Goal: Task Accomplishment & Management: Use online tool/utility

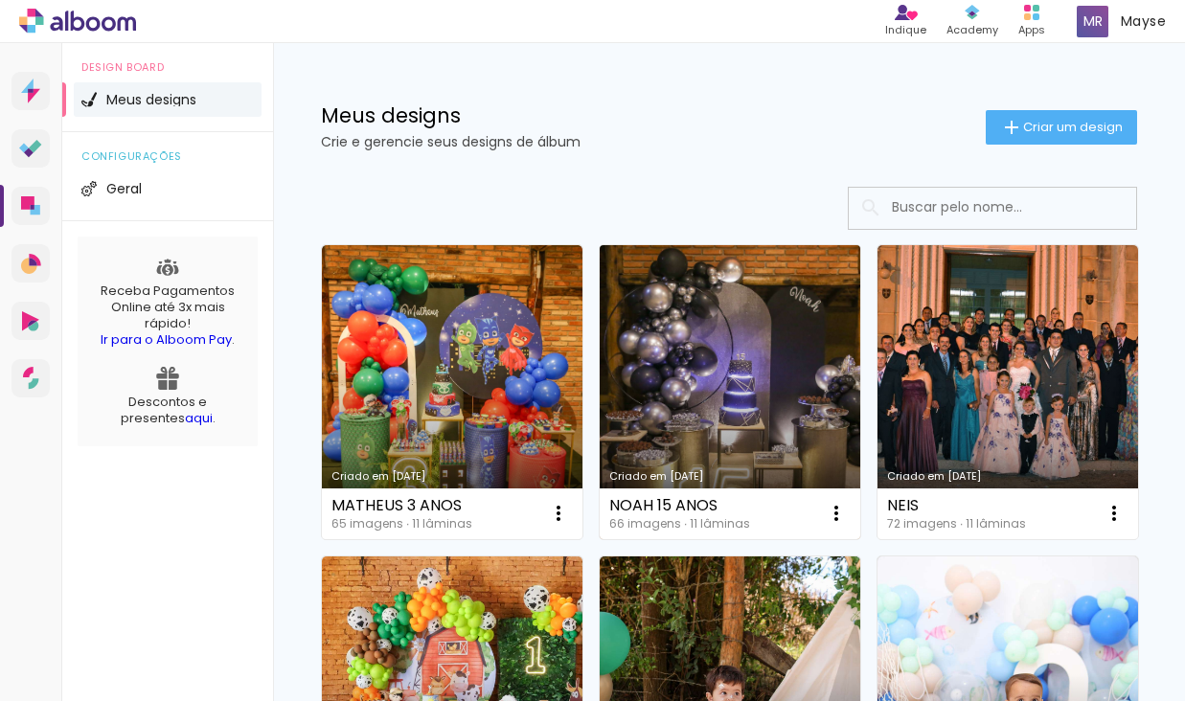
scroll to position [82, 0]
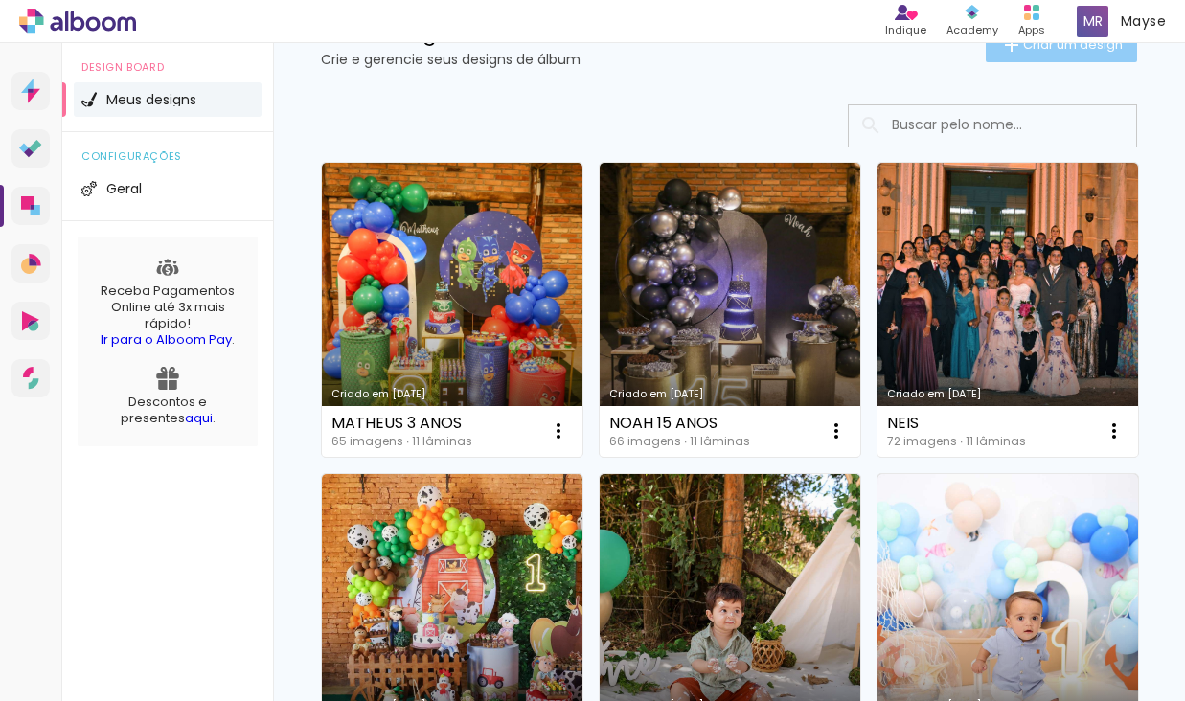
click at [1025, 51] on span "Criar um design" at bounding box center [1073, 44] width 100 height 12
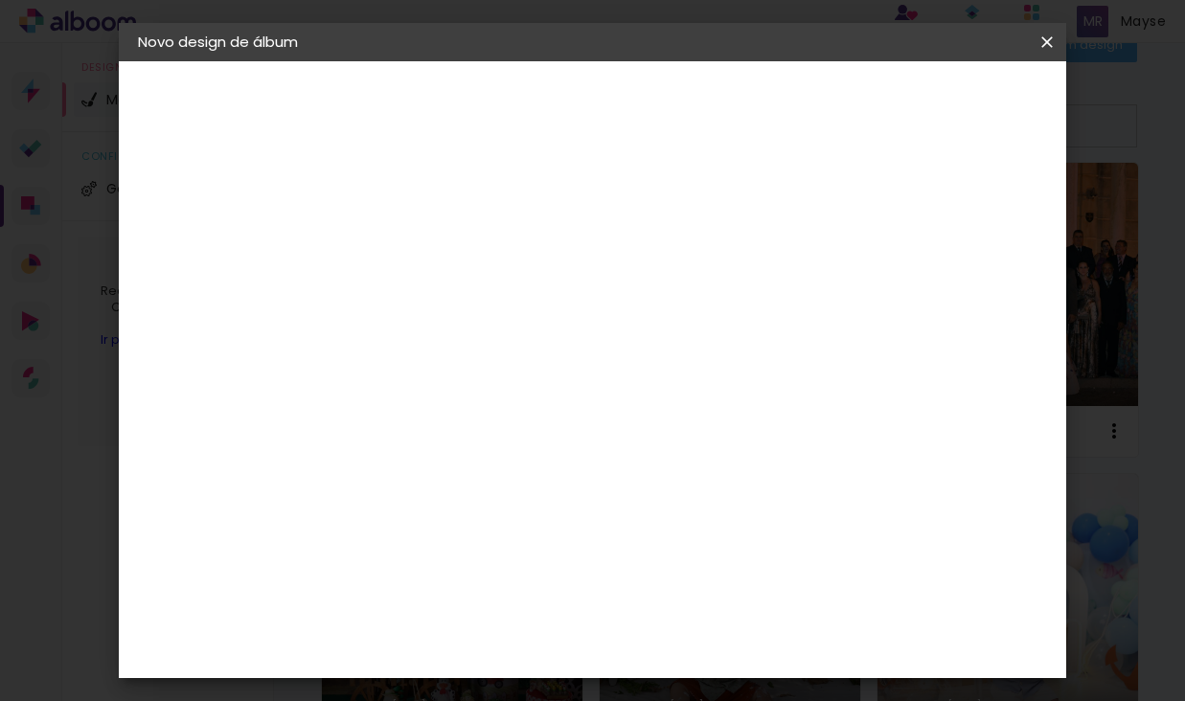
click at [0, 0] on paper-input-container "Título do álbum" at bounding box center [0, 0] width 0 height 0
type input "[PERSON_NAME]"
type paper-input "[PERSON_NAME]"
click at [648, 85] on paper-button "Avançar" at bounding box center [601, 101] width 94 height 33
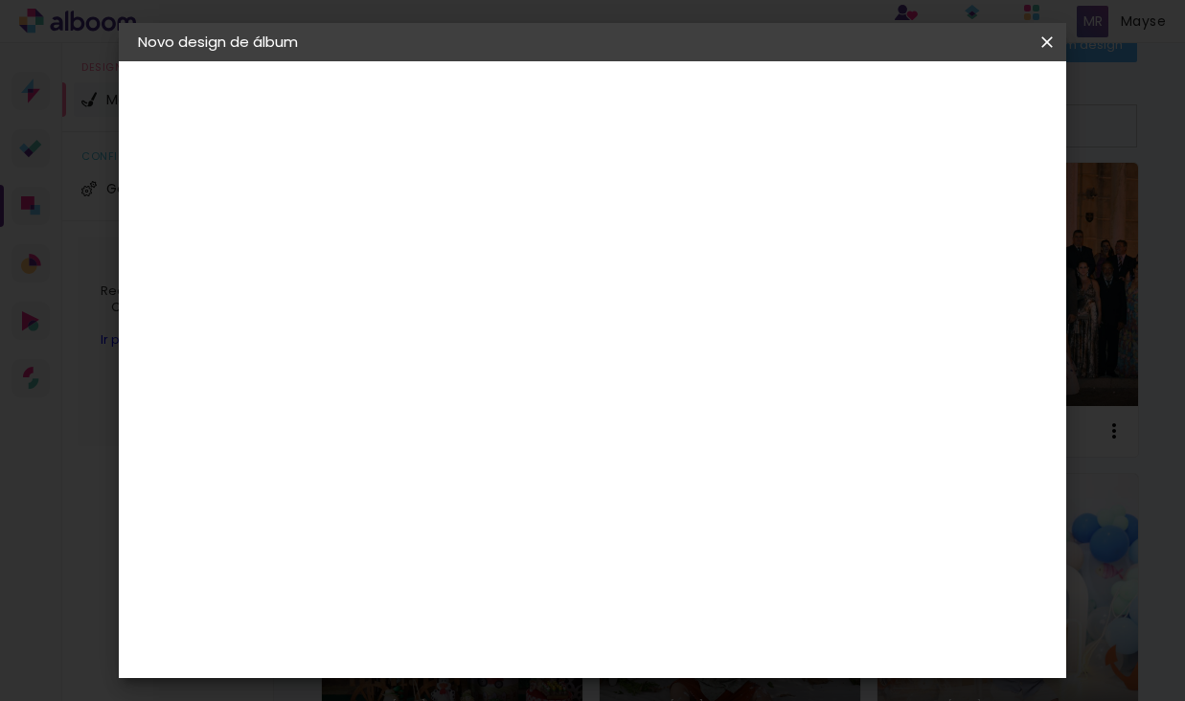
click at [497, 502] on div "Canaan Álbuns" at bounding box center [467, 517] width 59 height 31
drag, startPoint x: 1024, startPoint y: 102, endPoint x: 1044, endPoint y: 107, distance: 20.0
click at [810, 102] on paper-button "Avançar" at bounding box center [763, 101] width 94 height 33
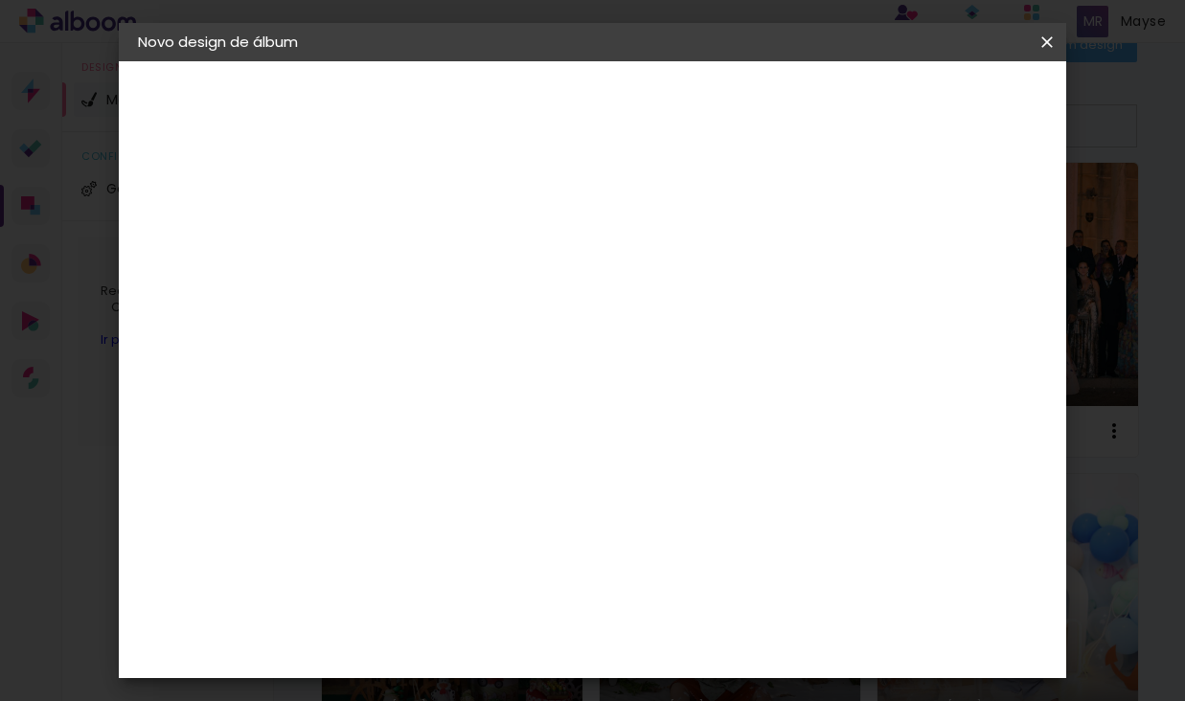
click at [581, 318] on span "20 × 25" at bounding box center [536, 337] width 89 height 39
click at [581, 605] on span "25 × 25" at bounding box center [536, 624] width 89 height 39
click at [0, 0] on slot "Avançar" at bounding box center [0, 0] width 0 height 0
click at [952, 113] on paper-button "Iniciar design" at bounding box center [899, 101] width 126 height 33
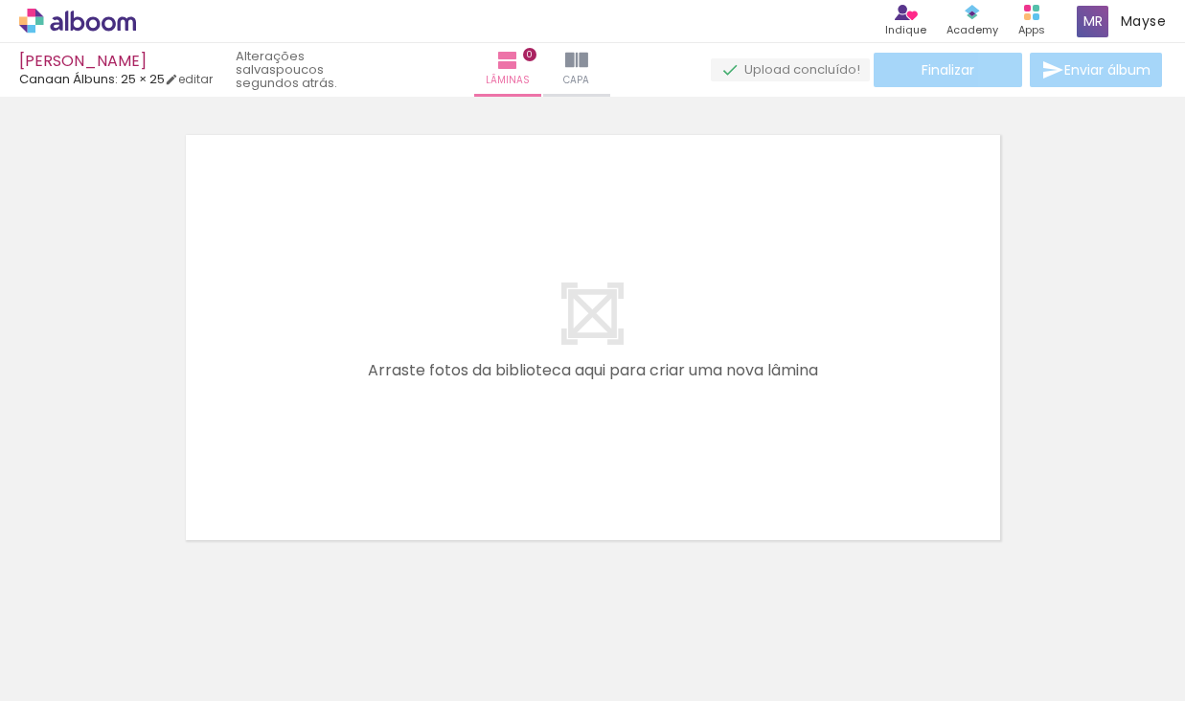
scroll to position [0, 19]
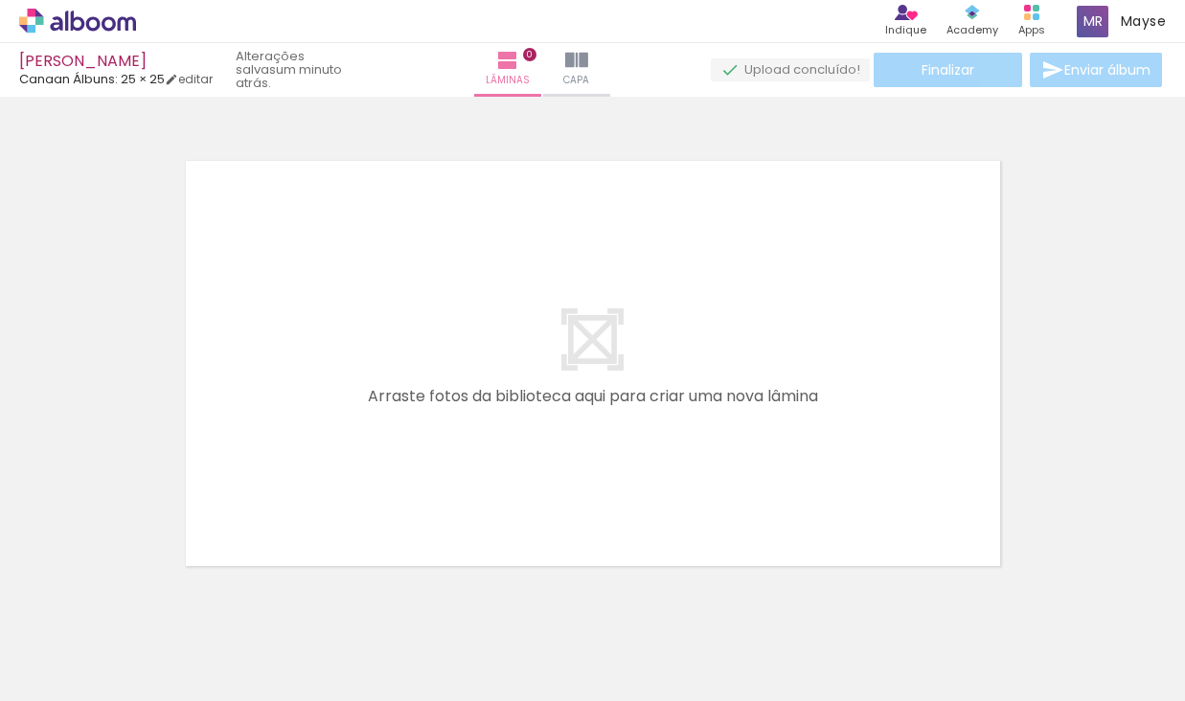
scroll to position [0, 12512]
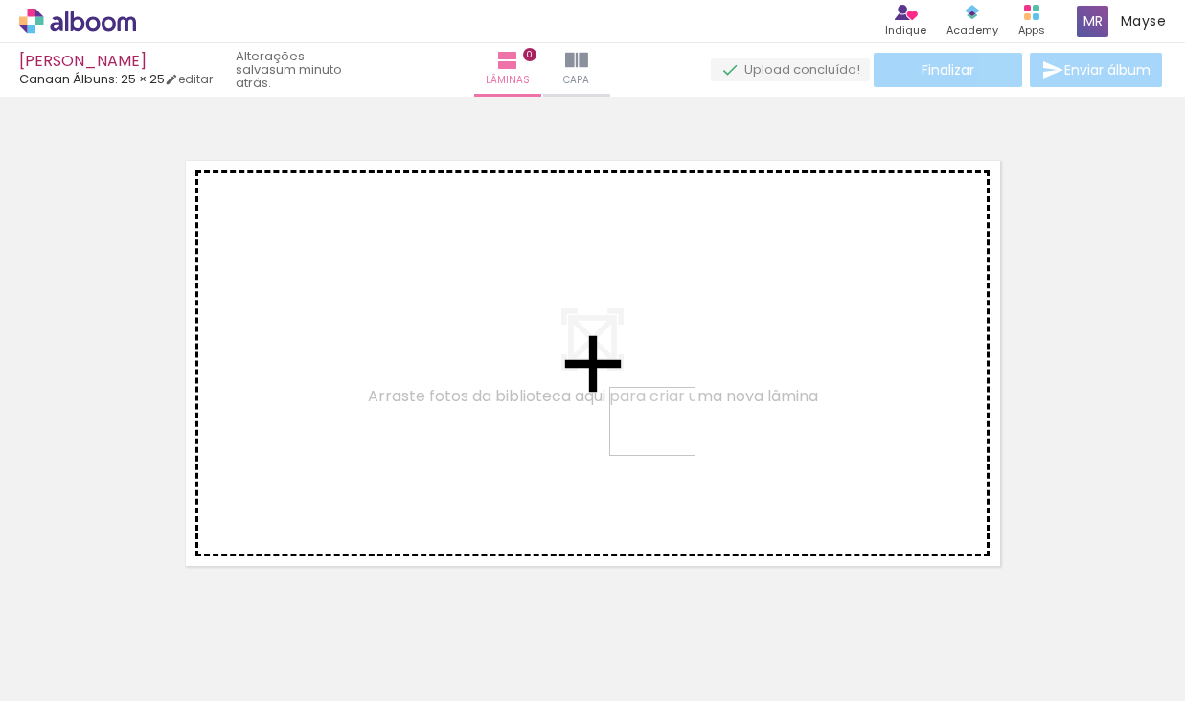
drag, startPoint x: 690, startPoint y: 633, endPoint x: 667, endPoint y: 445, distance: 190.2
click at [667, 445] on quentale-workspace at bounding box center [592, 350] width 1185 height 701
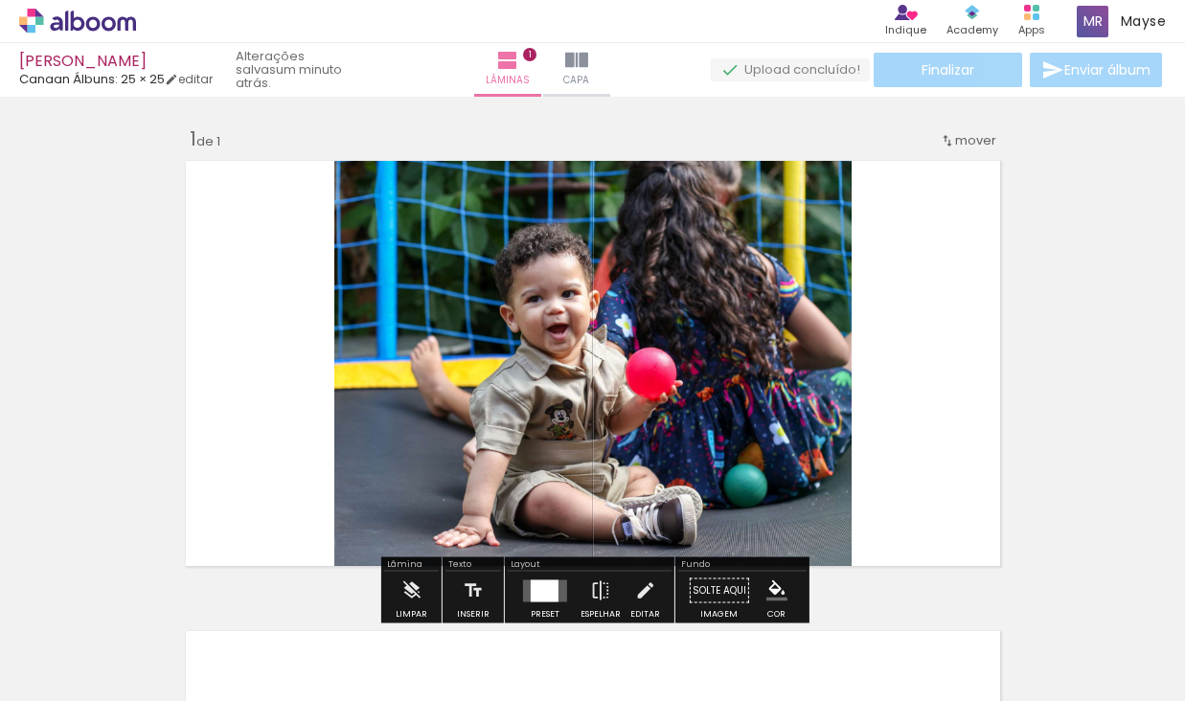
scroll to position [25, 0]
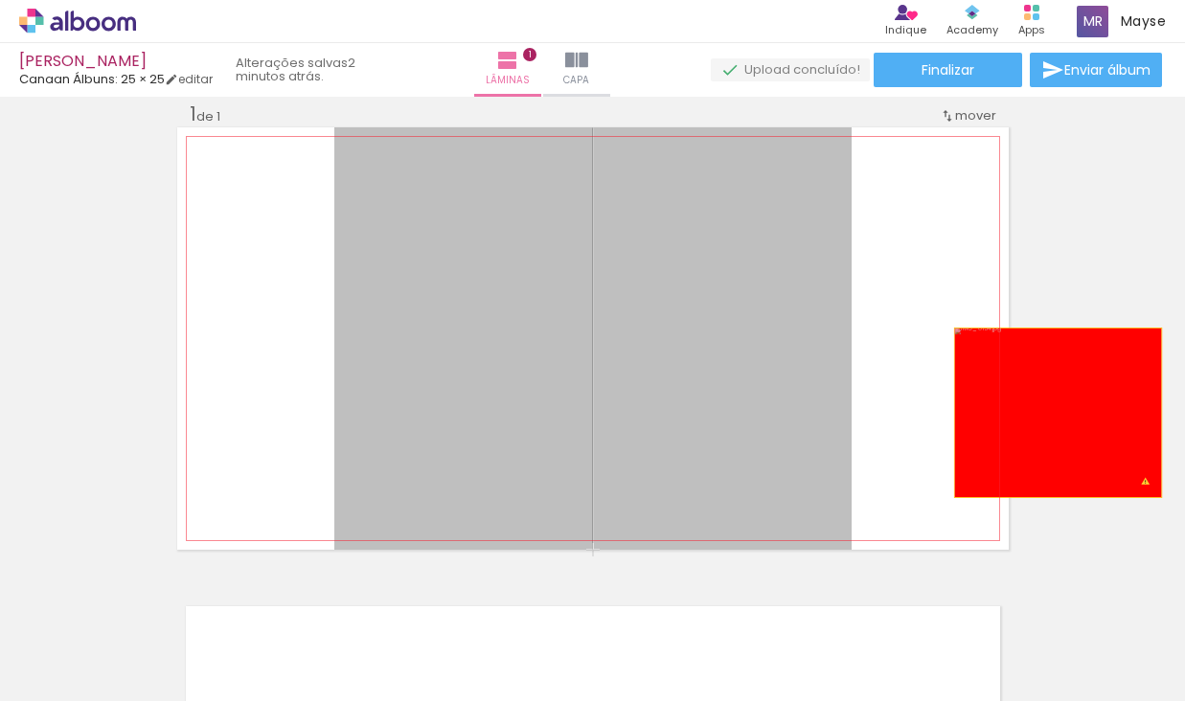
drag, startPoint x: 818, startPoint y: 415, endPoint x: 1059, endPoint y: 413, distance: 240.5
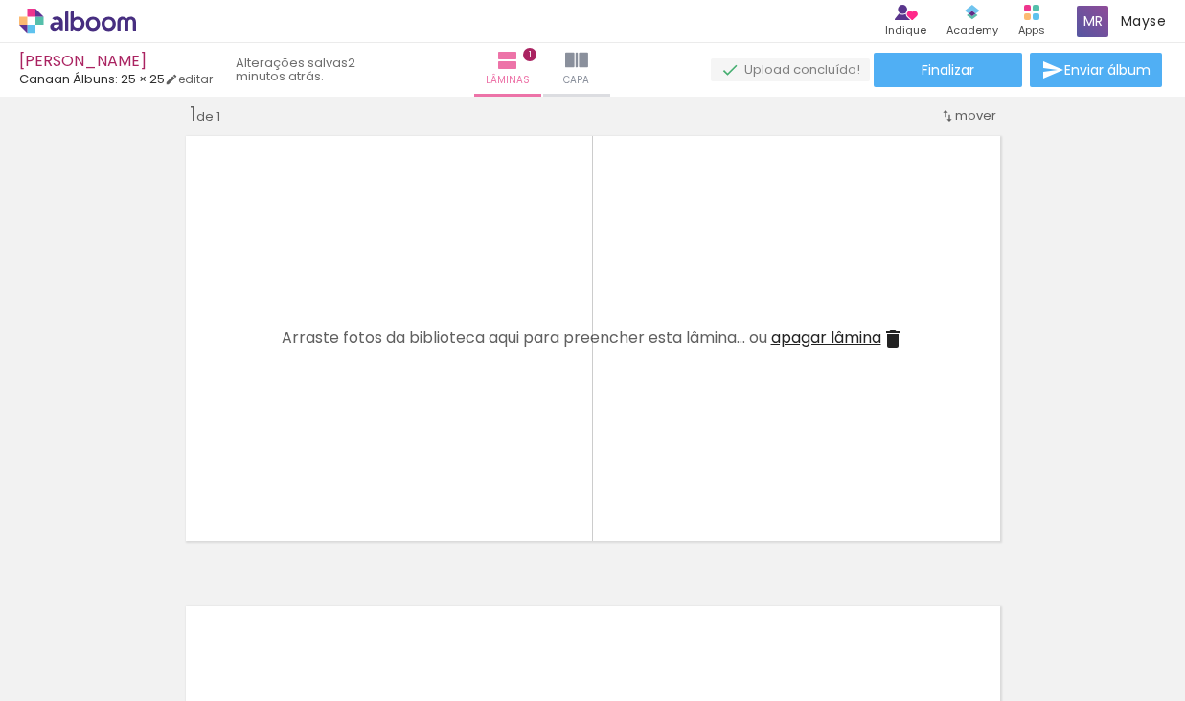
scroll to position [0, 0]
click at [247, 592] on iron-icon at bounding box center [257, 598] width 20 height 20
click at [247, 593] on iron-icon at bounding box center [257, 598] width 20 height 20
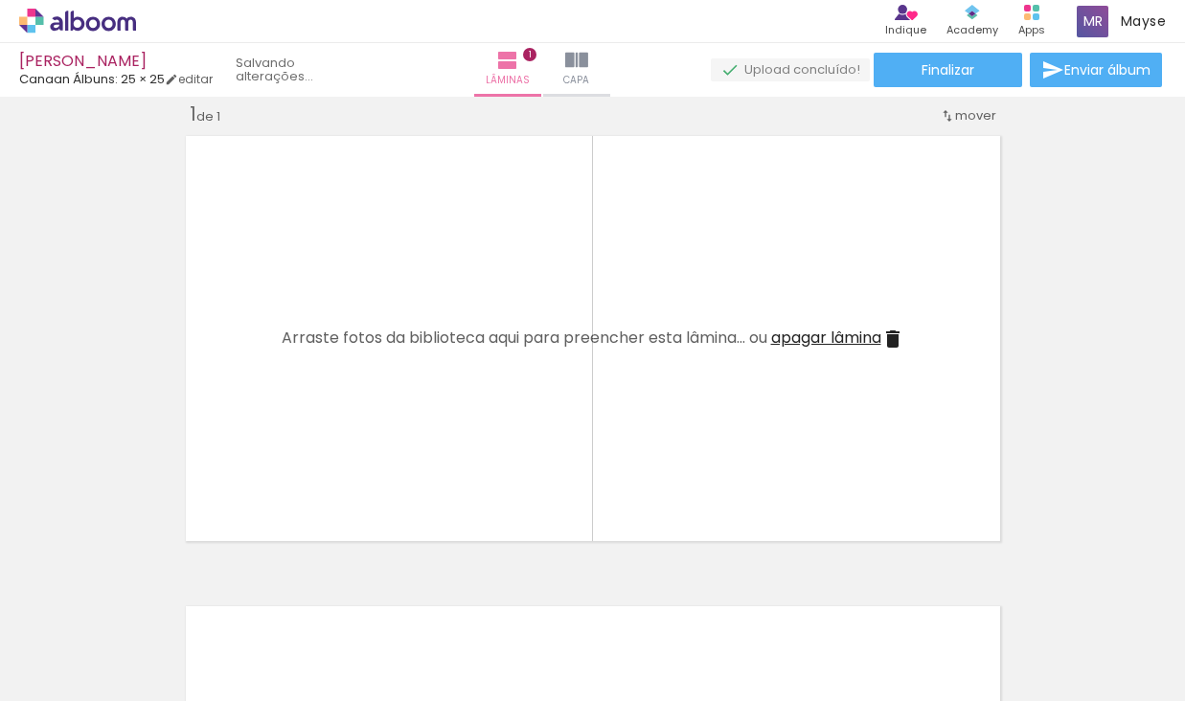
click at [247, 593] on iron-icon at bounding box center [257, 598] width 20 height 20
click at [157, 593] on quentale-thumb at bounding box center [191, 637] width 107 height 110
click at [247, 593] on iron-icon at bounding box center [257, 598] width 20 height 20
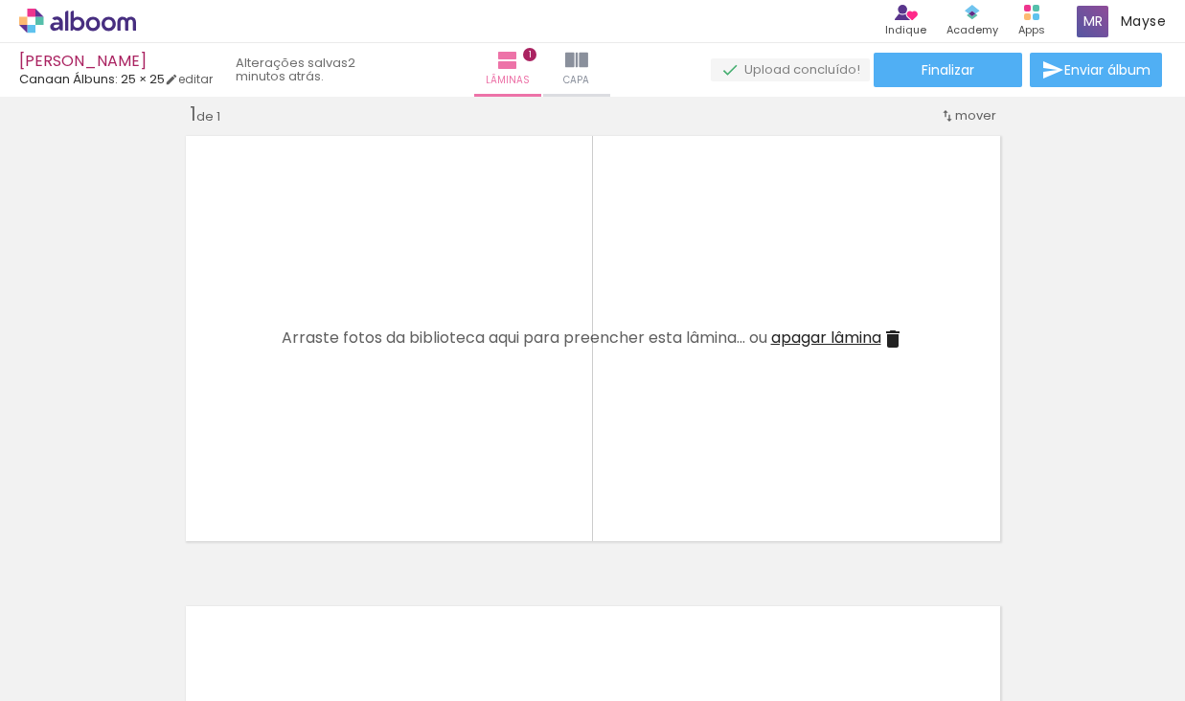
click at [247, 593] on iron-icon at bounding box center [257, 598] width 20 height 20
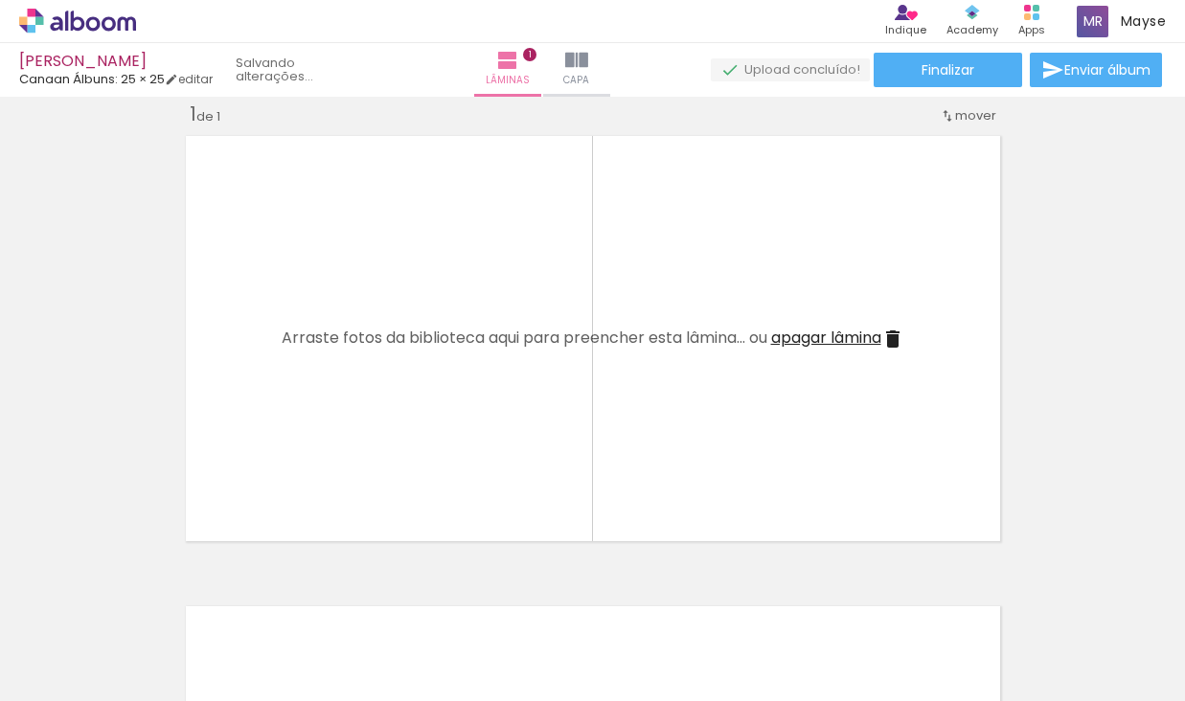
click at [247, 593] on iron-icon at bounding box center [257, 598] width 20 height 20
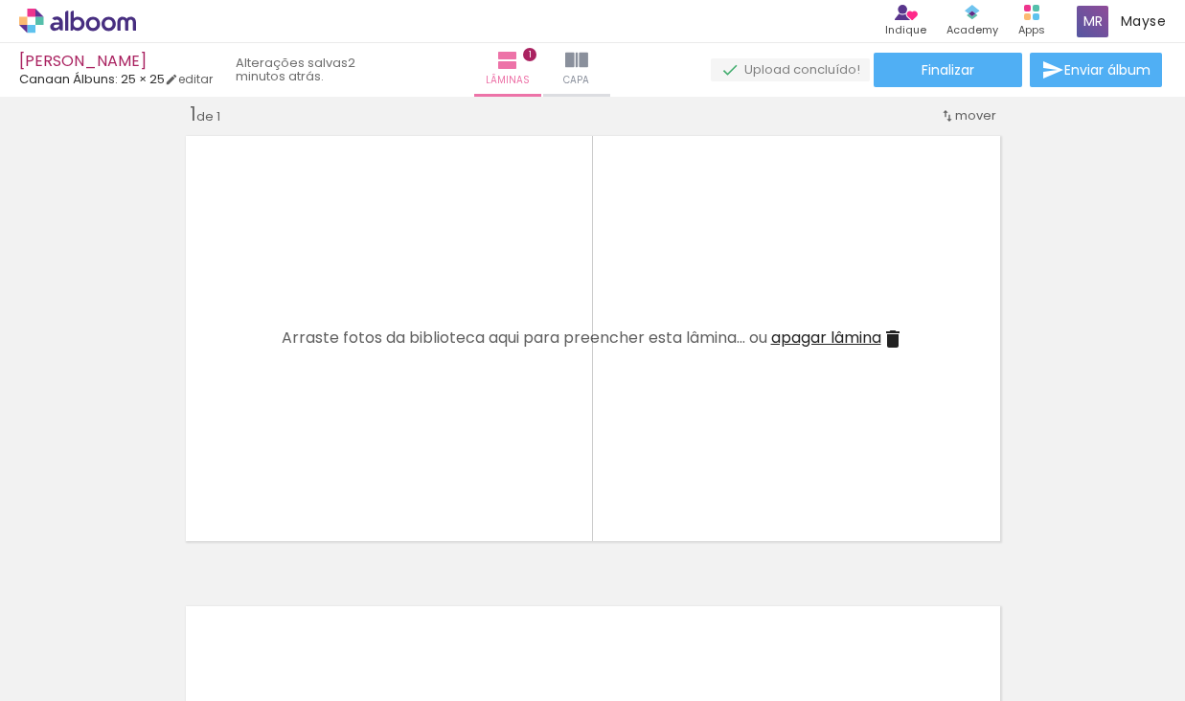
click at [247, 593] on iron-icon at bounding box center [257, 598] width 20 height 20
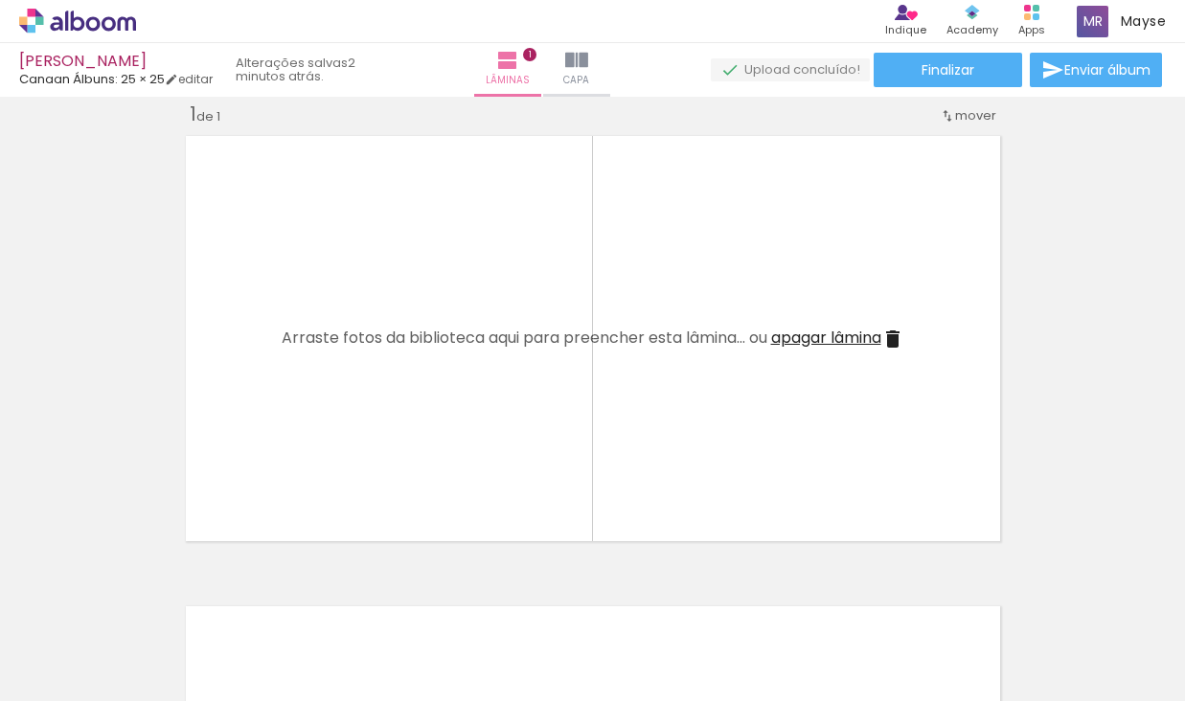
click at [247, 593] on iron-icon at bounding box center [257, 598] width 20 height 20
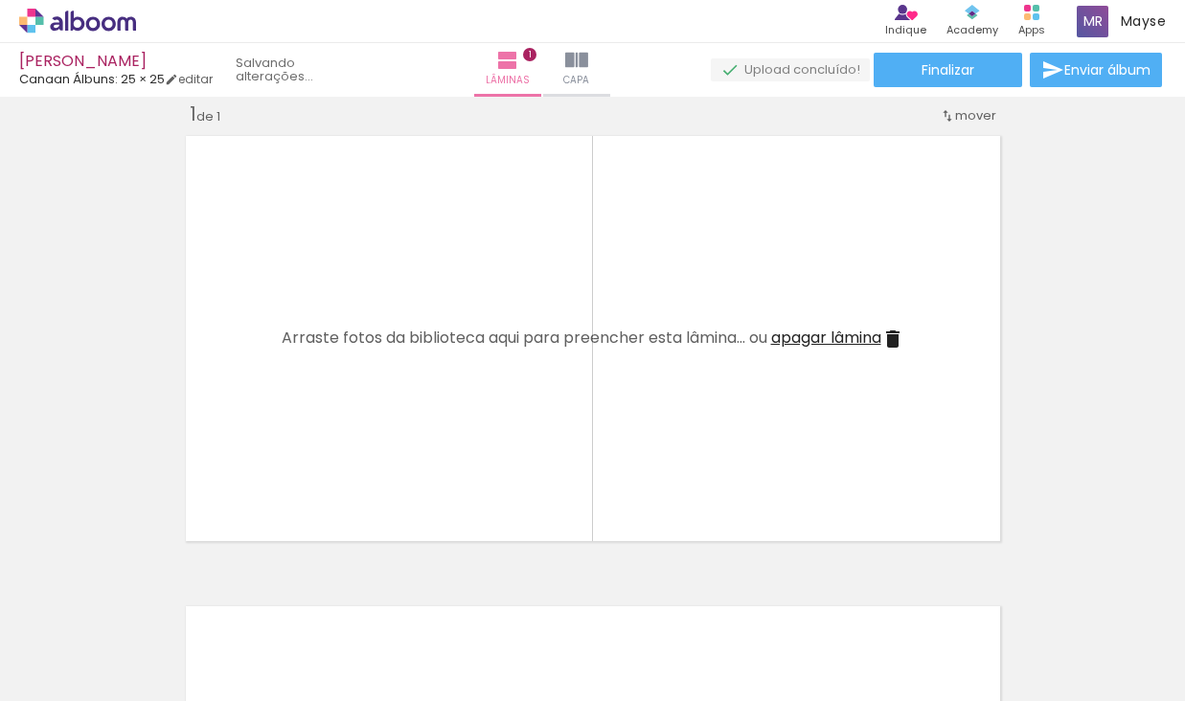
click at [247, 593] on iron-icon at bounding box center [257, 598] width 20 height 20
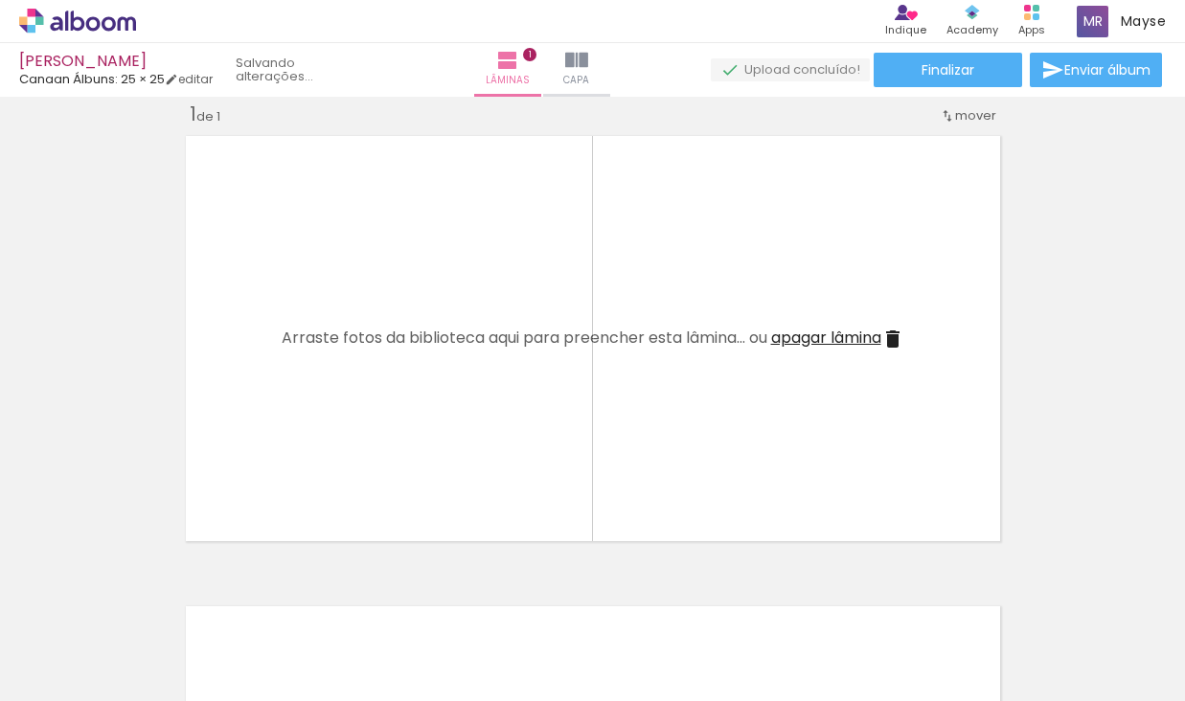
click at [247, 593] on iron-icon at bounding box center [257, 598] width 20 height 20
click at [157, 593] on quentale-thumb at bounding box center [191, 637] width 107 height 110
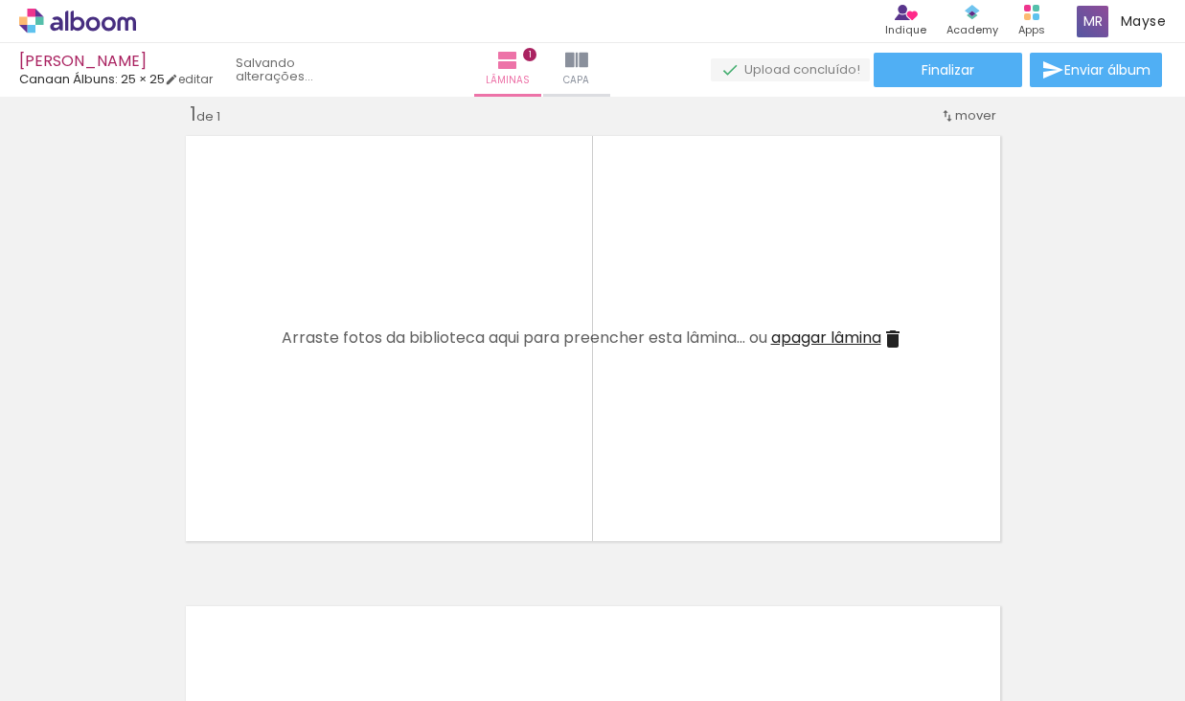
click at [247, 593] on iron-icon at bounding box center [257, 598] width 20 height 20
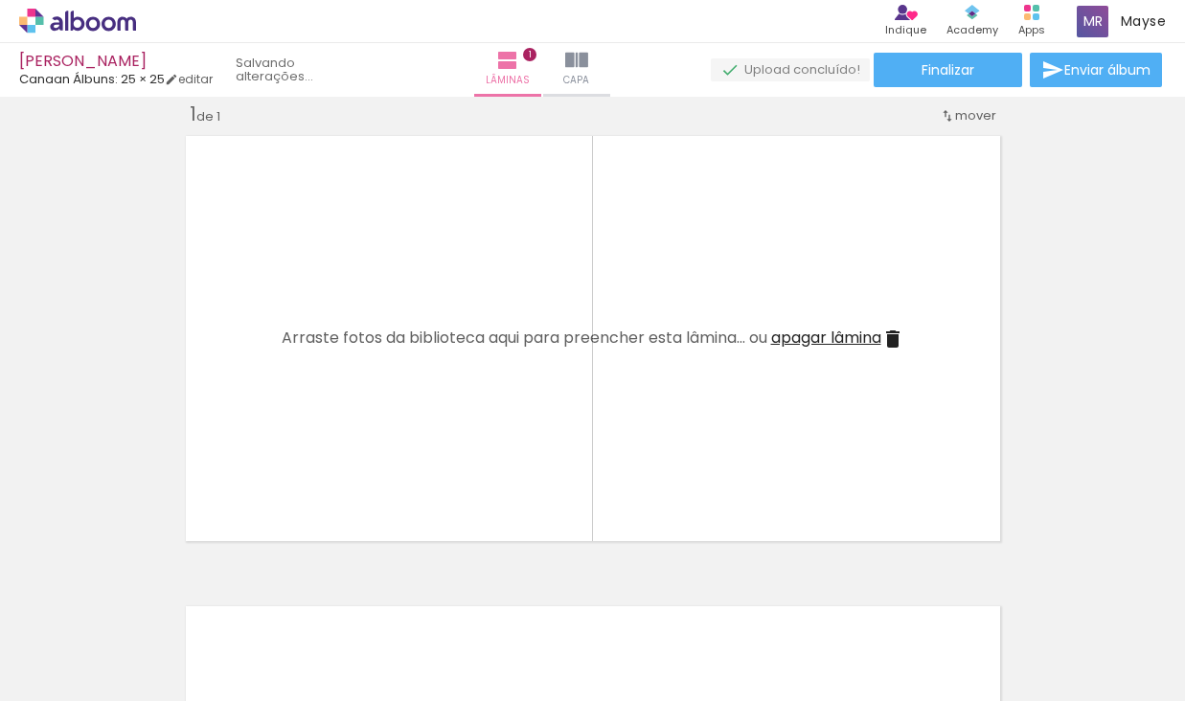
click at [247, 593] on iron-icon at bounding box center [257, 598] width 20 height 20
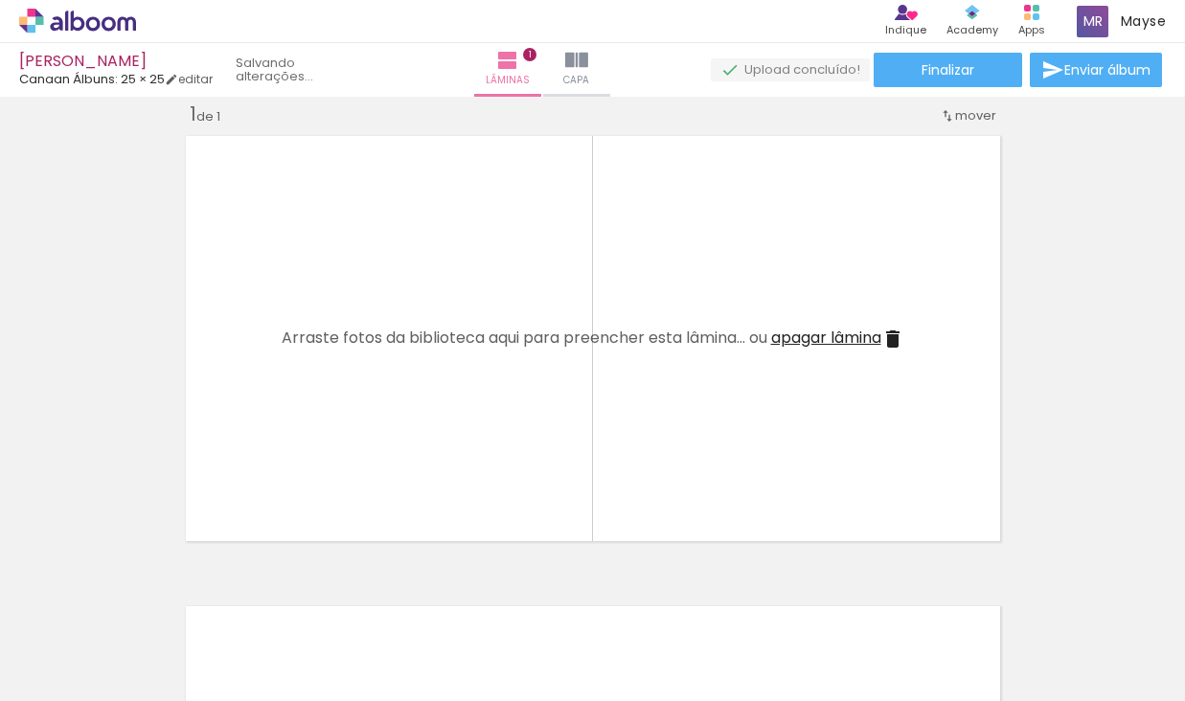
click at [247, 593] on iron-icon at bounding box center [257, 598] width 20 height 20
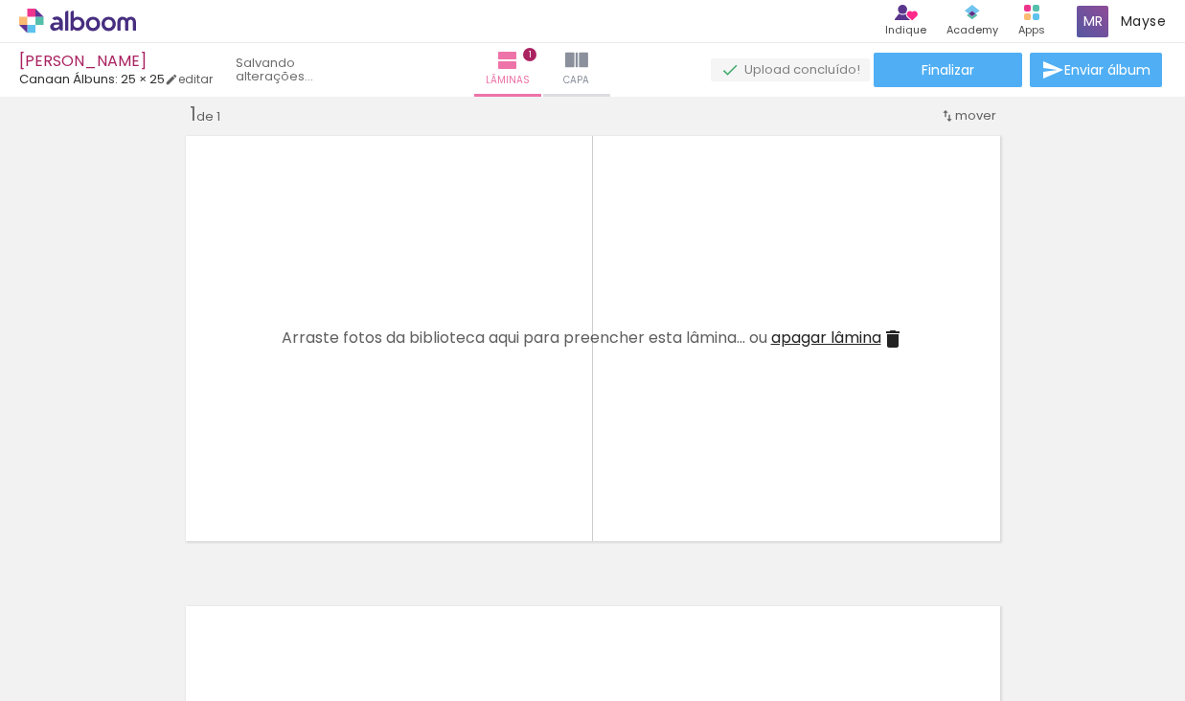
click at [247, 593] on iron-icon at bounding box center [257, 598] width 20 height 20
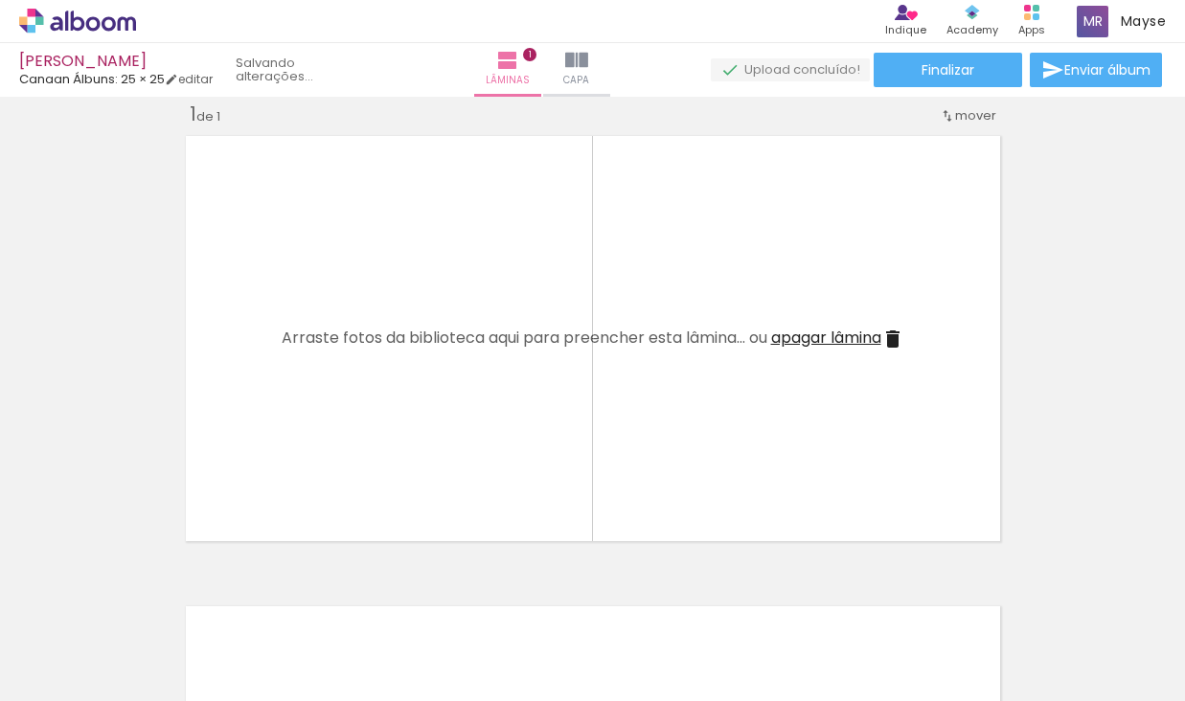
click at [247, 593] on iron-icon at bounding box center [257, 598] width 20 height 20
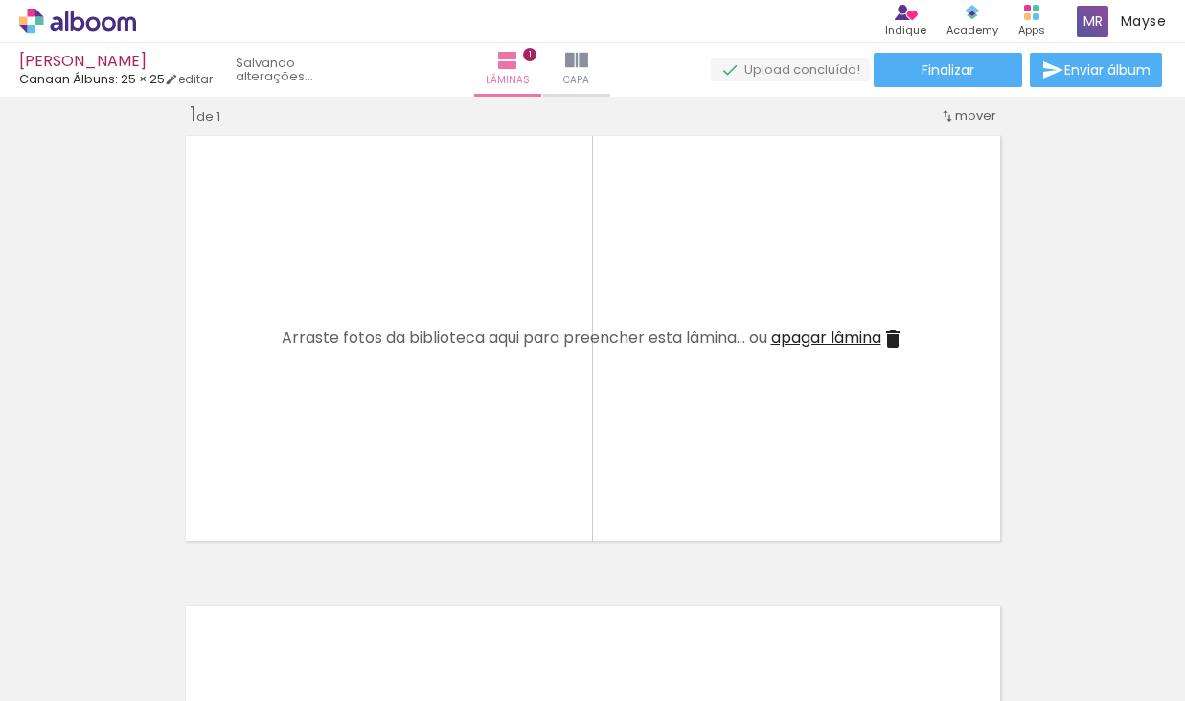
click at [247, 593] on iron-icon at bounding box center [257, 598] width 20 height 20
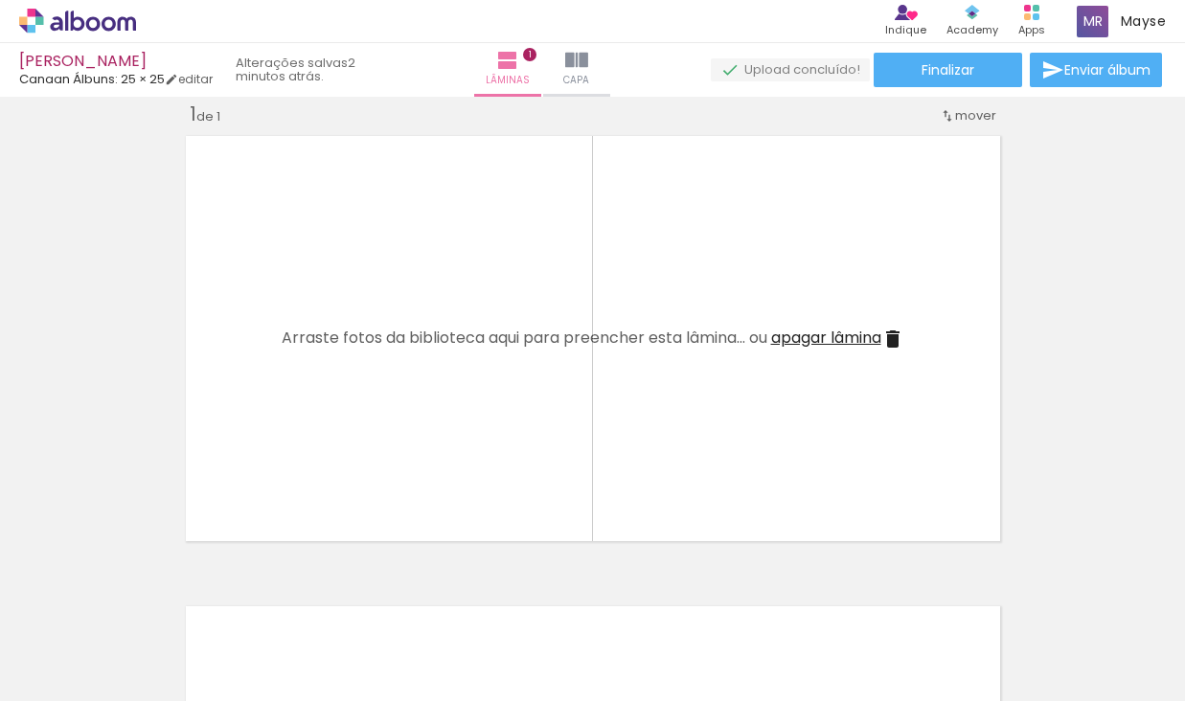
click at [247, 593] on iron-icon at bounding box center [257, 598] width 20 height 20
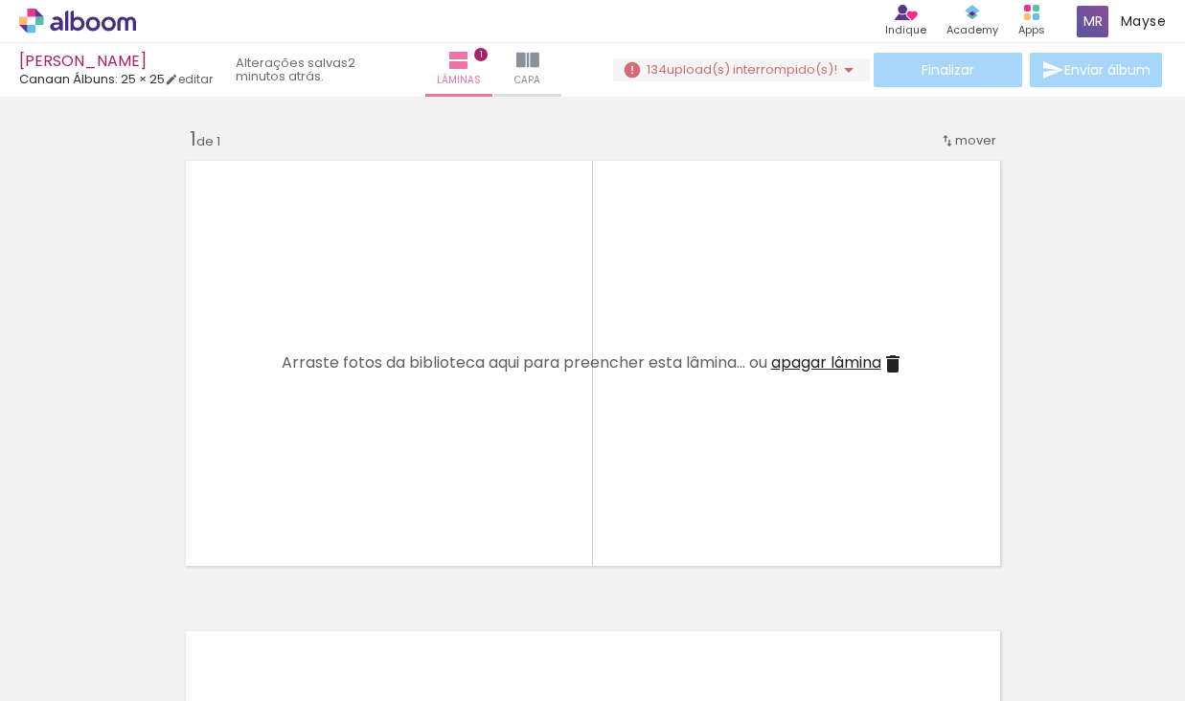
click at [149, 595] on iron-icon at bounding box center [150, 598] width 20 height 20
click at [150, 594] on iron-icon at bounding box center [150, 598] width 20 height 20
click at [150, 594] on quentale-thumb at bounding box center [191, 637] width 107 height 110
click at [150, 594] on iron-icon at bounding box center [150, 598] width 20 height 20
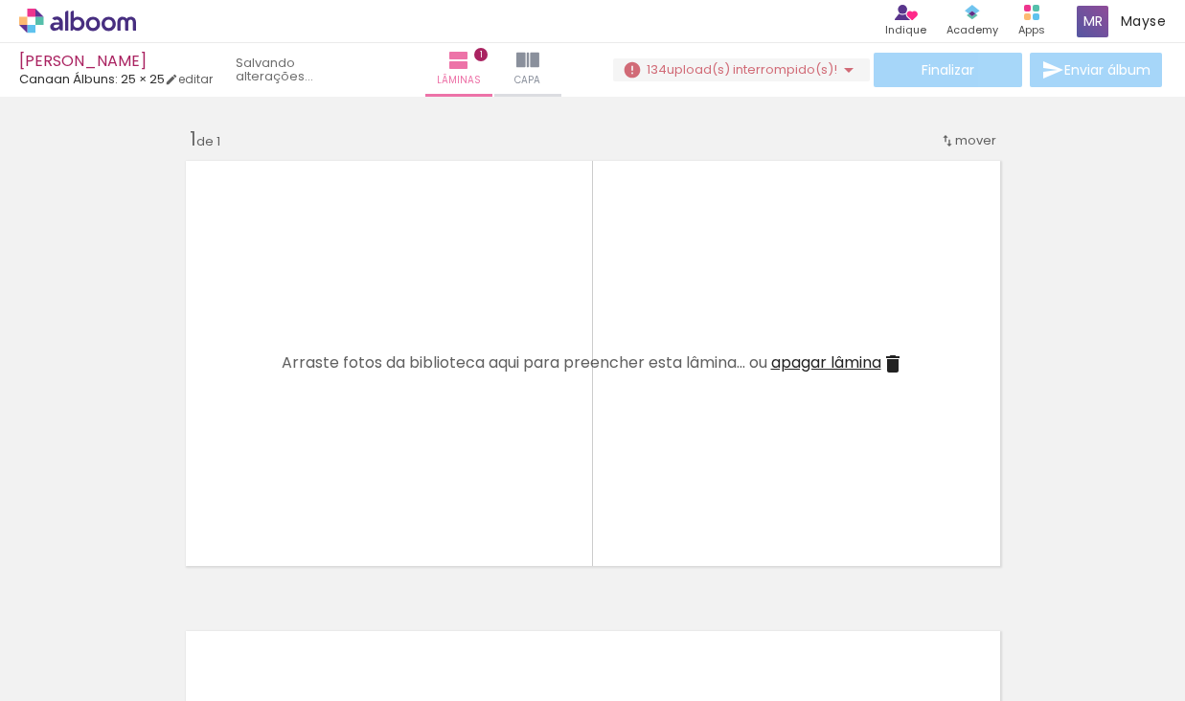
click at [150, 594] on iron-icon at bounding box center [150, 598] width 20 height 20
click at [152, 595] on iron-icon at bounding box center [150, 598] width 20 height 20
click at [153, 597] on iron-icon at bounding box center [150, 598] width 20 height 20
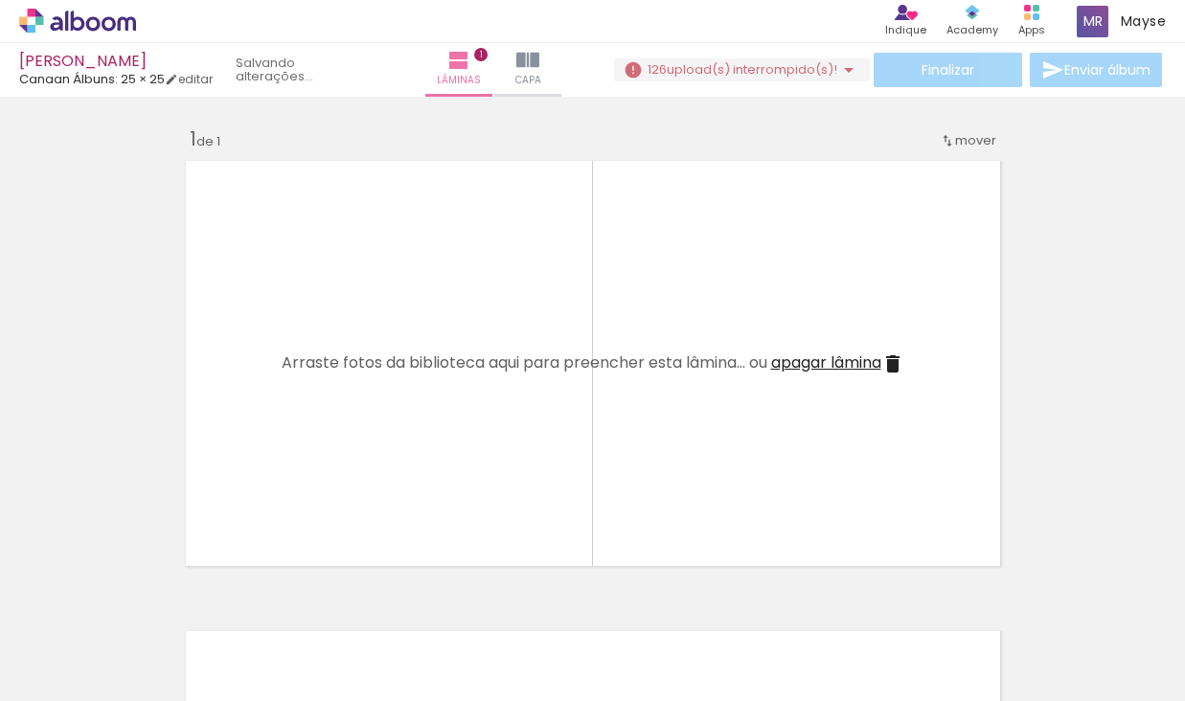
click at [153, 597] on iron-icon at bounding box center [150, 598] width 20 height 20
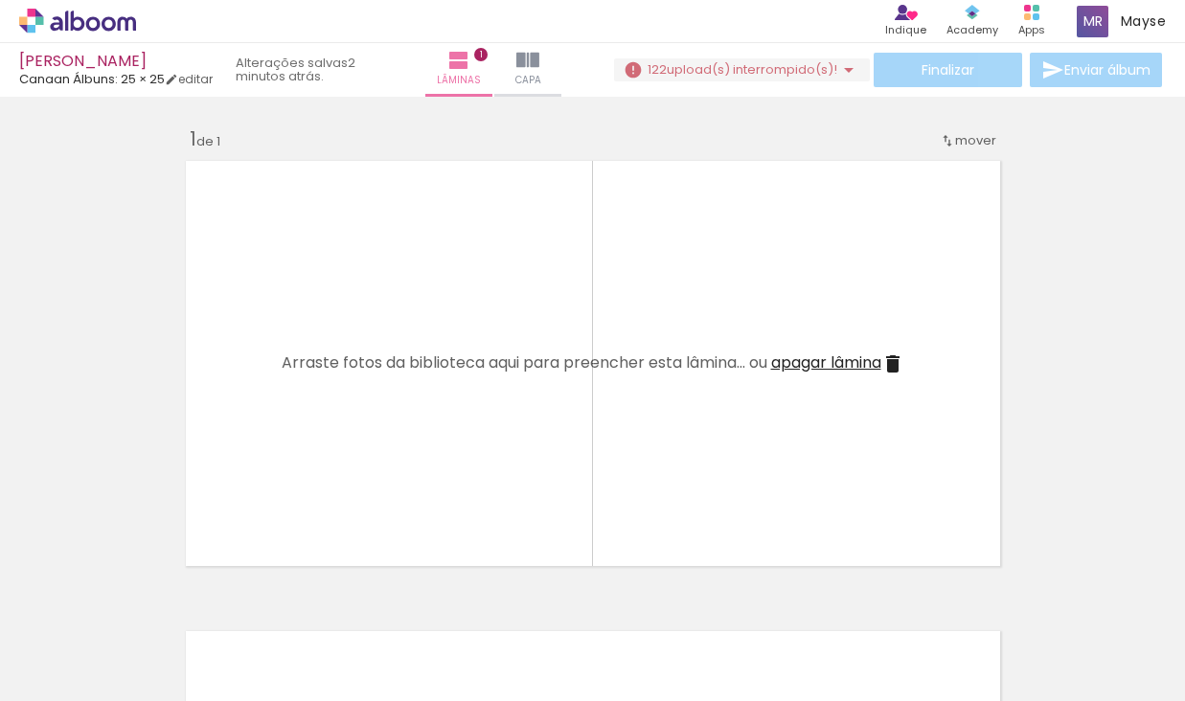
click at [153, 597] on iron-icon at bounding box center [150, 598] width 20 height 20
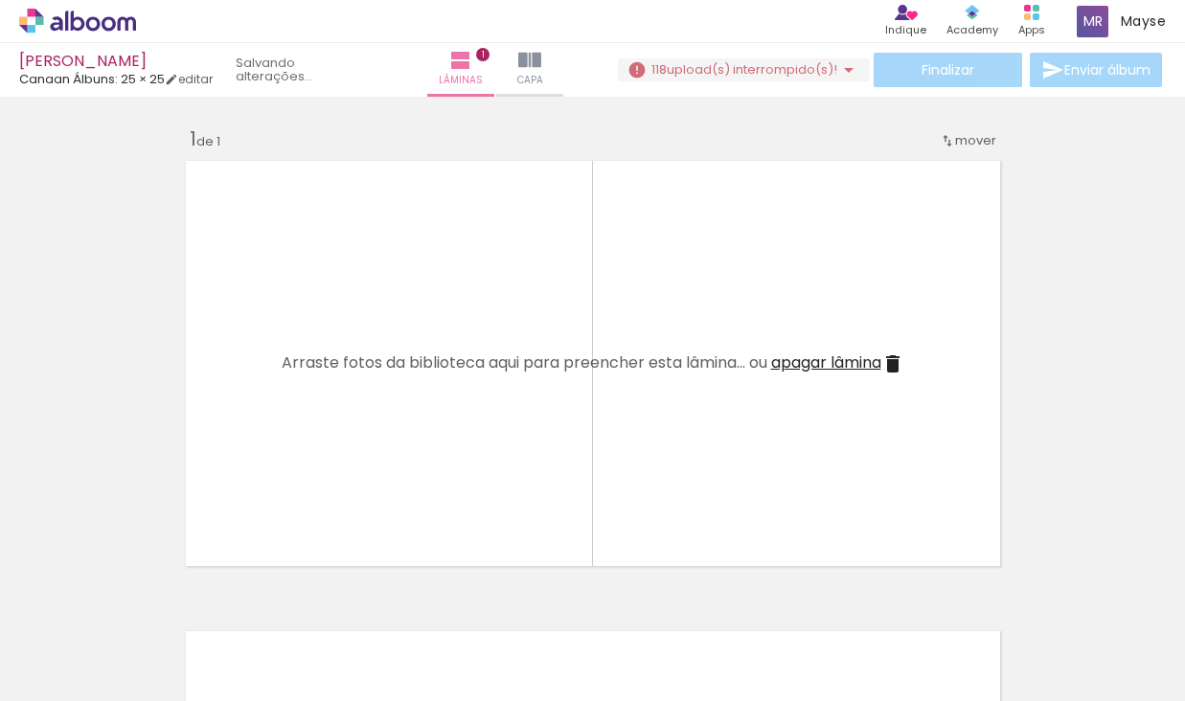
click at [153, 597] on iron-icon at bounding box center [150, 598] width 20 height 20
click at [155, 598] on iron-icon at bounding box center [150, 598] width 20 height 20
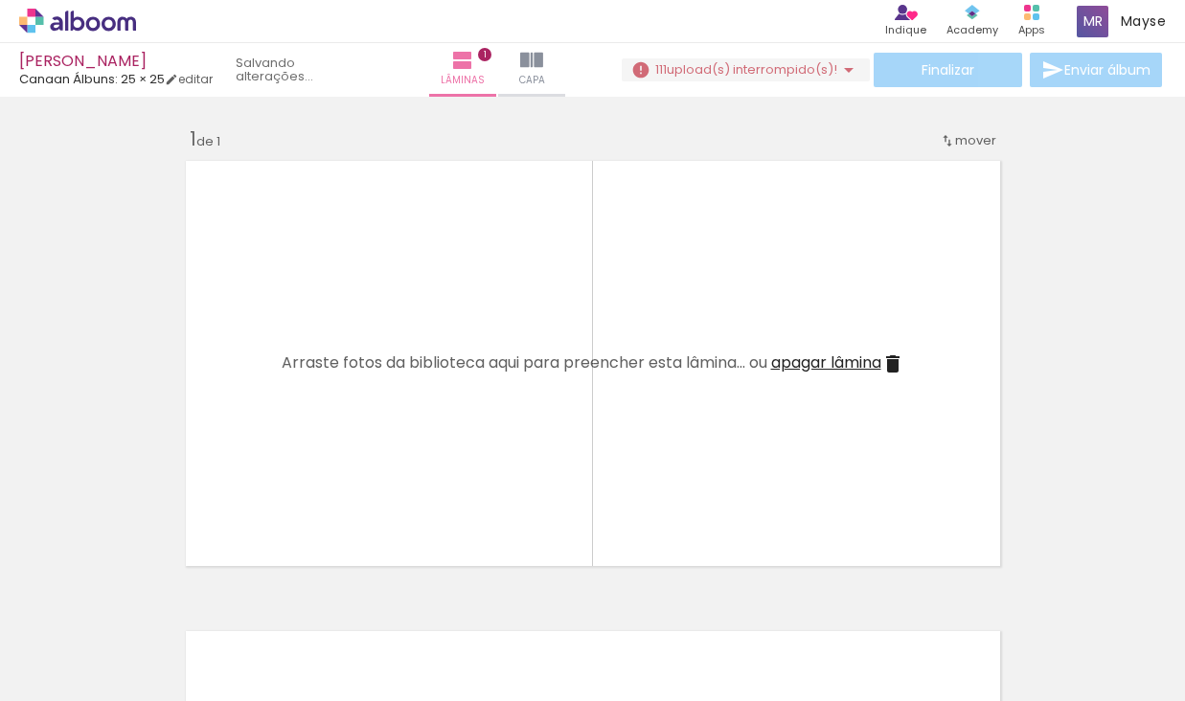
click at [155, 598] on iron-icon at bounding box center [150, 598] width 20 height 20
click at [155, 599] on iron-icon at bounding box center [150, 598] width 20 height 20
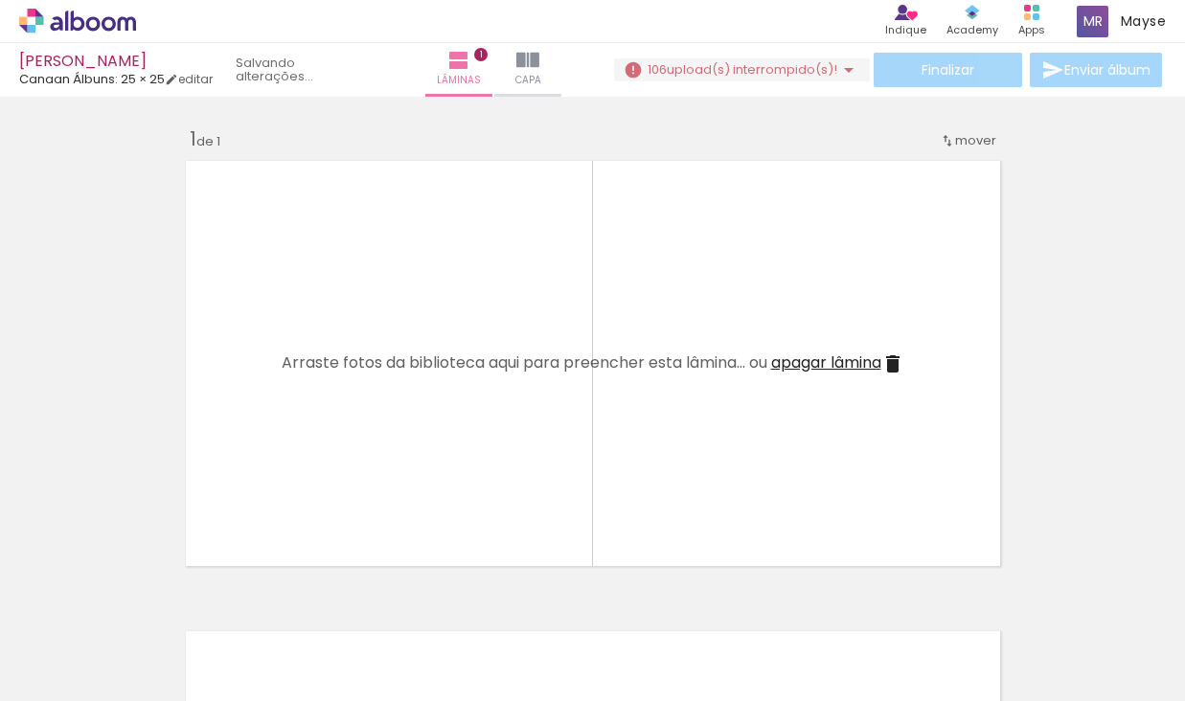
click at [155, 599] on iron-icon at bounding box center [150, 598] width 20 height 20
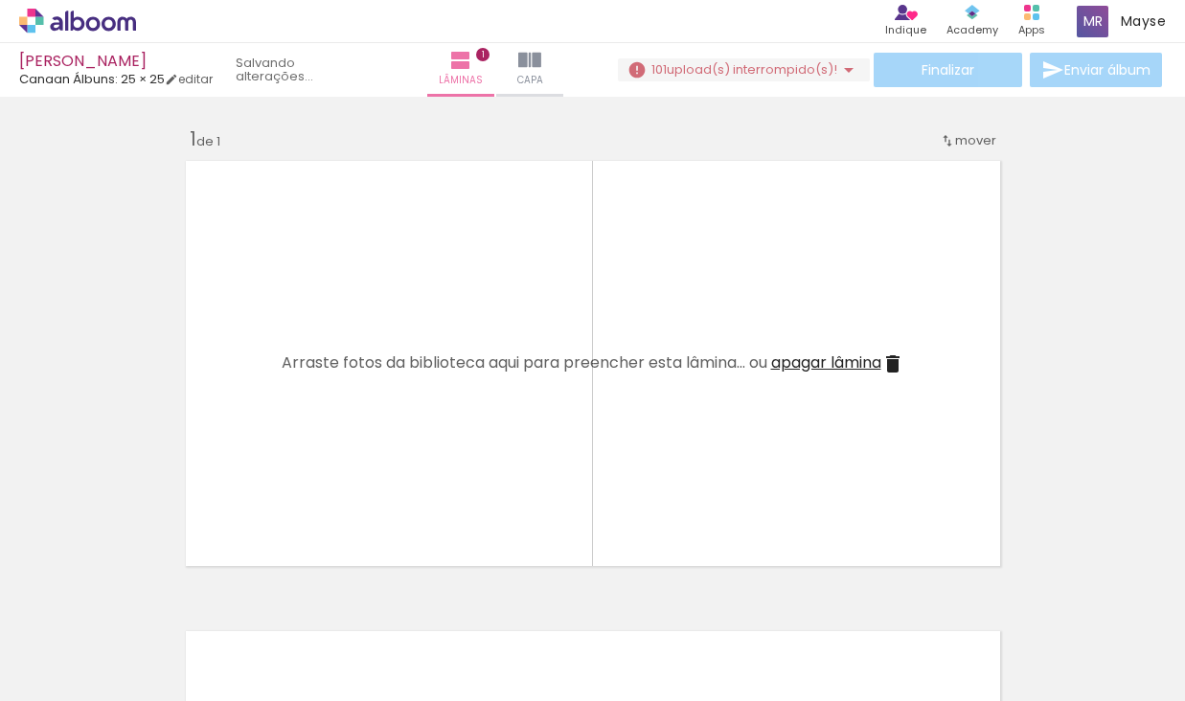
click at [155, 599] on iron-icon at bounding box center [150, 598] width 20 height 20
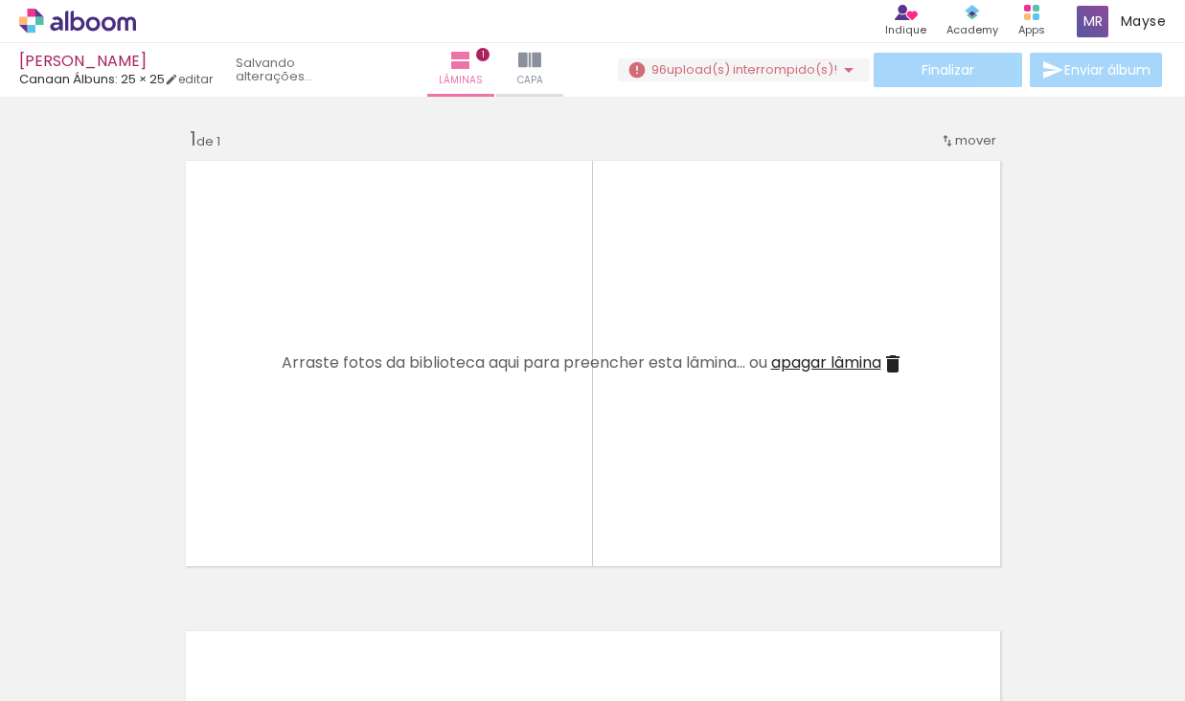
click at [155, 599] on iron-icon at bounding box center [150, 598] width 20 height 20
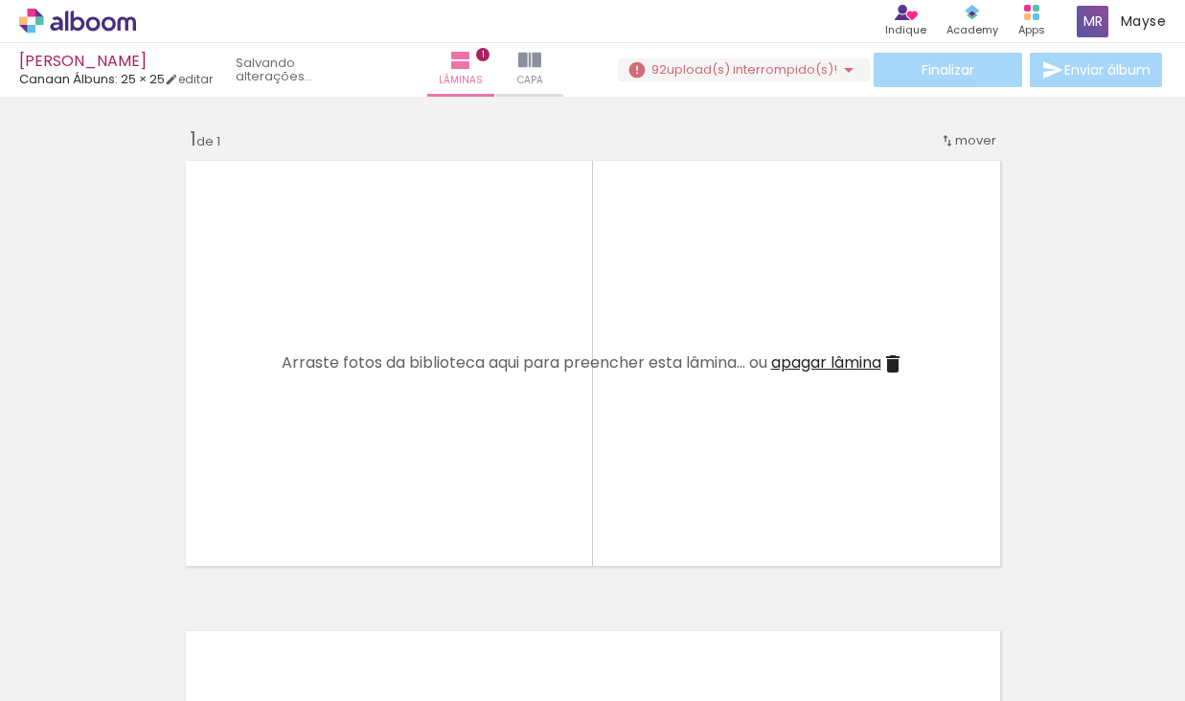
click at [155, 599] on iron-icon at bounding box center [150, 598] width 20 height 20
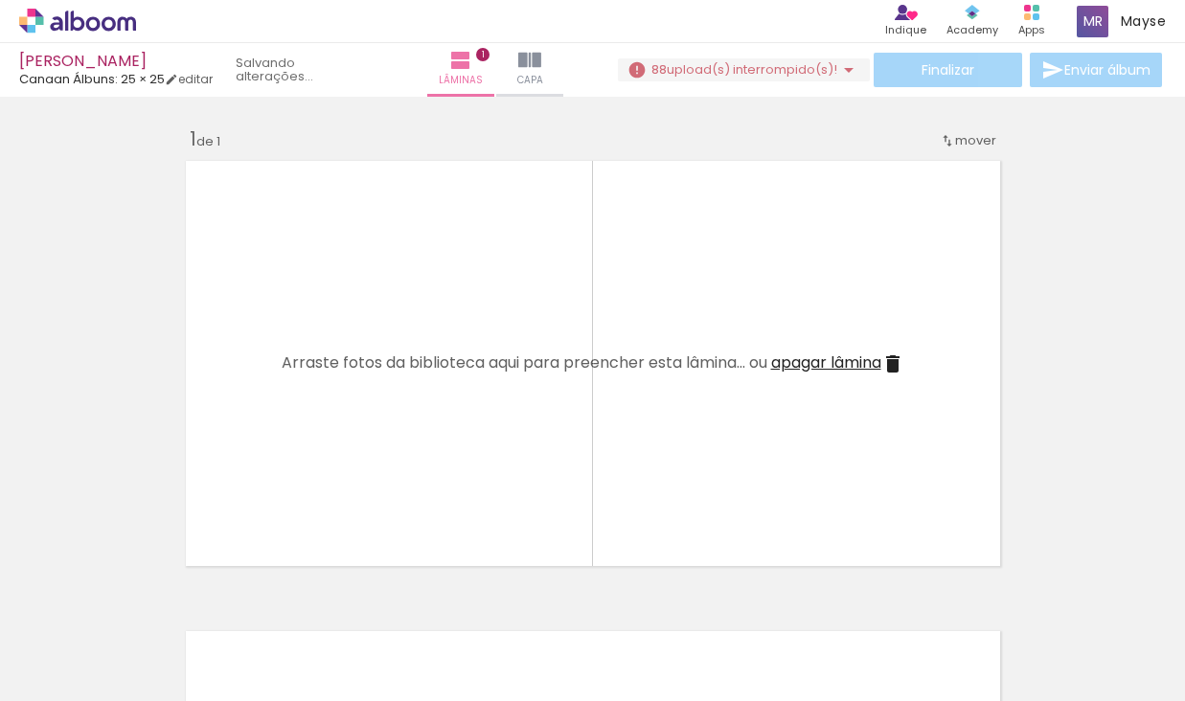
click at [155, 599] on iron-icon at bounding box center [150, 598] width 20 height 20
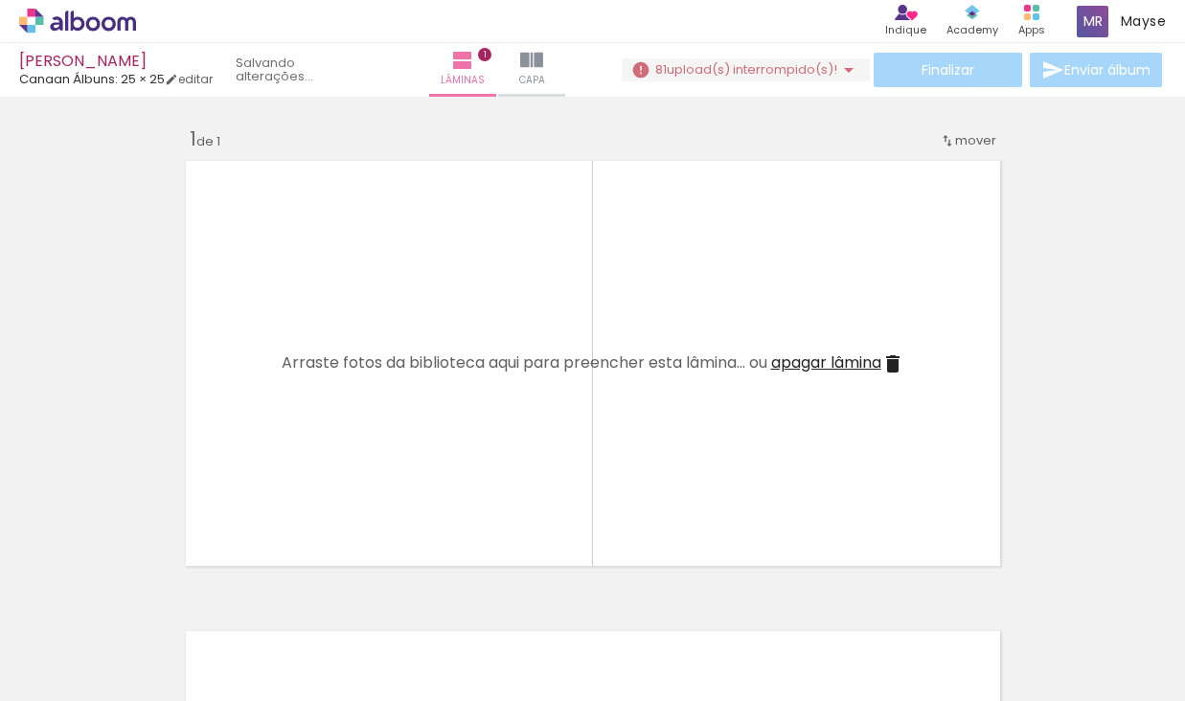
click at [155, 599] on iron-icon at bounding box center [150, 598] width 20 height 20
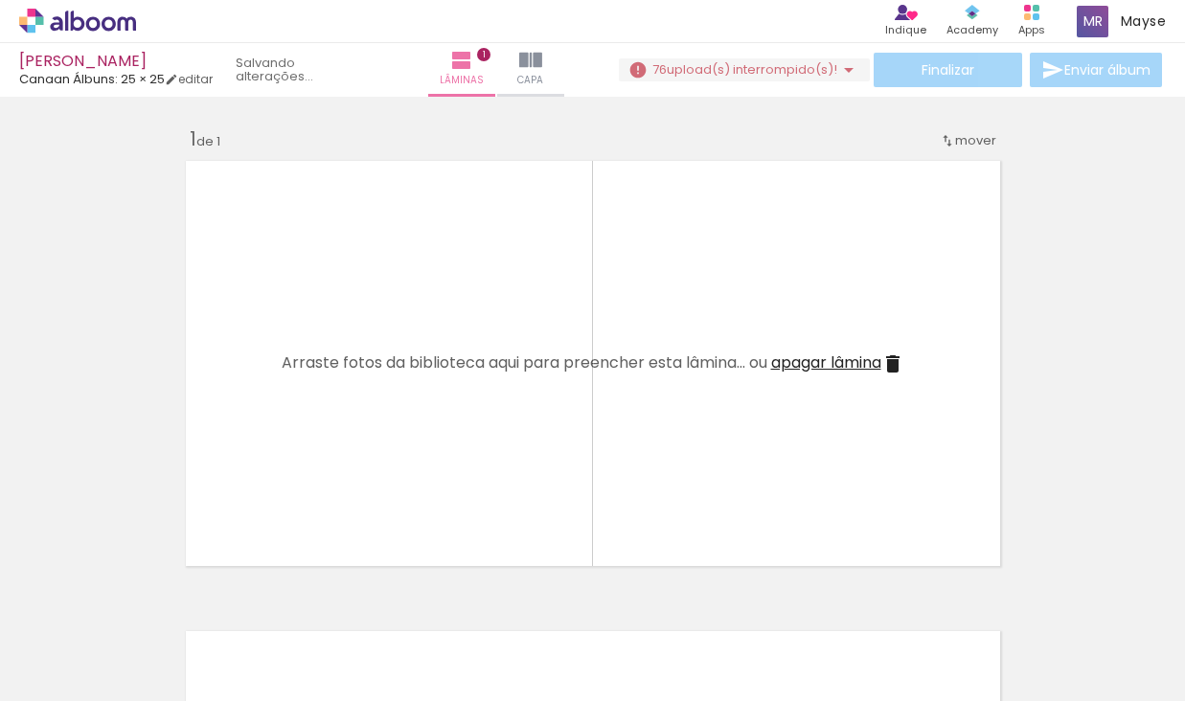
click at [155, 599] on iron-icon at bounding box center [150, 598] width 20 height 20
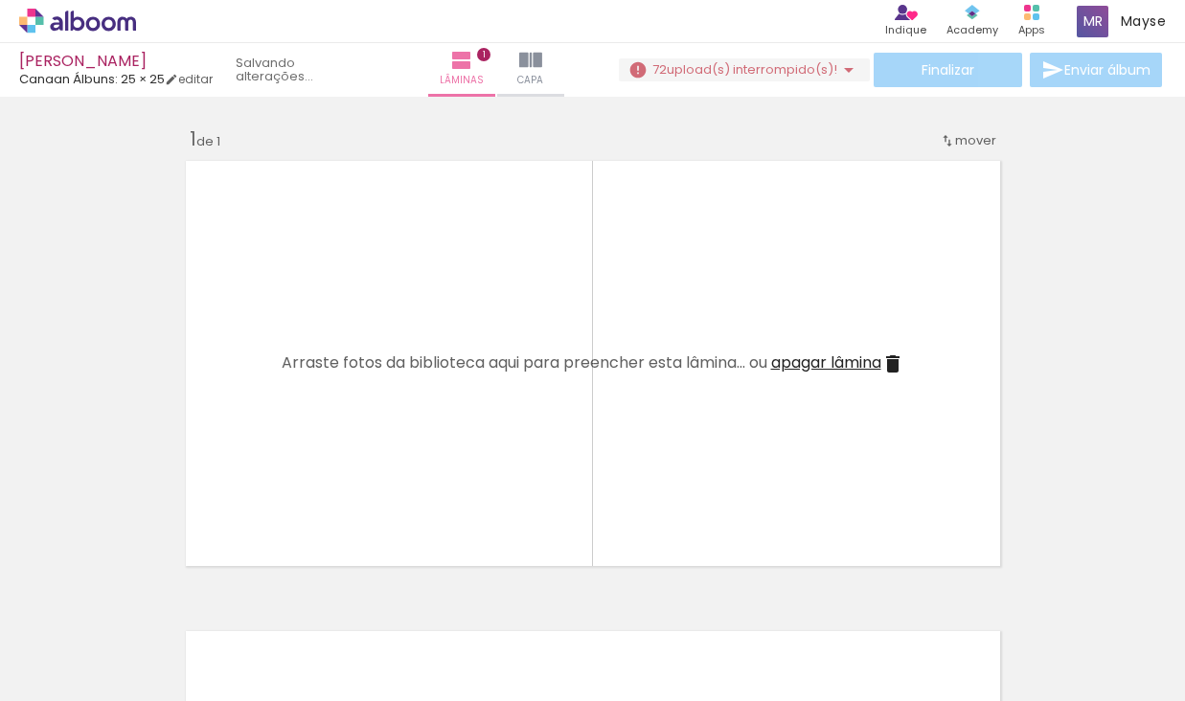
click at [155, 599] on iron-icon at bounding box center [150, 598] width 20 height 20
click at [156, 600] on iron-icon at bounding box center [150, 598] width 20 height 20
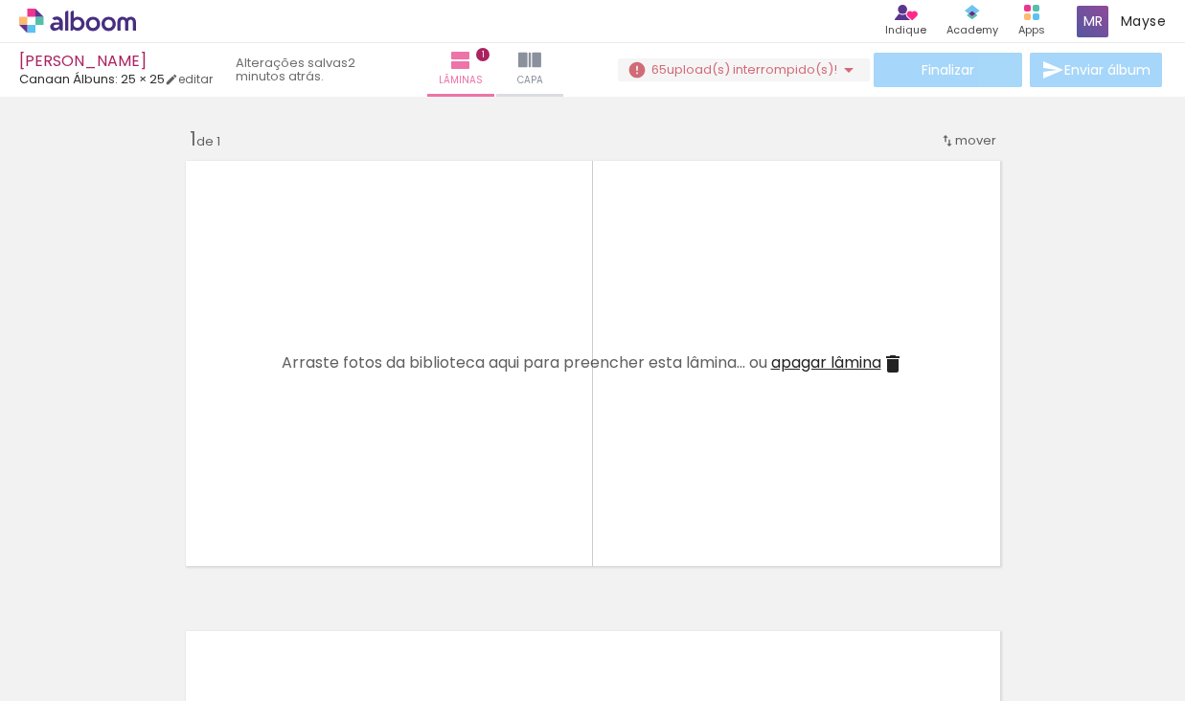
click at [156, 600] on iron-icon at bounding box center [150, 598] width 20 height 20
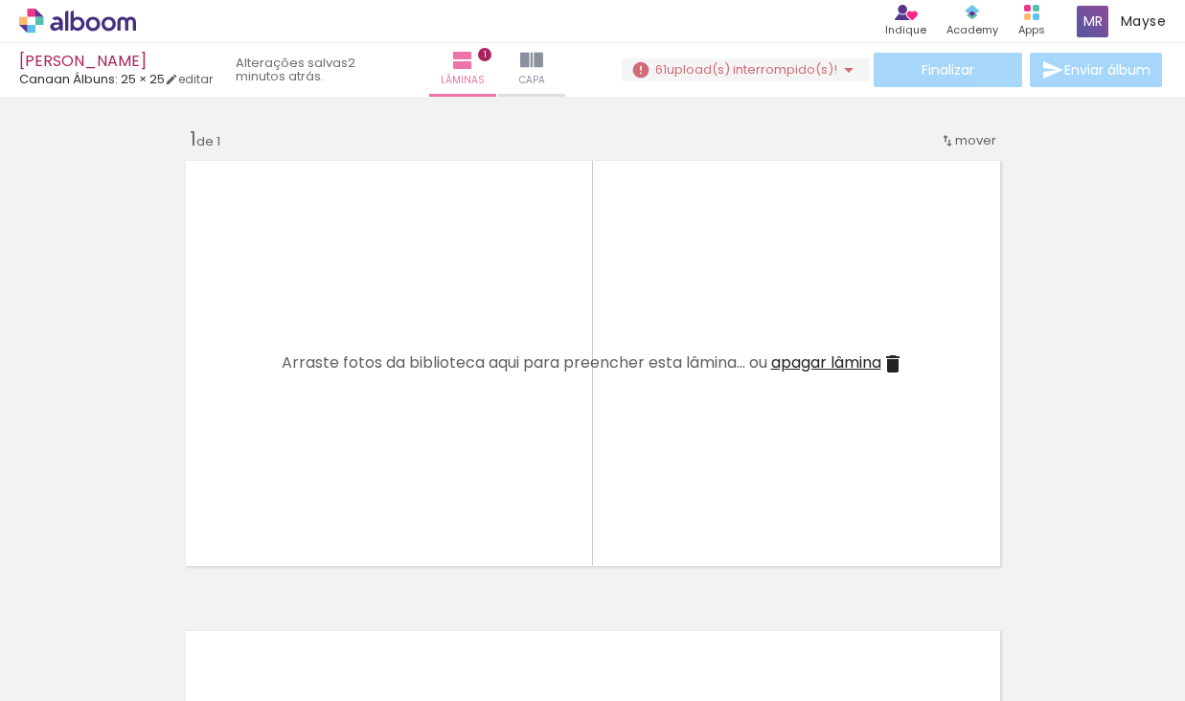
click at [156, 600] on iron-icon at bounding box center [150, 598] width 20 height 20
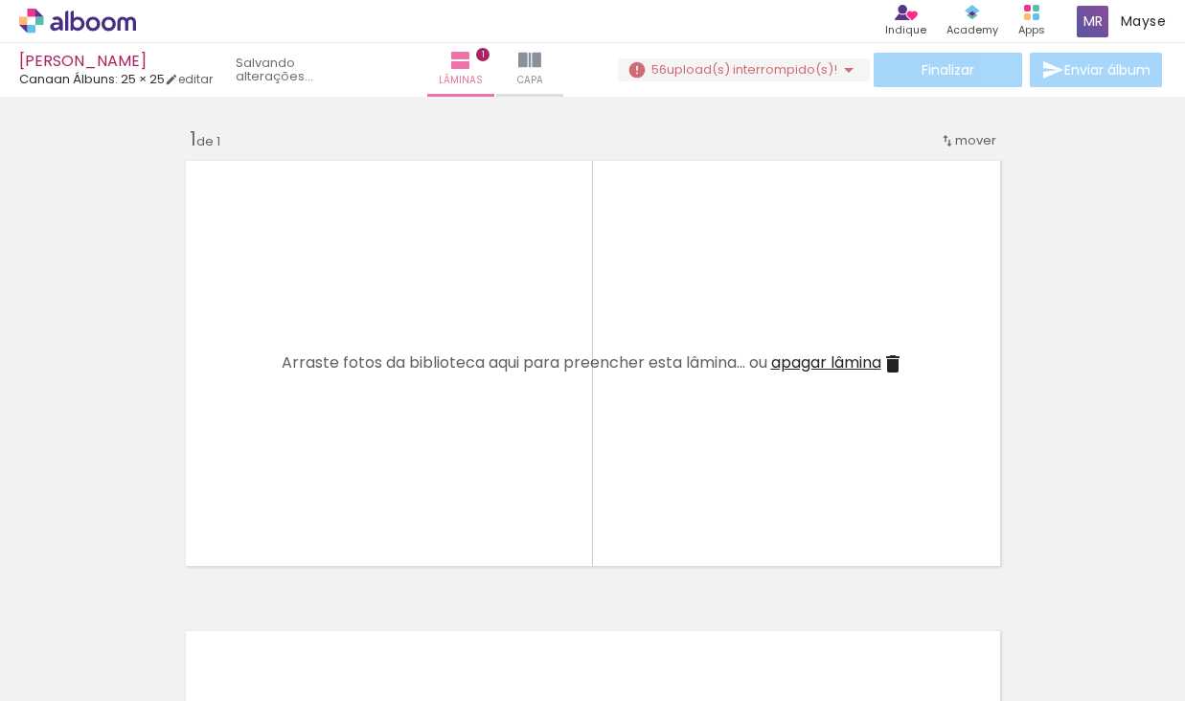
click at [156, 600] on iron-icon at bounding box center [150, 598] width 20 height 20
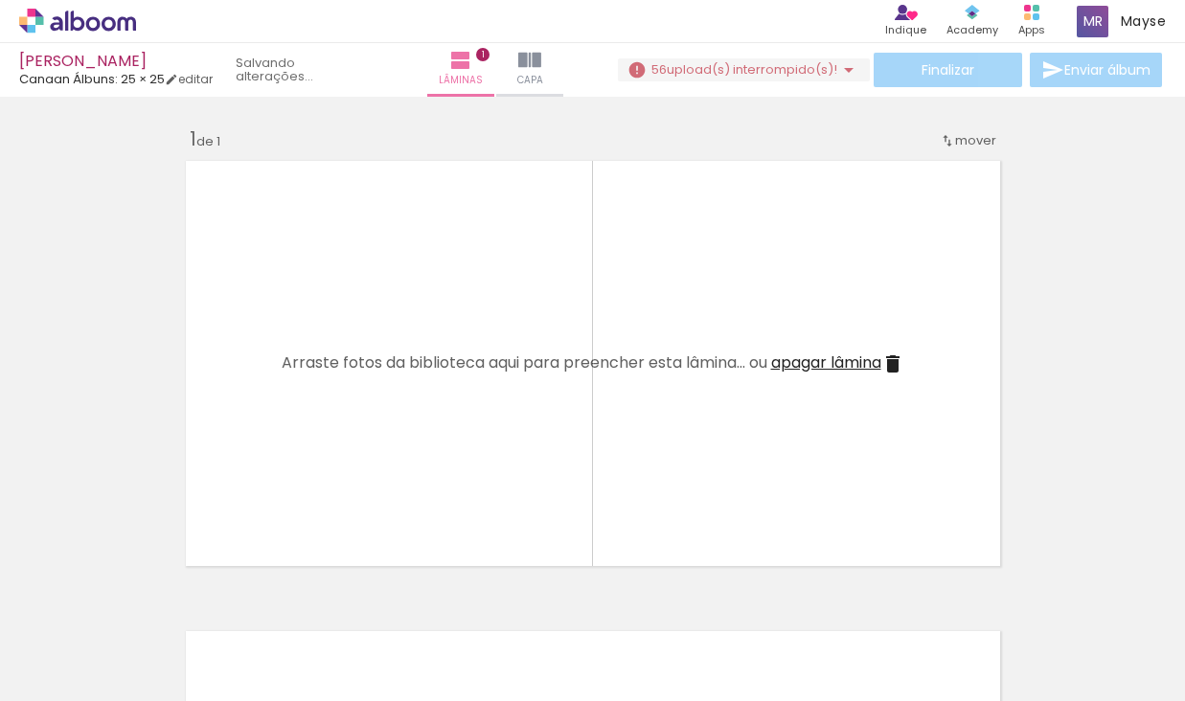
click at [156, 600] on iron-icon at bounding box center [150, 598] width 20 height 20
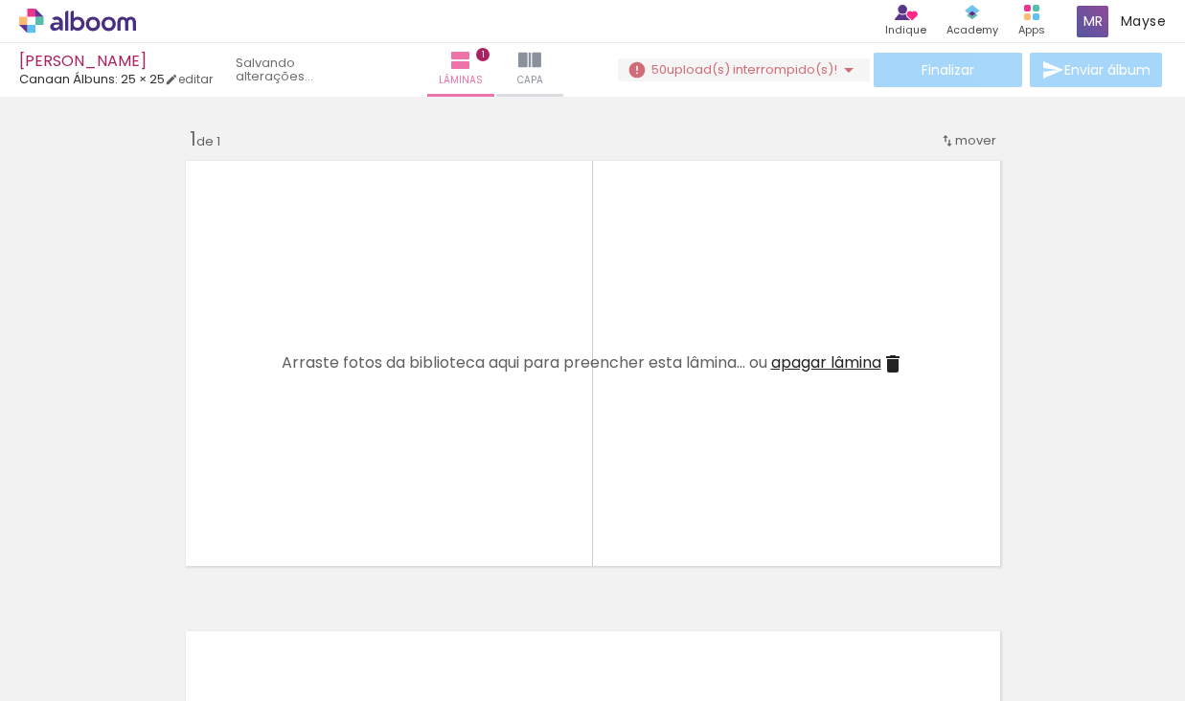
click at [156, 600] on iron-icon at bounding box center [150, 598] width 20 height 20
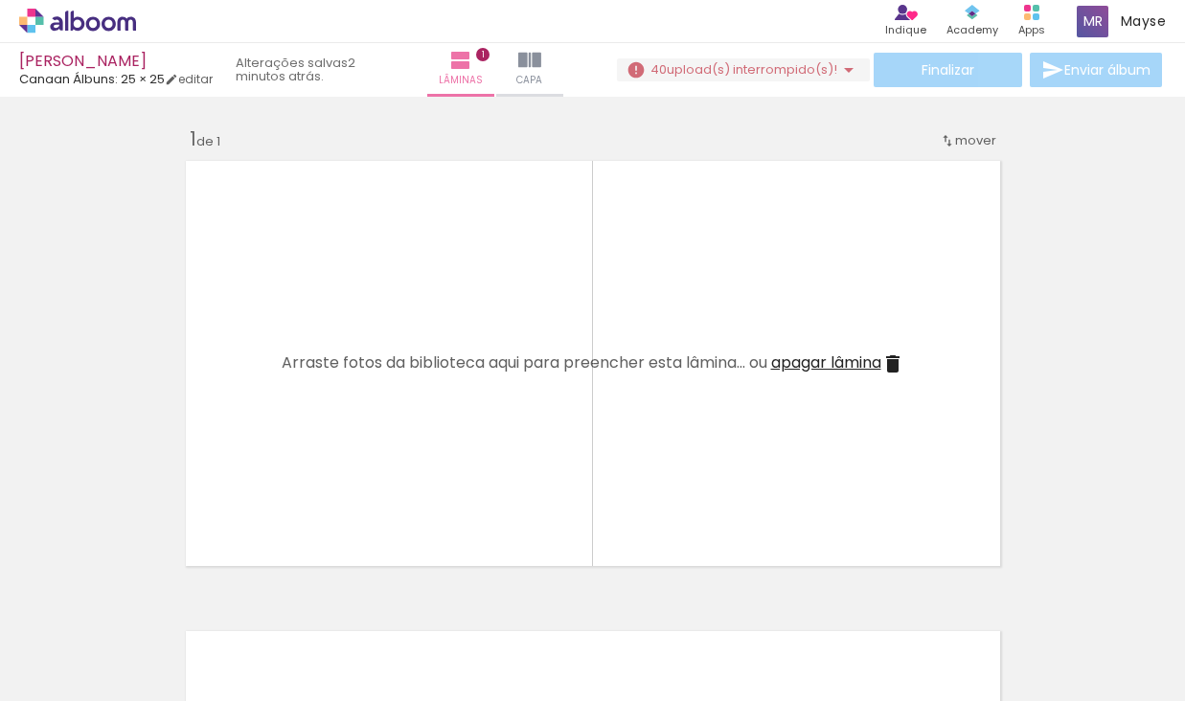
click at [156, 600] on iron-icon at bounding box center [150, 598] width 20 height 20
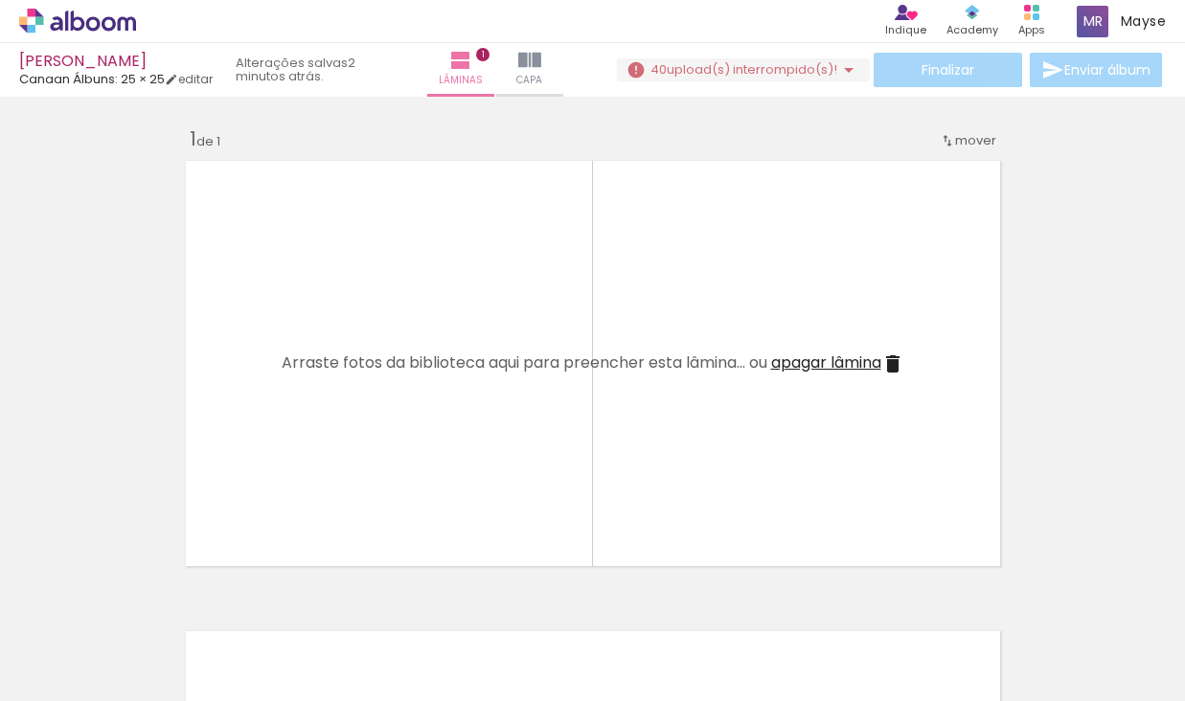
click at [156, 600] on iron-image at bounding box center [191, 636] width 99 height 99
click at [156, 600] on iron-icon at bounding box center [150, 598] width 20 height 20
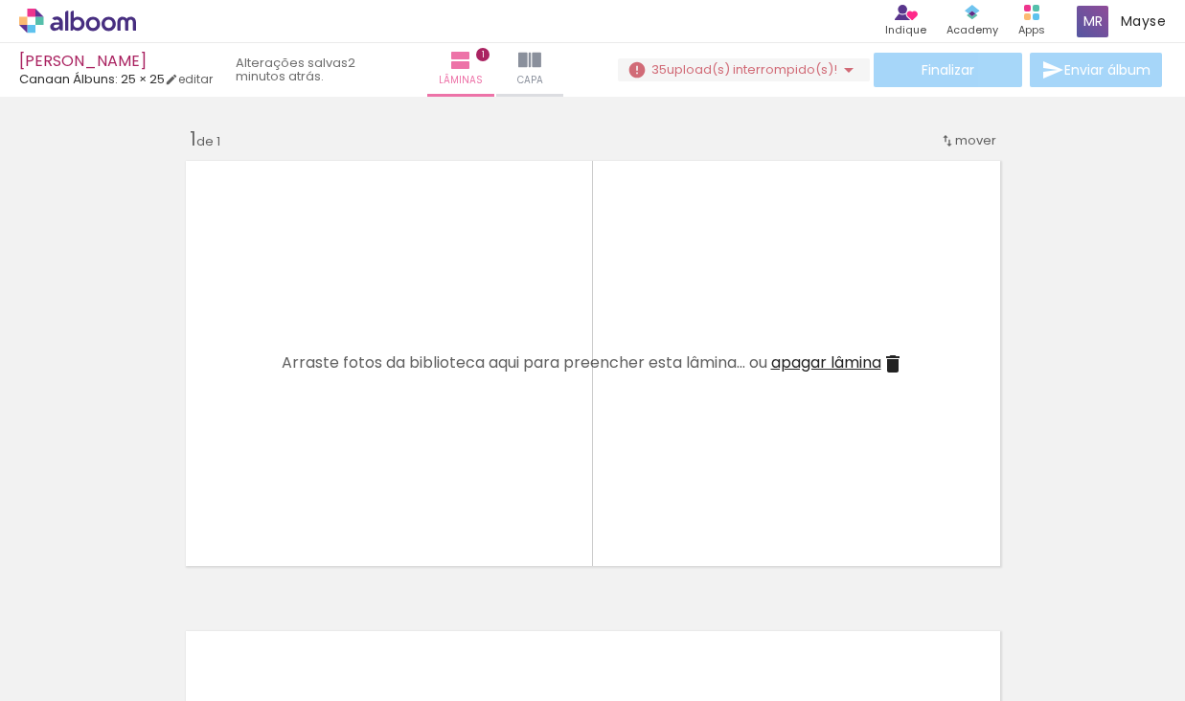
click at [156, 600] on iron-icon at bounding box center [150, 598] width 20 height 20
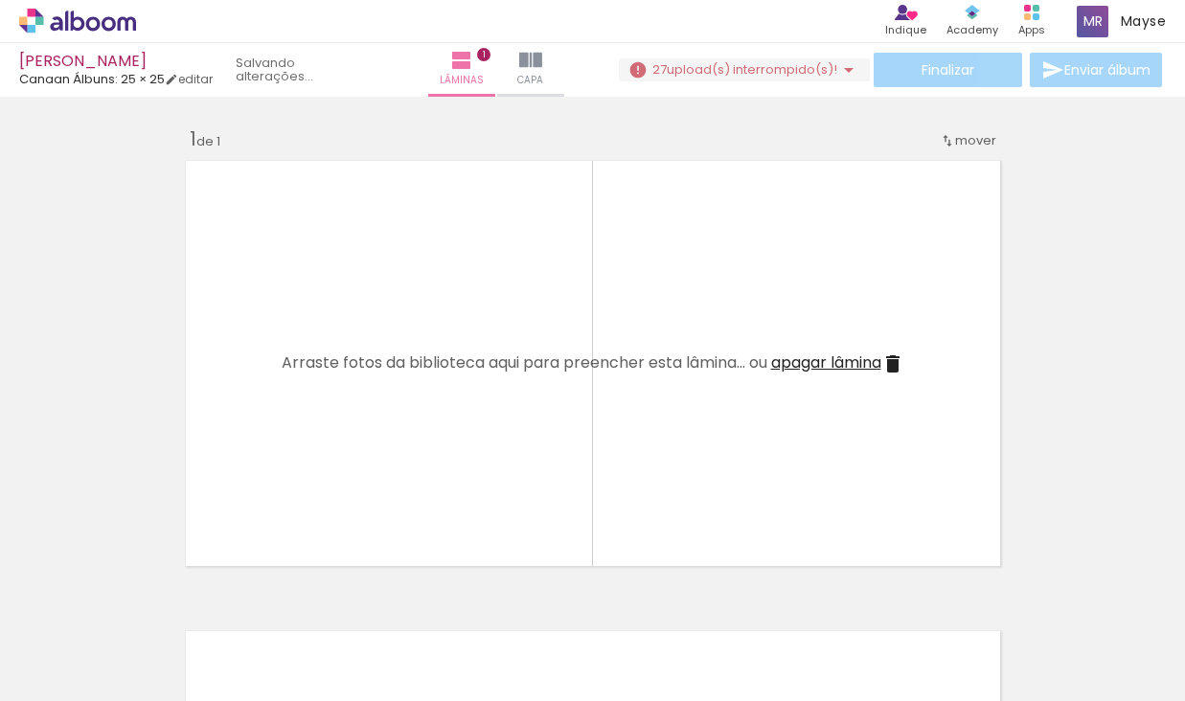
click at [156, 600] on iron-icon at bounding box center [150, 598] width 20 height 20
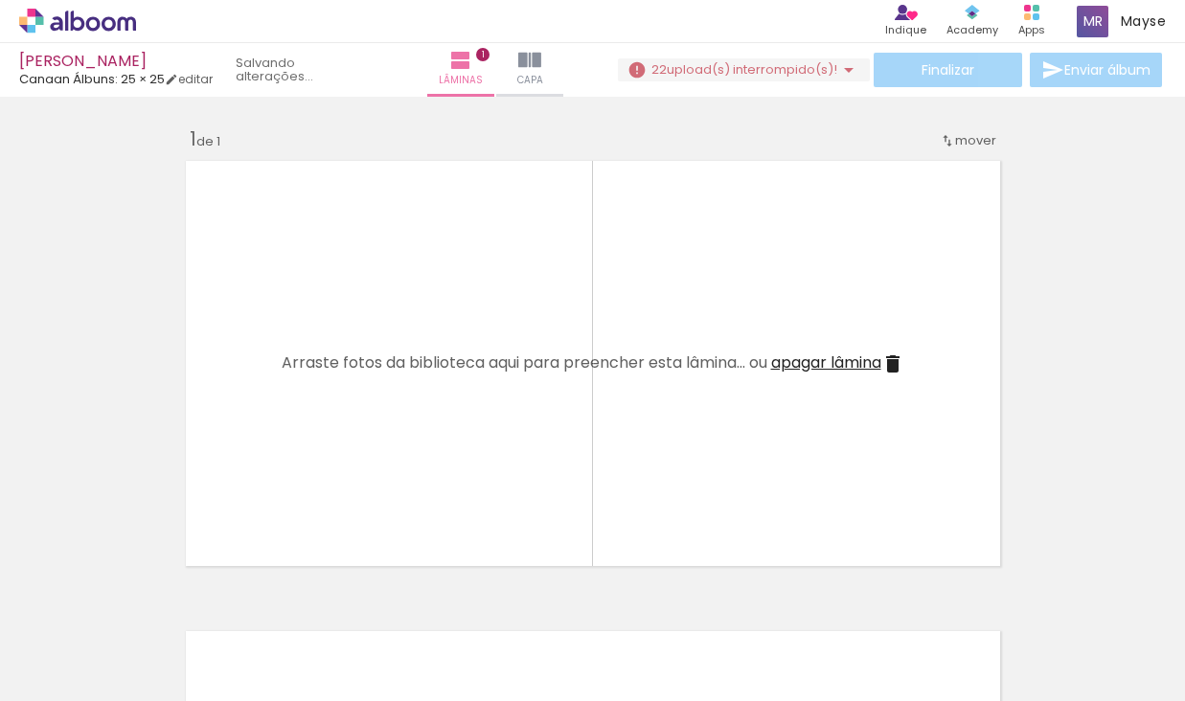
click at [156, 600] on iron-icon at bounding box center [150, 598] width 20 height 20
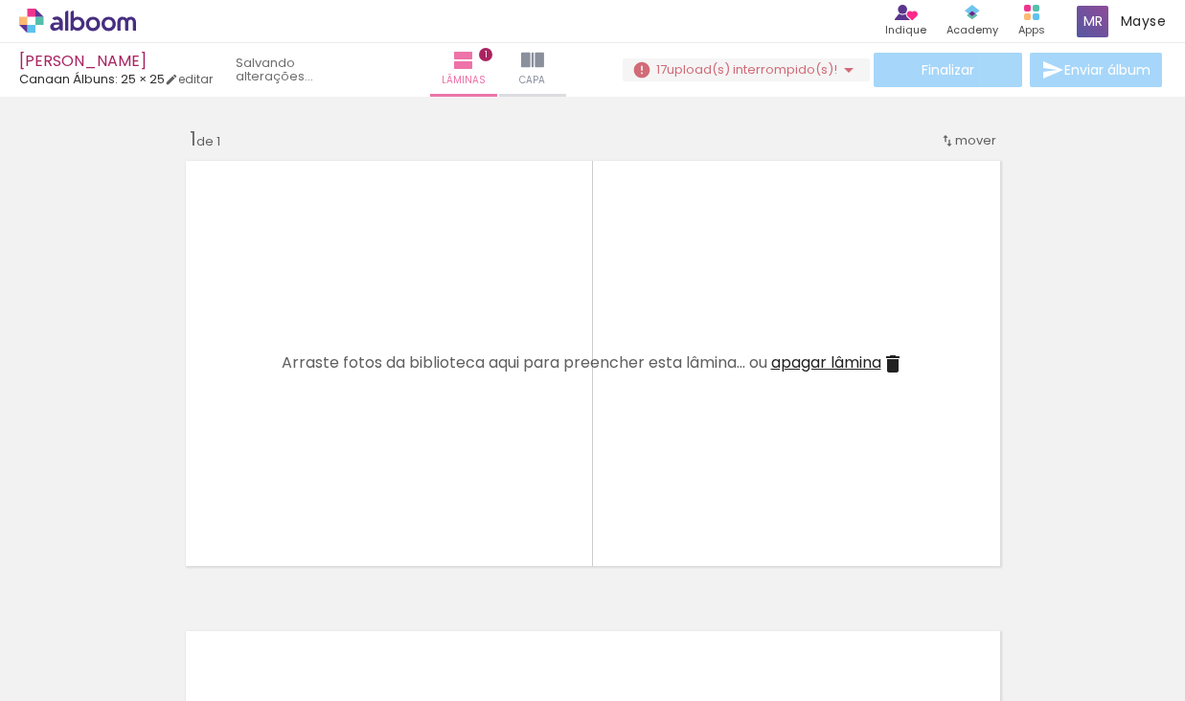
click at [156, 600] on iron-icon at bounding box center [150, 598] width 20 height 20
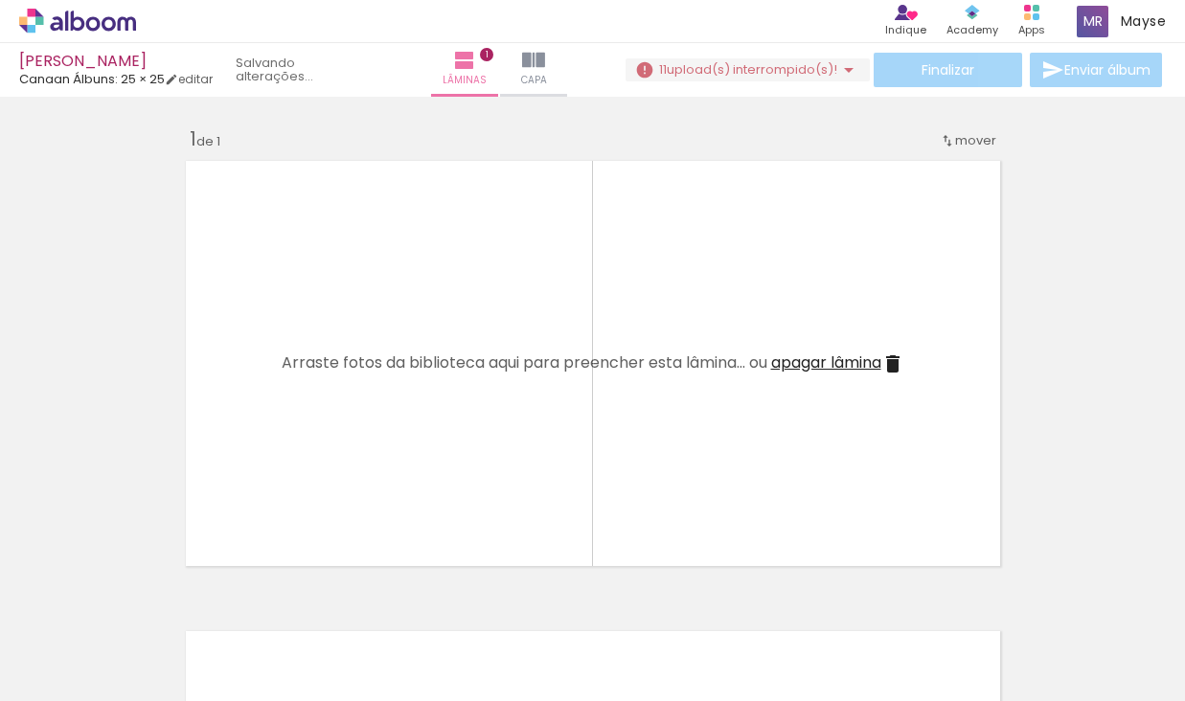
click at [156, 600] on iron-icon at bounding box center [150, 598] width 20 height 20
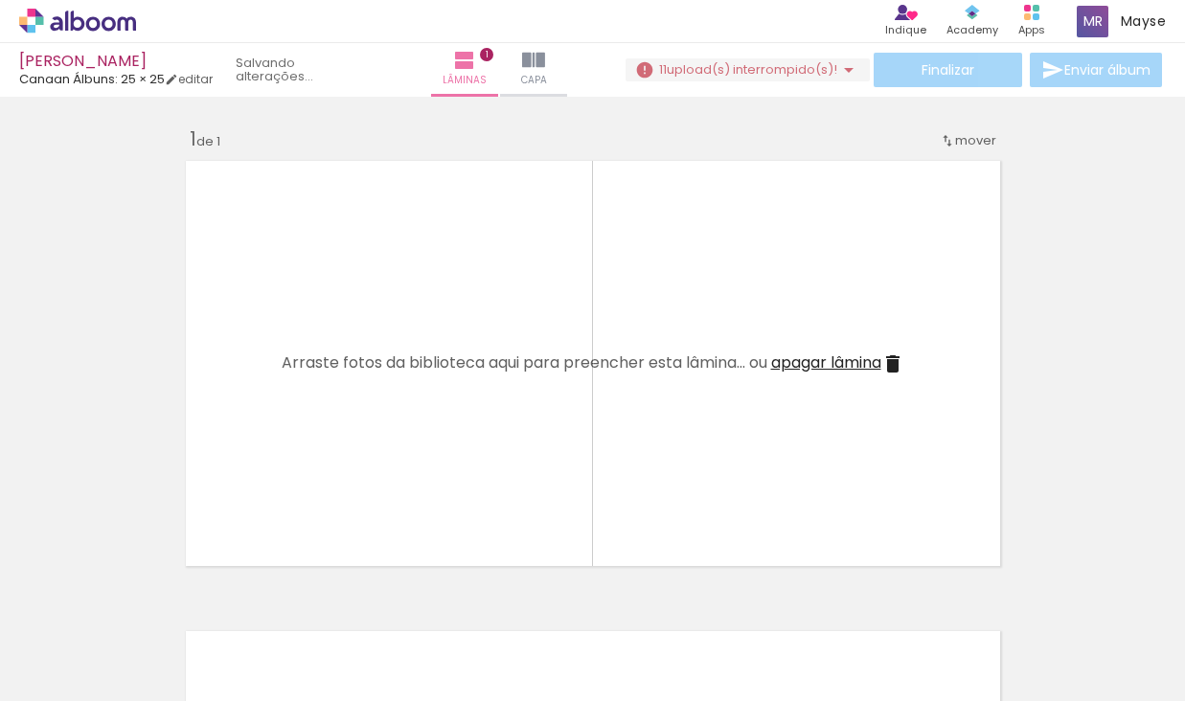
click at [156, 600] on iron-icon at bounding box center [150, 598] width 20 height 20
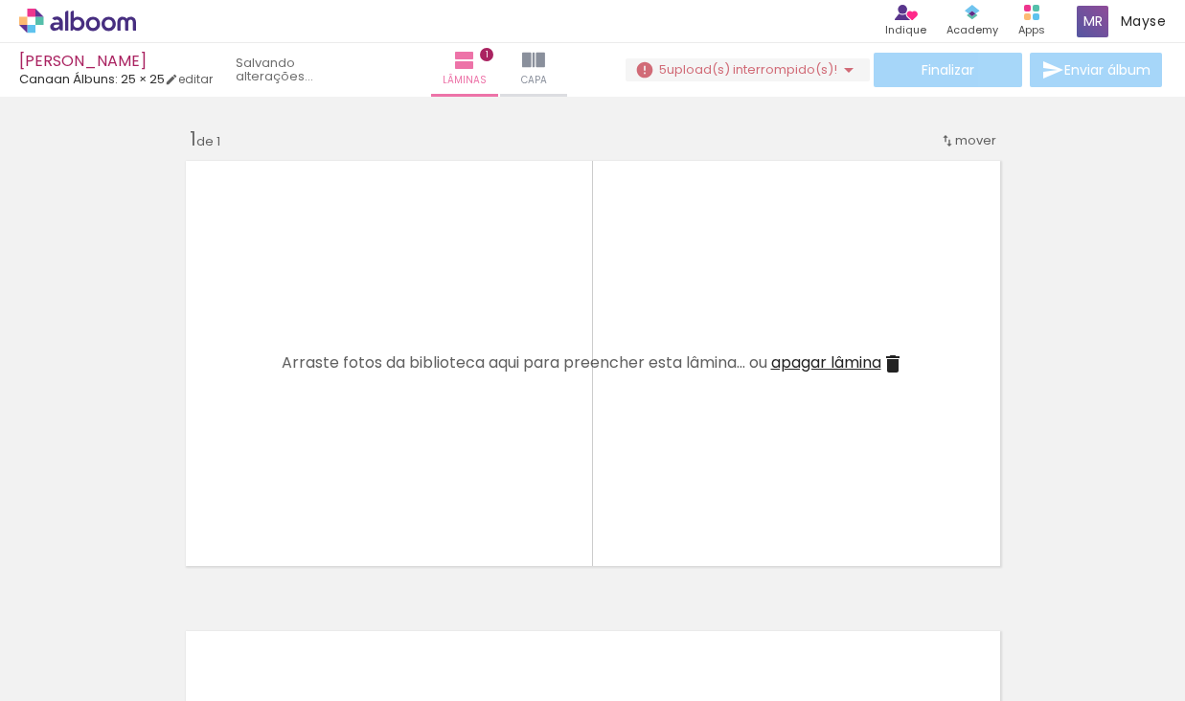
click at [156, 600] on iron-icon at bounding box center [150, 598] width 20 height 20
click at [707, 60] on span "Fazendo upload..." at bounding box center [745, 69] width 111 height 18
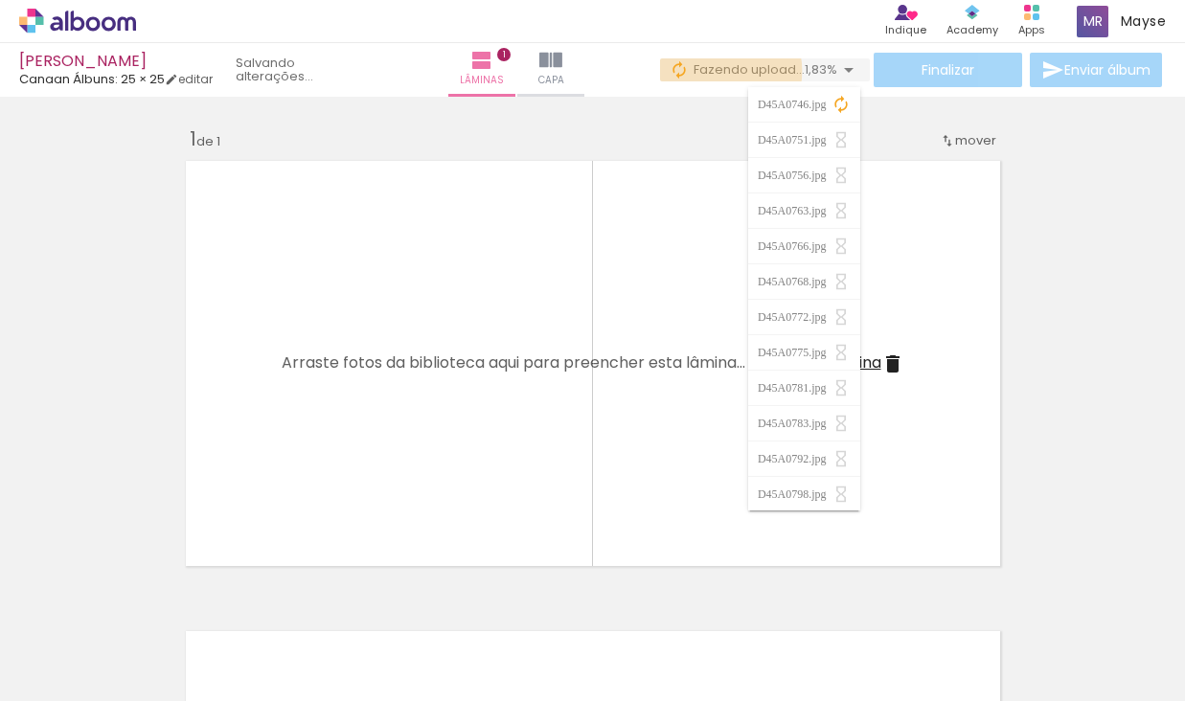
click at [706, 71] on span "Fazendo upload..." at bounding box center [749, 69] width 111 height 18
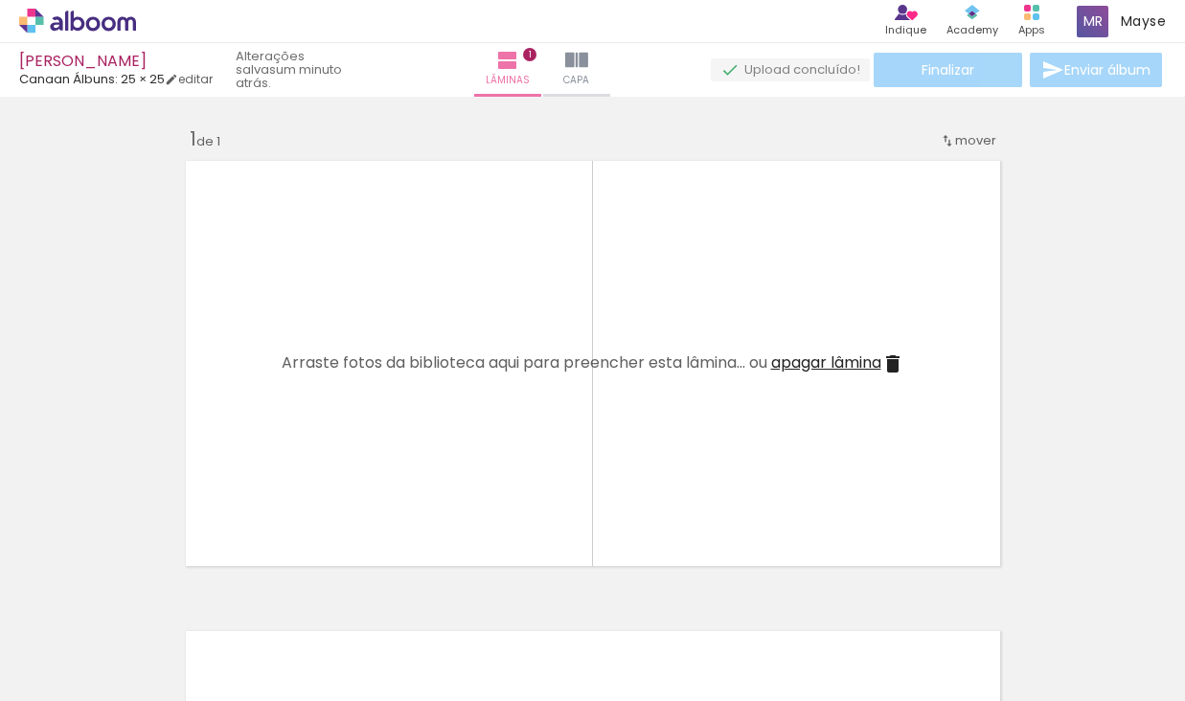
scroll to position [0, 10628]
click at [1039, 11] on div "Produtos Alboom Apps" at bounding box center [1032, 21] width 42 height 39
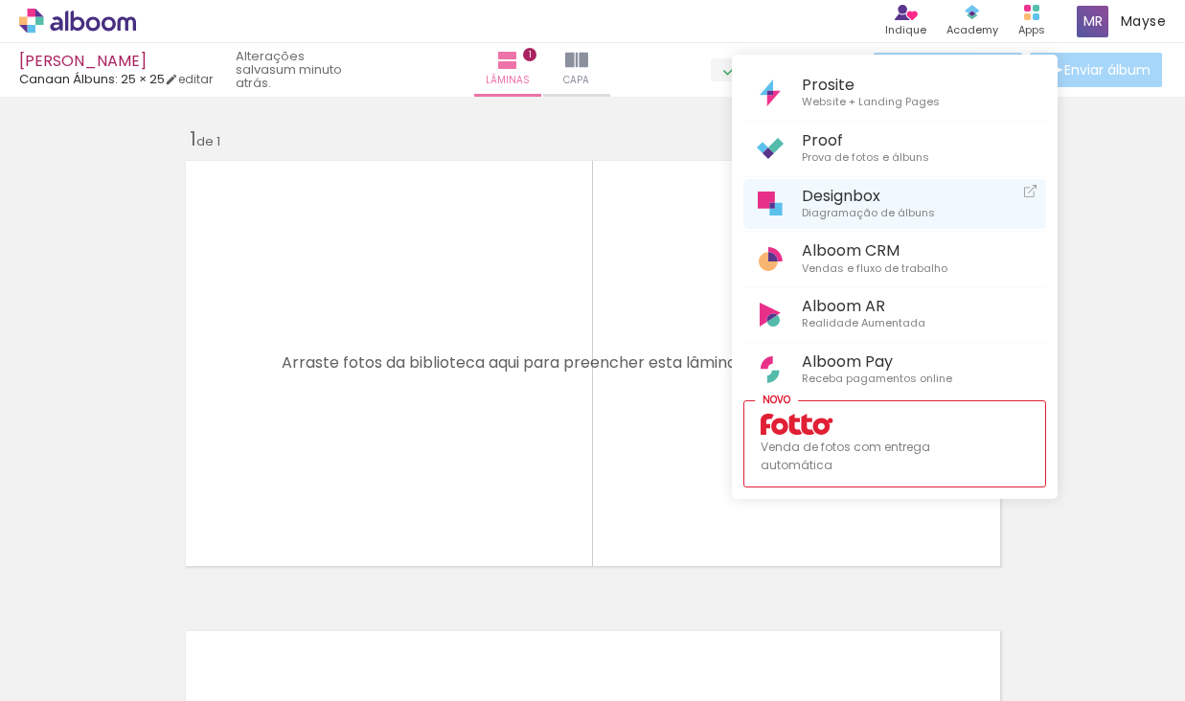
click at [871, 205] on span "Diagramação de álbuns" at bounding box center [868, 213] width 133 height 17
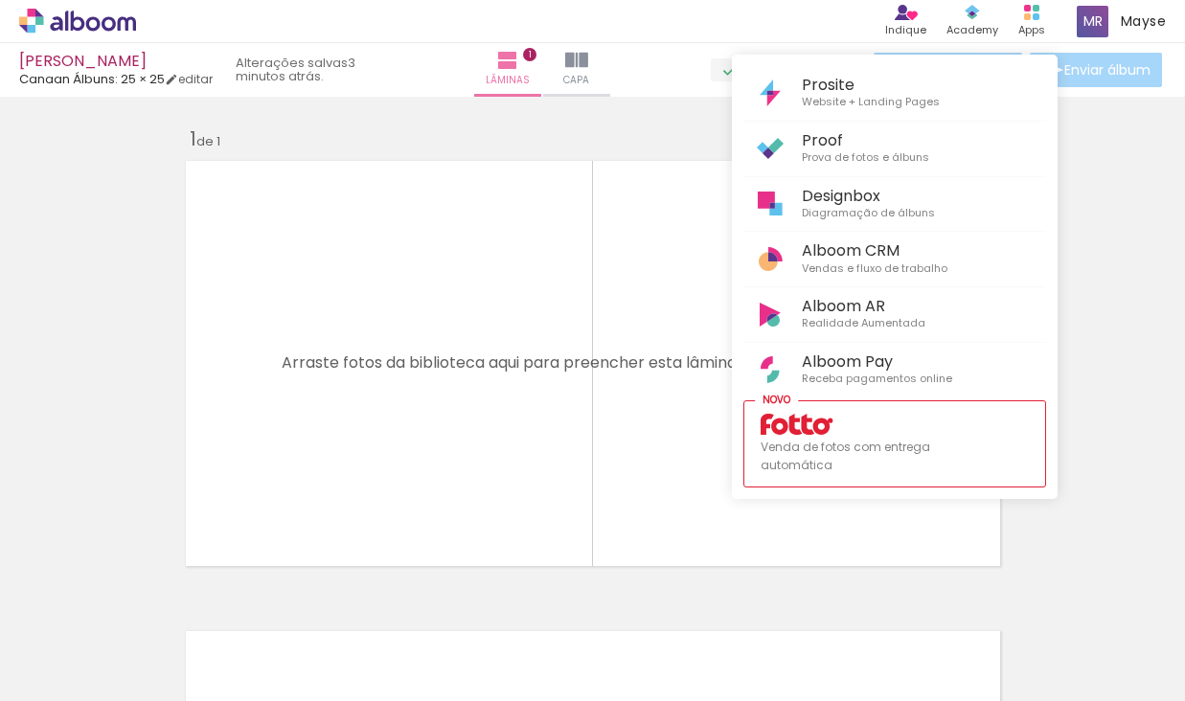
click at [98, 291] on div at bounding box center [592, 350] width 1185 height 701
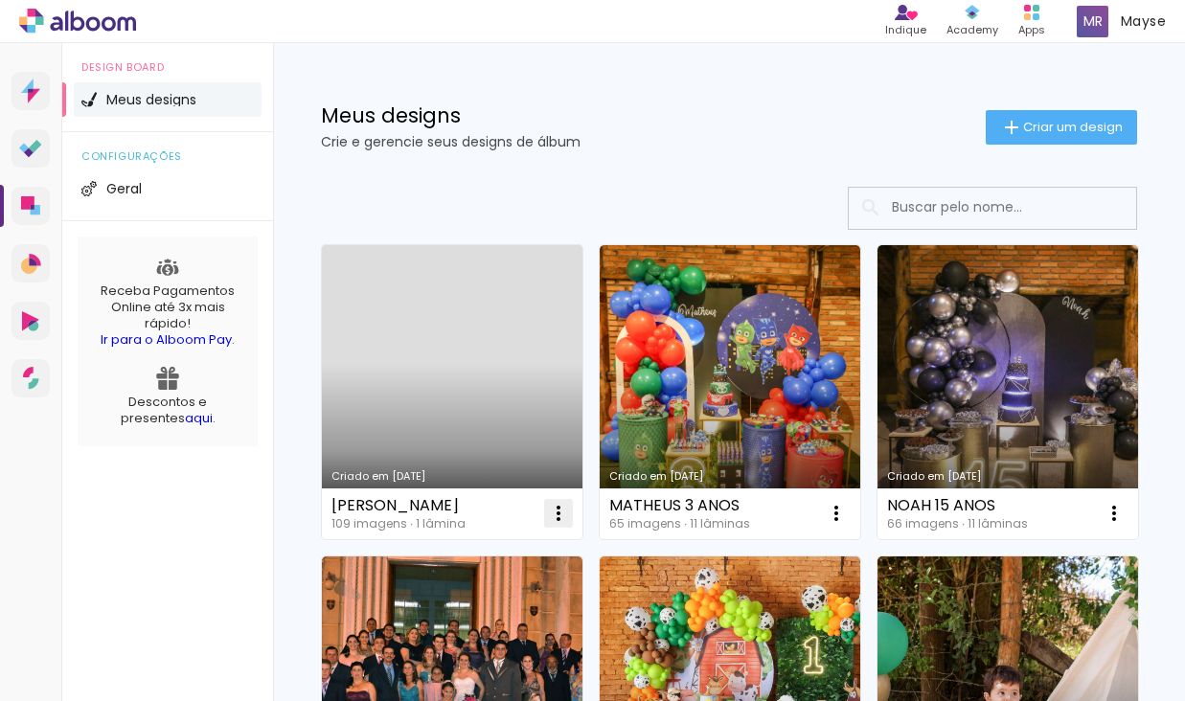
click at [553, 515] on iron-icon at bounding box center [558, 513] width 23 height 23
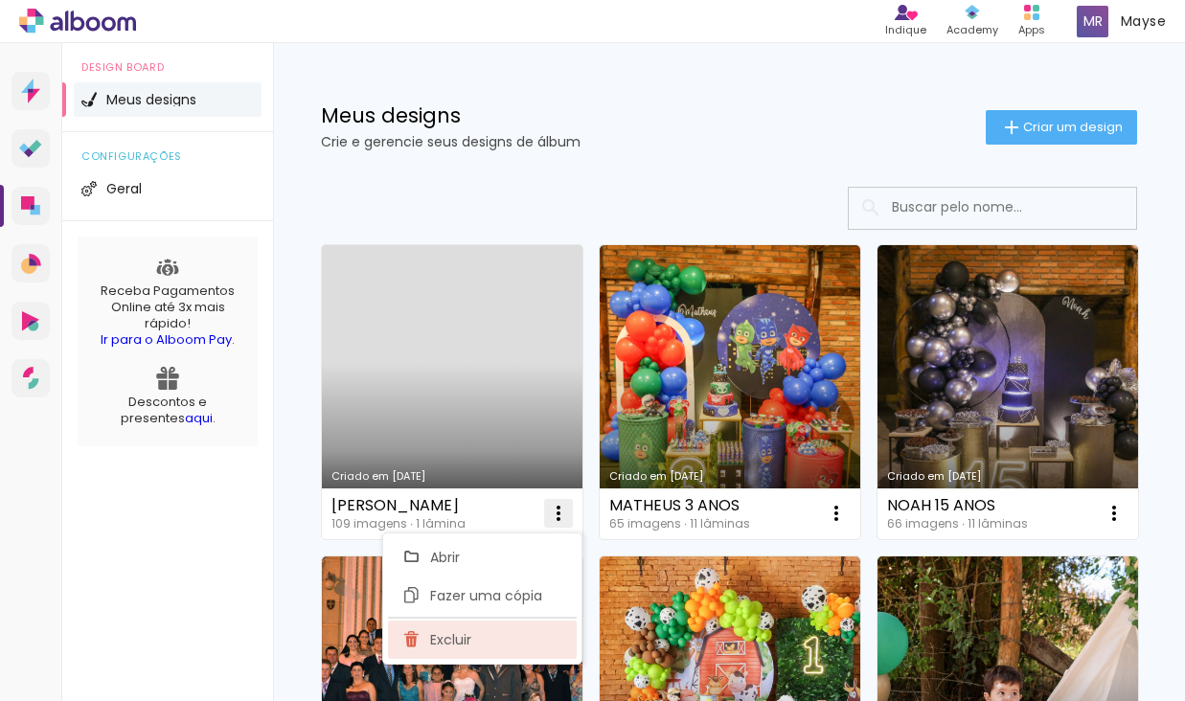
click at [471, 641] on span "Excluir" at bounding box center [450, 639] width 41 height 13
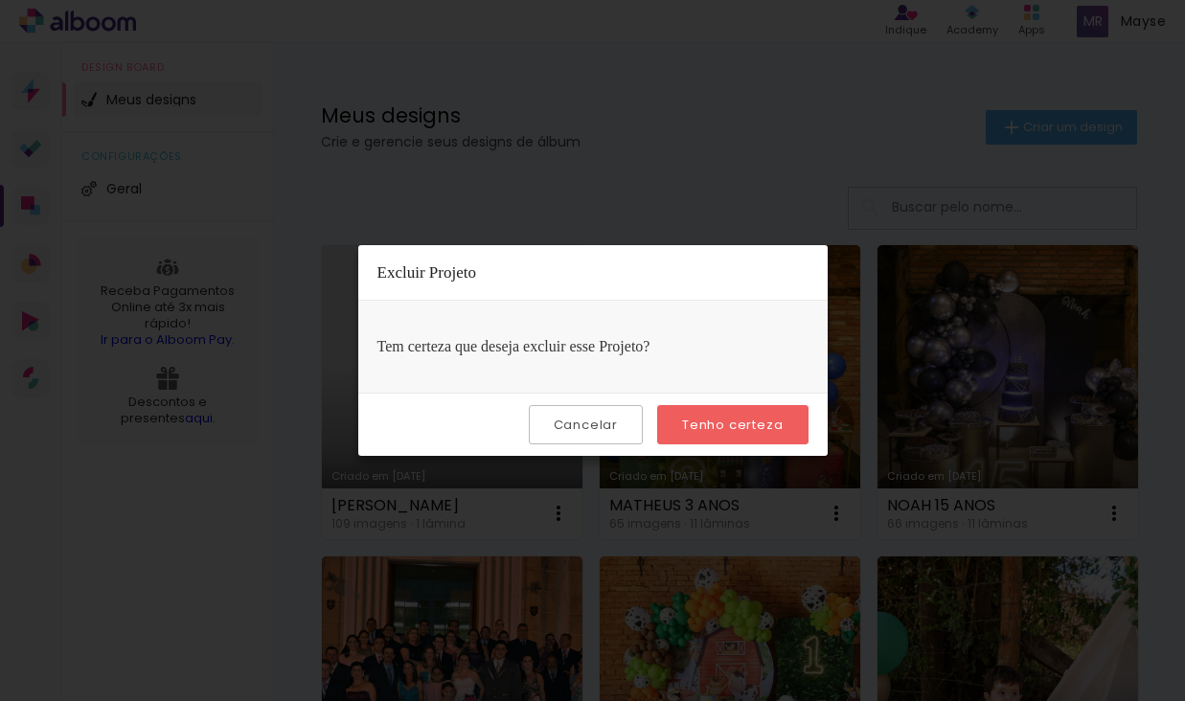
click at [0, 0] on slot "Tenho certeza" at bounding box center [0, 0] width 0 height 0
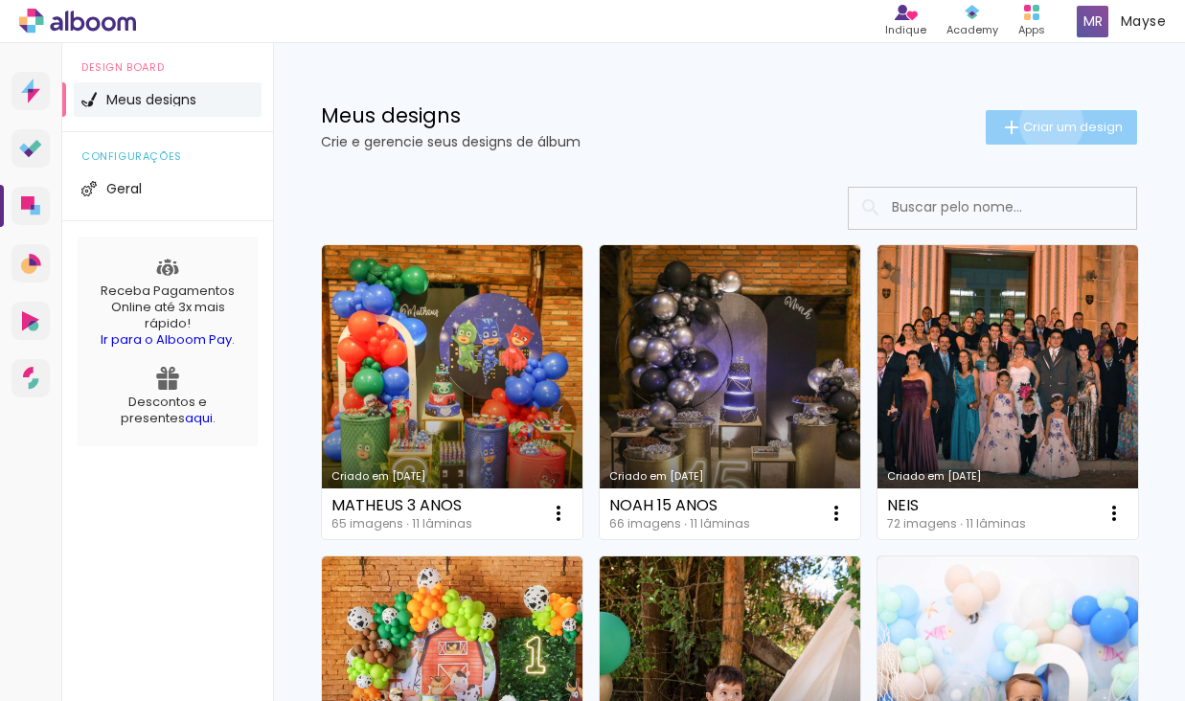
click at [1048, 124] on span "Criar um design" at bounding box center [1073, 127] width 100 height 12
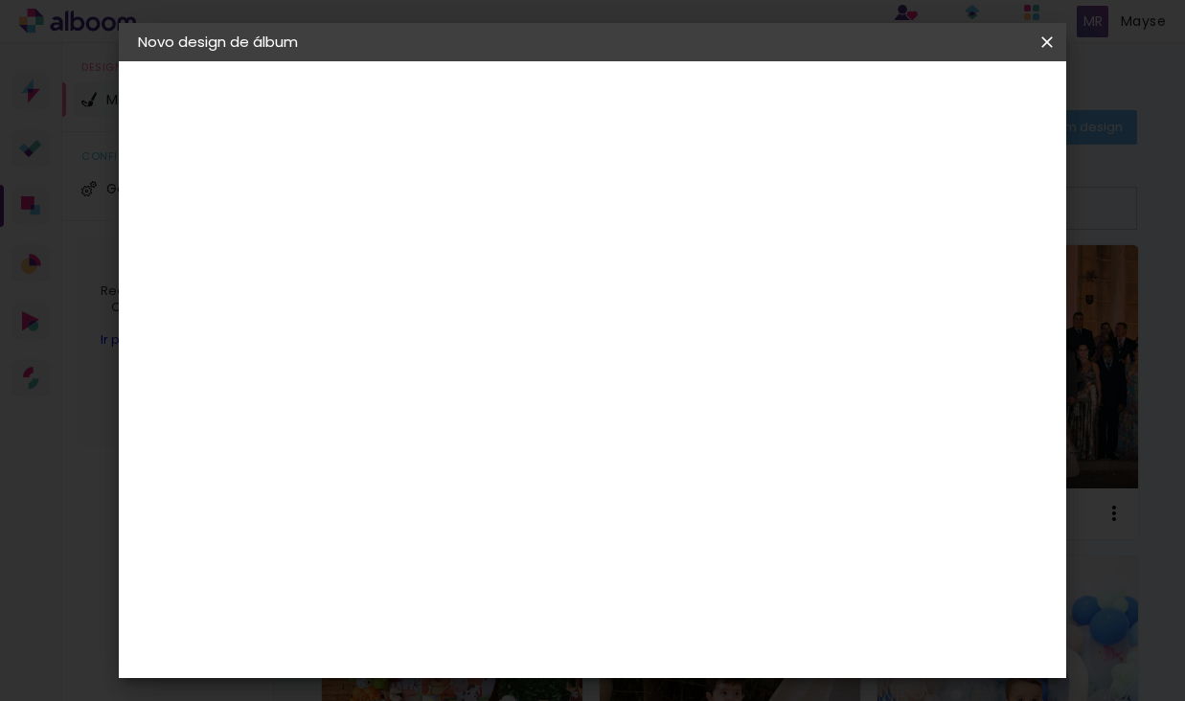
click at [0, 0] on div at bounding box center [0, 0] width 0 height 0
click at [451, 246] on input at bounding box center [451, 257] width 0 height 30
type input "[PERSON_NAME]"
type paper-input "[PERSON_NAME]"
click at [0, 0] on slot "Avançar" at bounding box center [0, 0] width 0 height 0
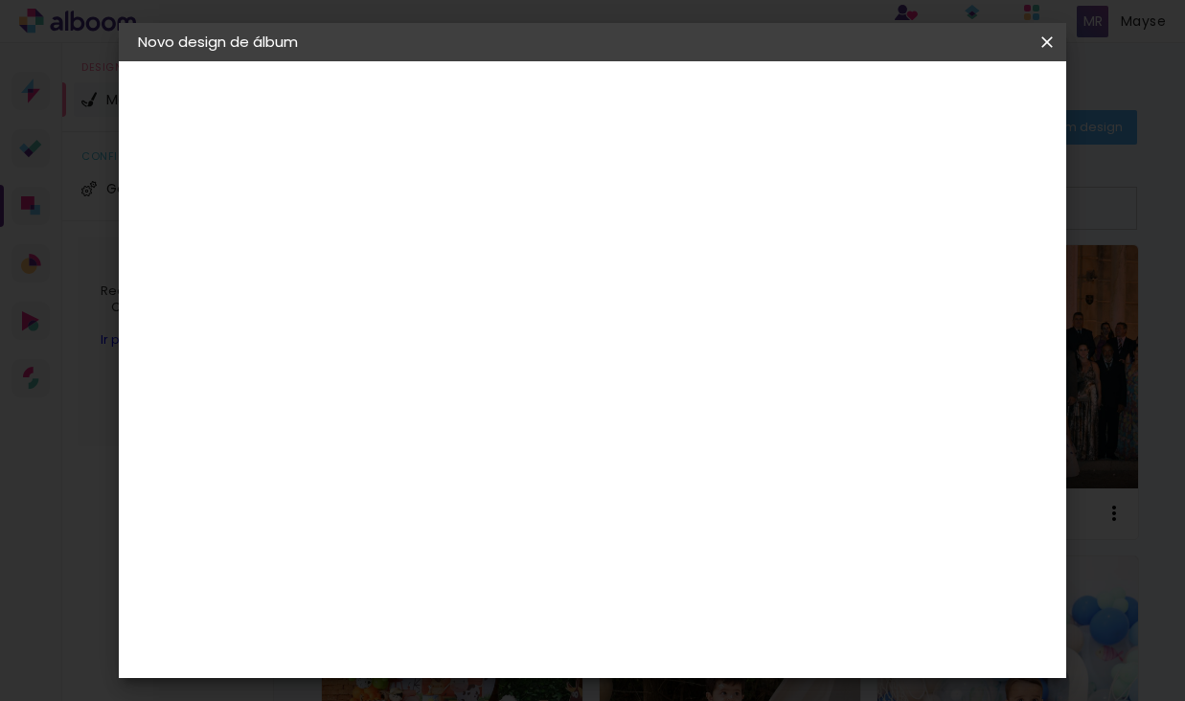
scroll to position [735, 0]
click at [497, 444] on div "Canaan Álbuns" at bounding box center [467, 459] width 59 height 31
click at [0, 0] on slot "Avançar" at bounding box center [0, 0] width 0 height 0
click at [581, 583] on span "25 × 25" at bounding box center [536, 602] width 89 height 39
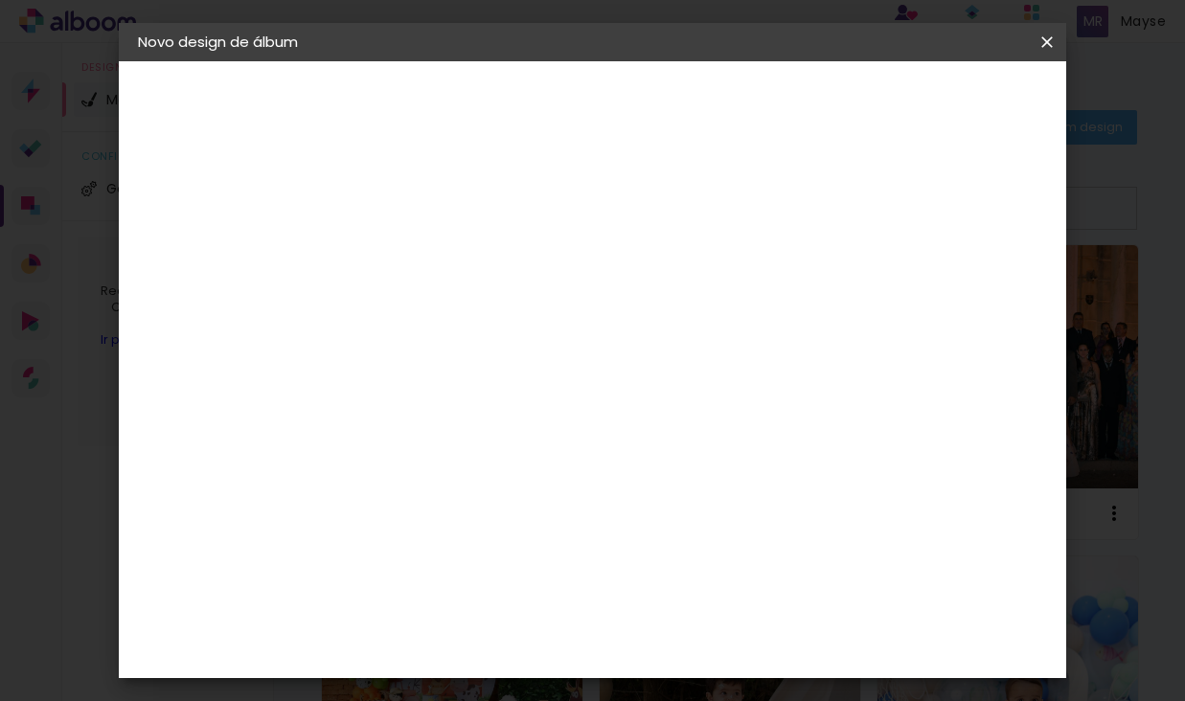
click at [0, 0] on slot "Avançar" at bounding box center [0, 0] width 0 height 0
click at [942, 108] on span "Iniciar design" at bounding box center [898, 101] width 87 height 13
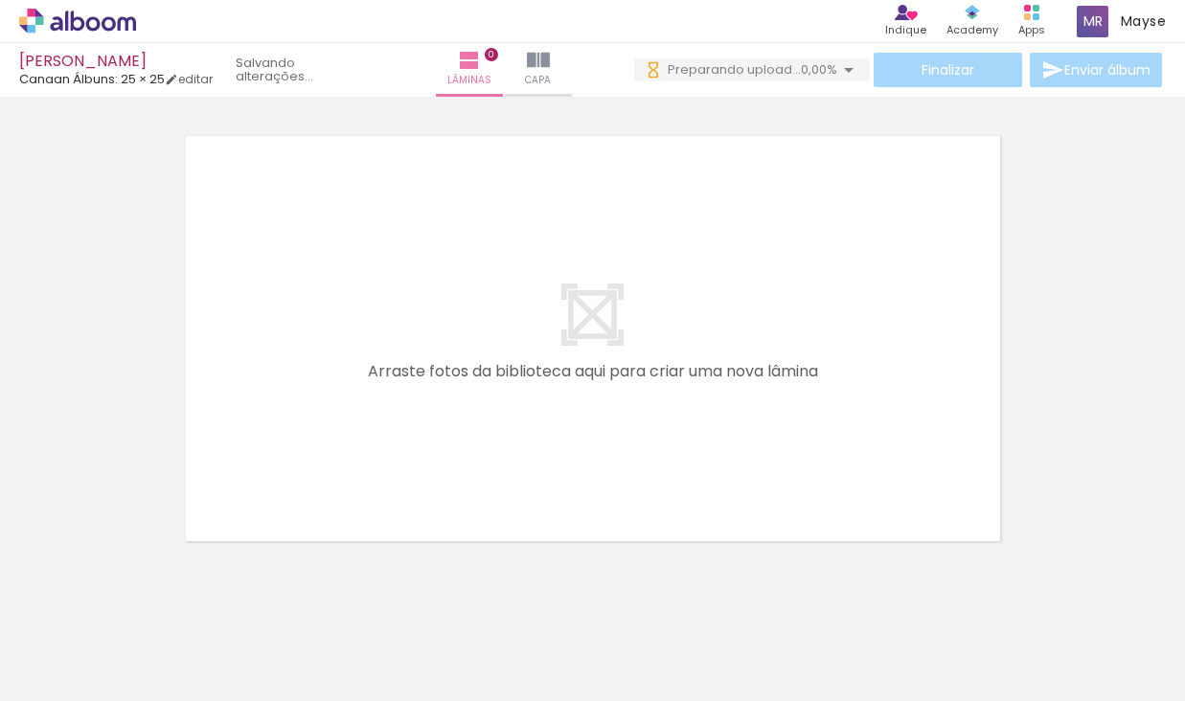
click at [160, 601] on iron-icon at bounding box center [150, 598] width 20 height 20
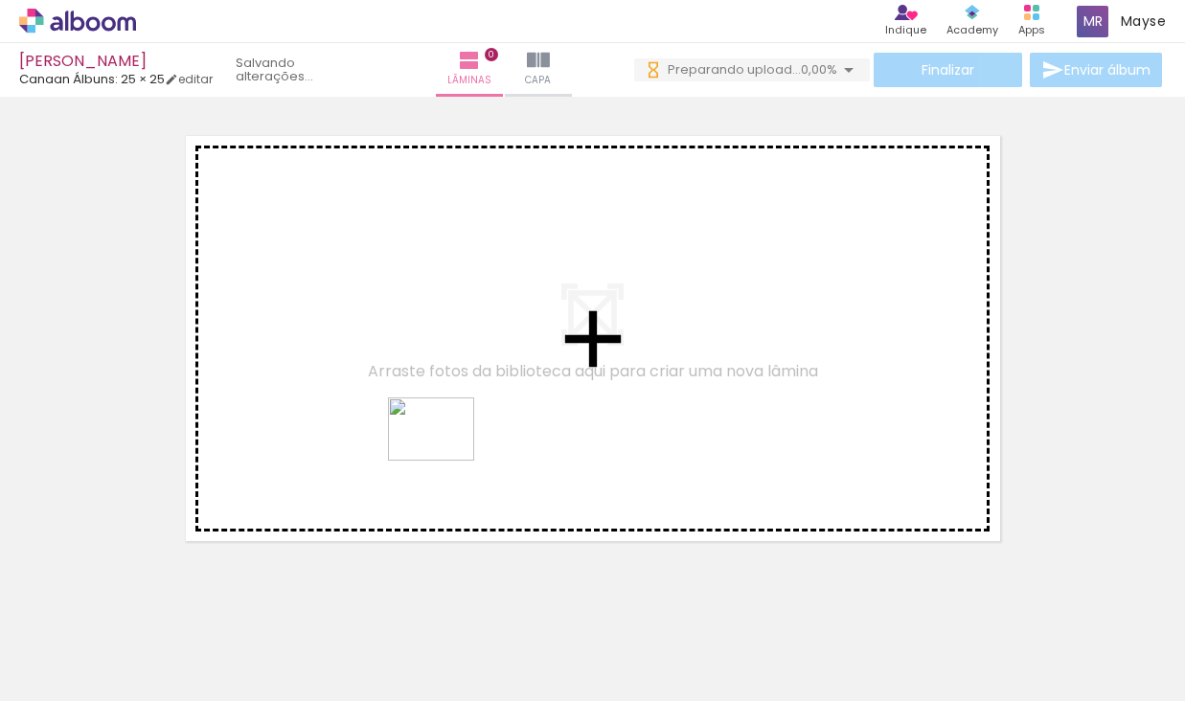
drag, startPoint x: 401, startPoint y: 621, endPoint x: 446, endPoint y: 453, distance: 173.6
click at [446, 454] on quentale-workspace at bounding box center [592, 350] width 1185 height 701
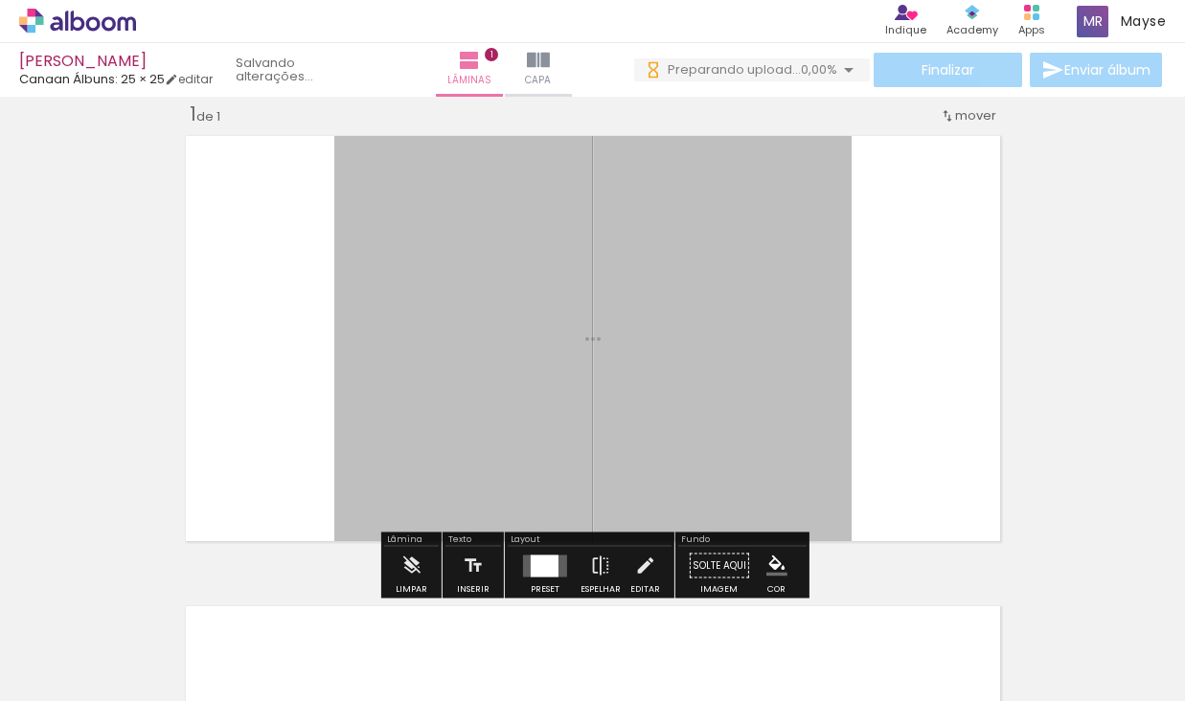
scroll to position [25, 0]
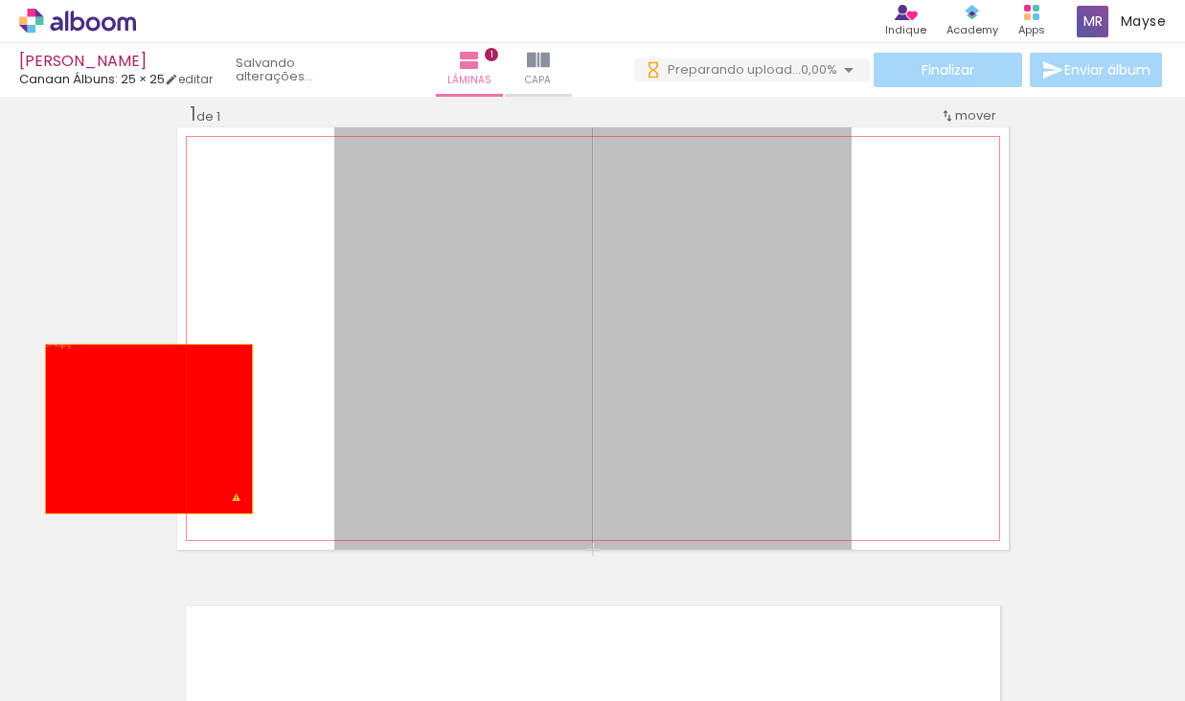
drag, startPoint x: 406, startPoint y: 430, endPoint x: 149, endPoint y: 429, distance: 257.8
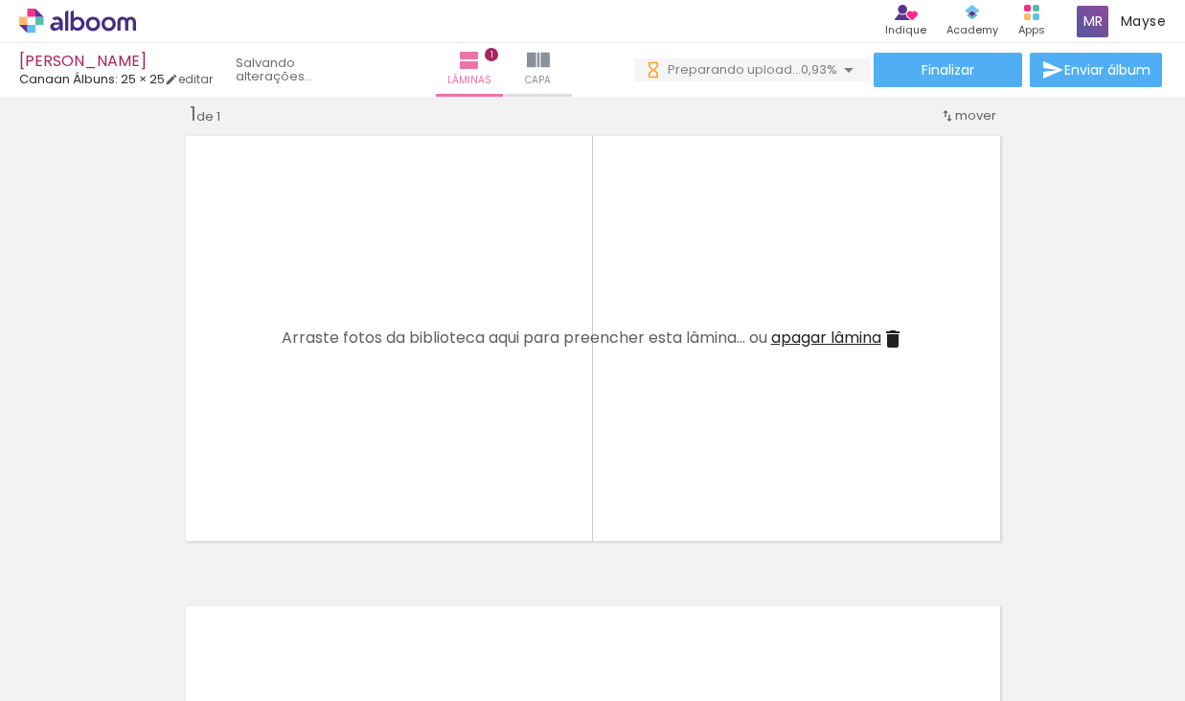
scroll to position [0, 0]
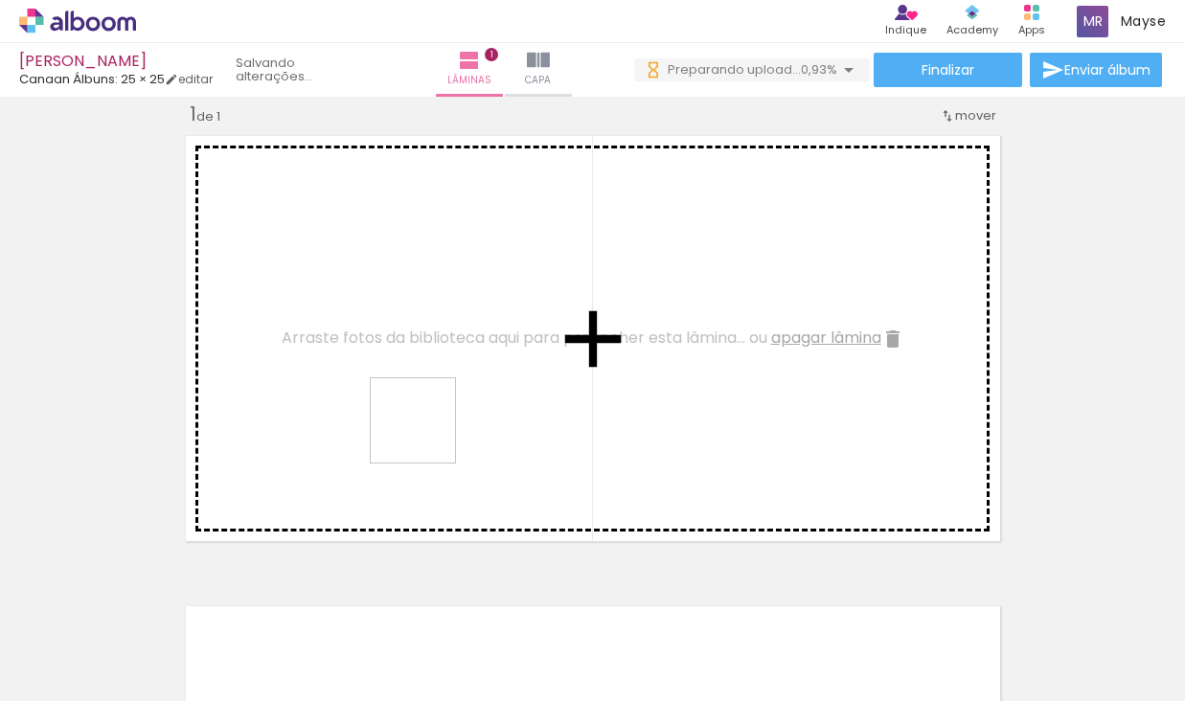
drag, startPoint x: 390, startPoint y: 637, endPoint x: 427, endPoint y: 435, distance: 205.6
click at [427, 435] on quentale-workspace at bounding box center [592, 350] width 1185 height 701
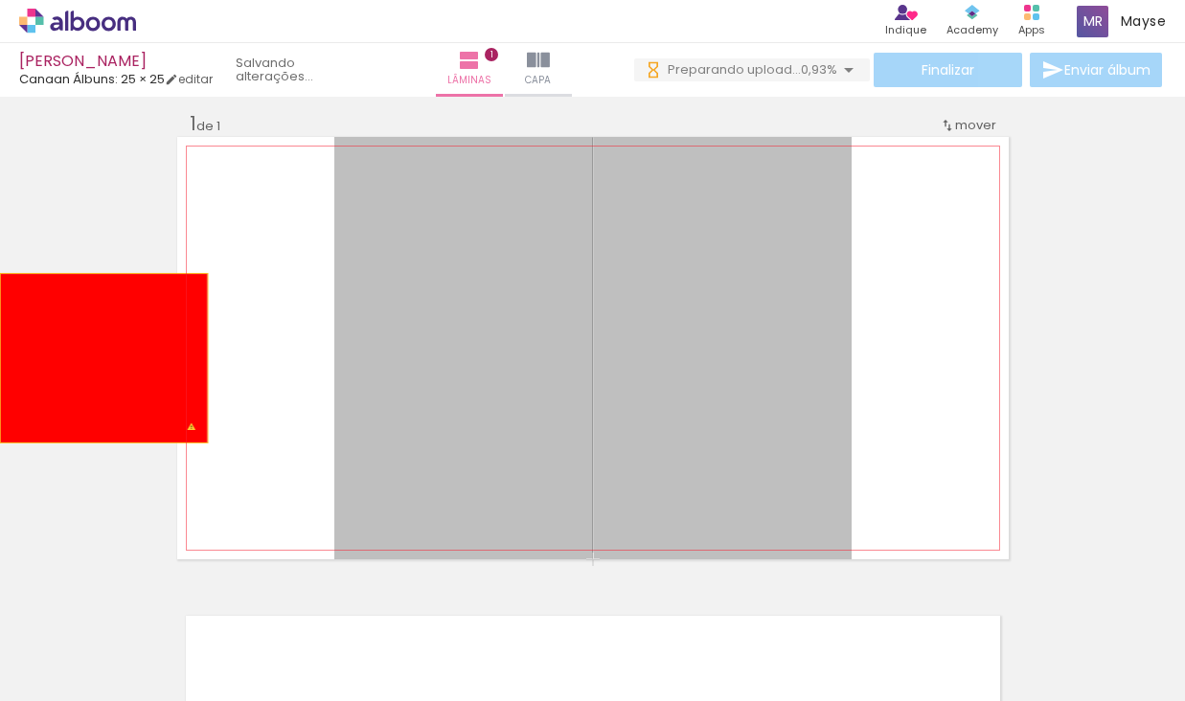
drag, startPoint x: 455, startPoint y: 399, endPoint x: 103, endPoint y: 358, distance: 354.0
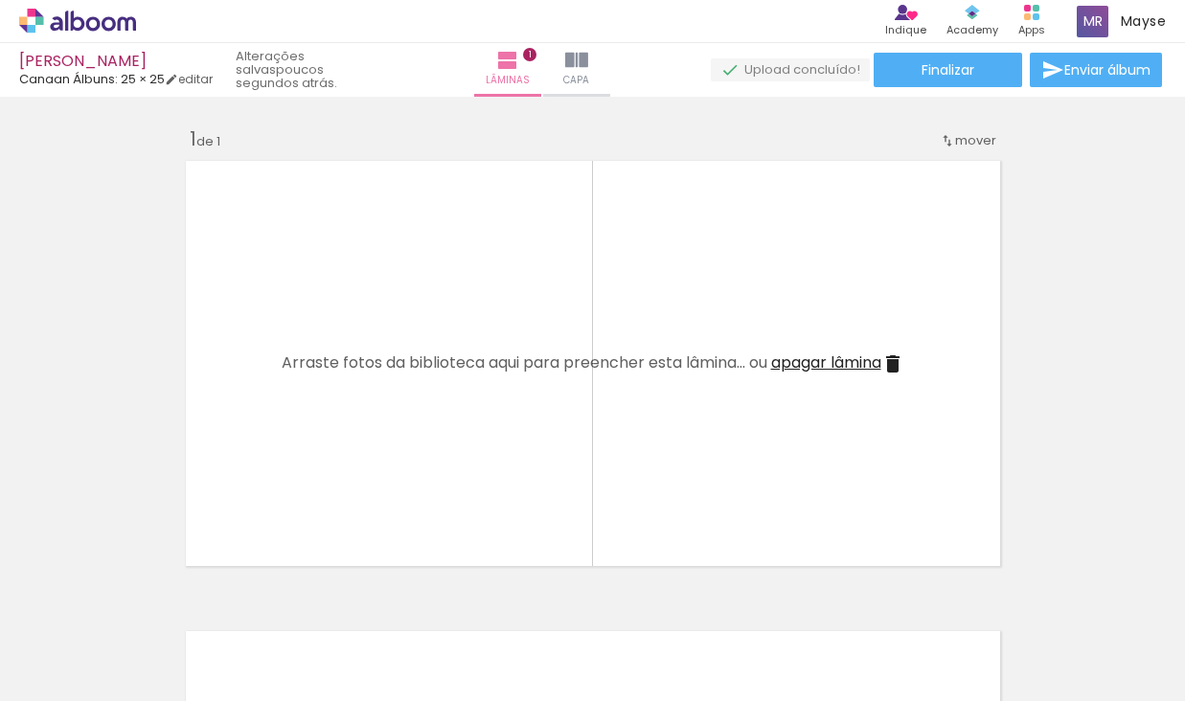
click at [852, 362] on span "apagar lâmina" at bounding box center [826, 363] width 110 height 22
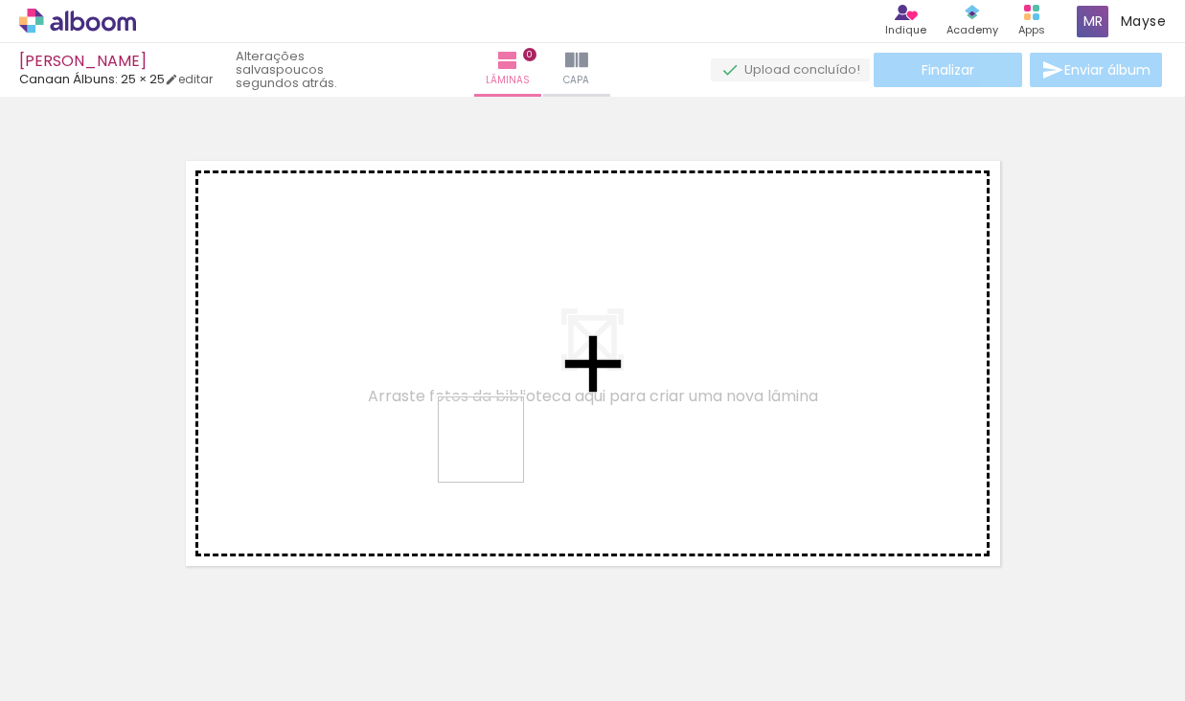
drag, startPoint x: 507, startPoint y: 659, endPoint x: 495, endPoint y: 454, distance: 205.4
click at [495, 454] on quentale-workspace at bounding box center [592, 350] width 1185 height 701
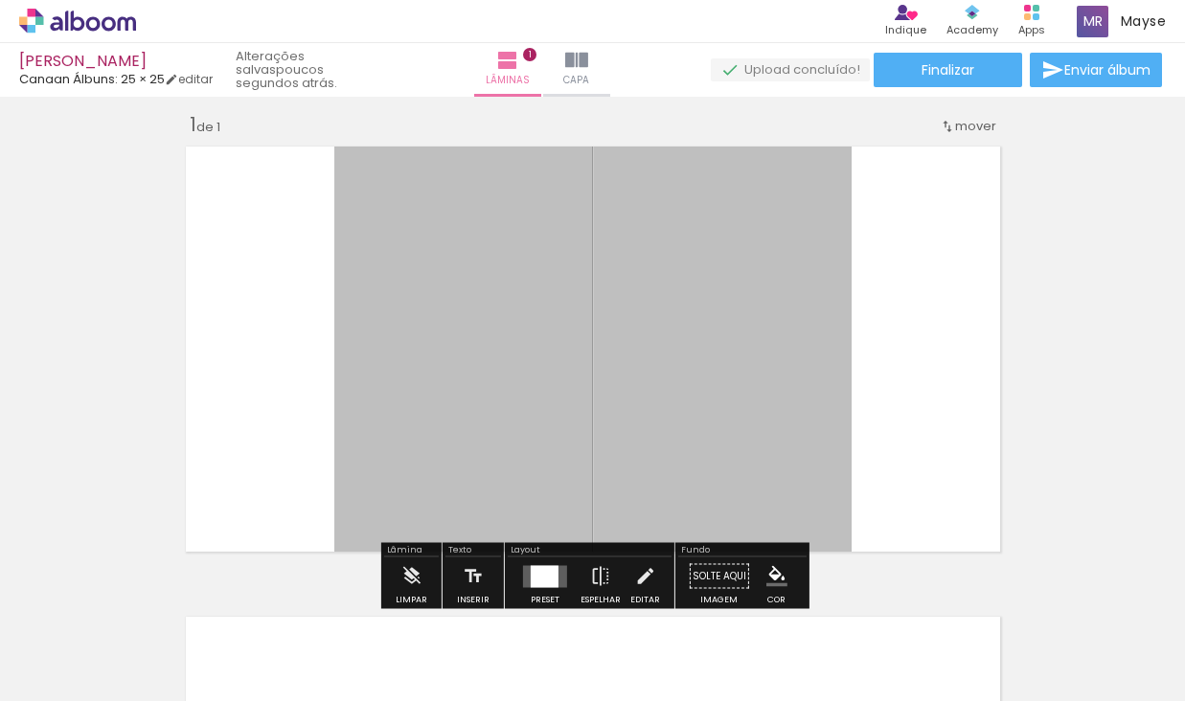
scroll to position [18, 0]
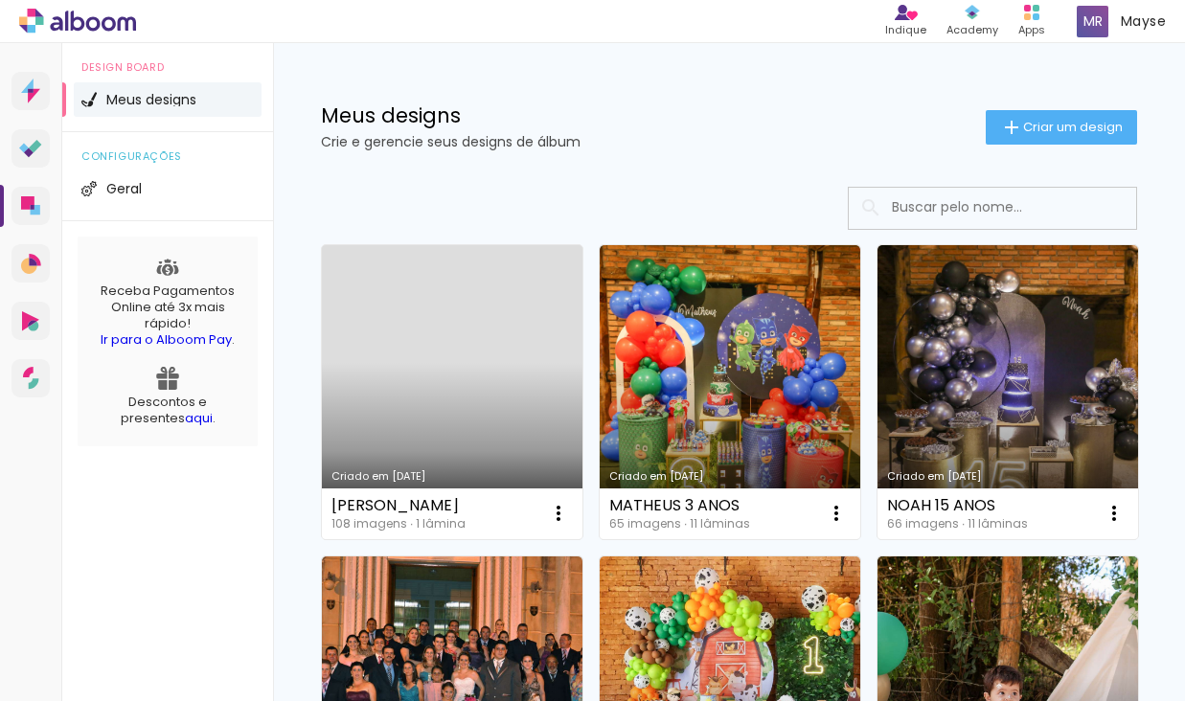
click at [419, 362] on link "Criado em [DATE]" at bounding box center [452, 392] width 261 height 294
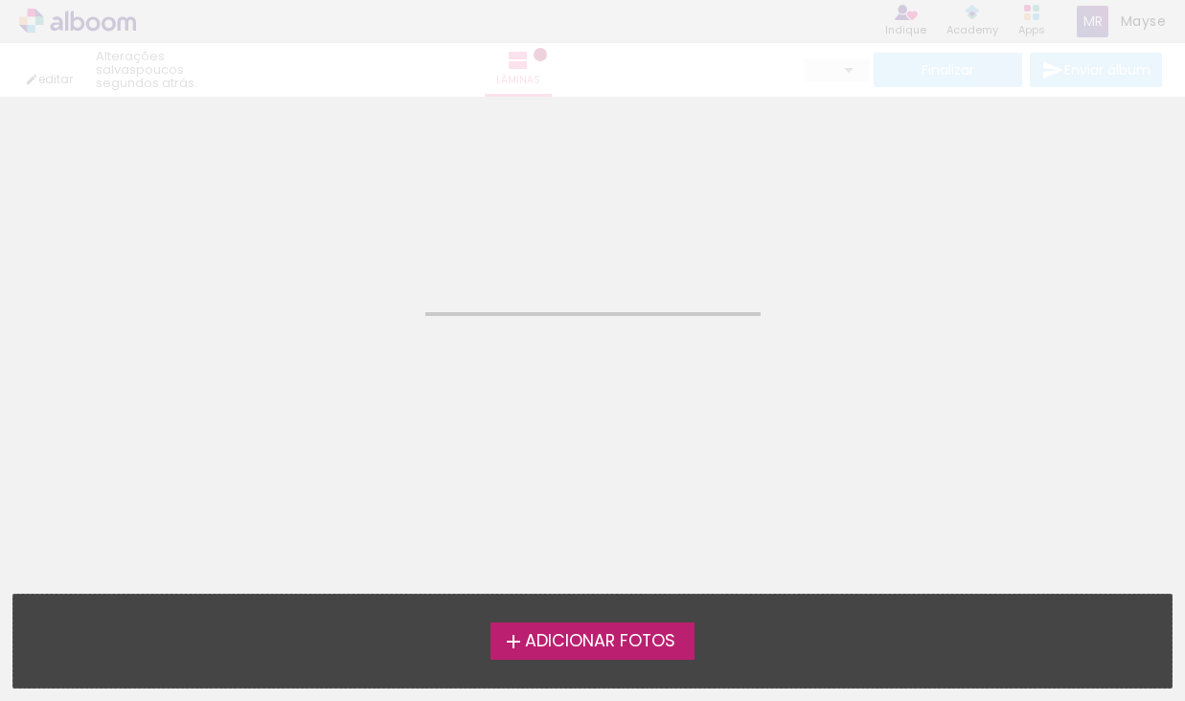
click at [419, 362] on neon-animated-pages "Confirmar Cancelar" at bounding box center [592, 399] width 1185 height 605
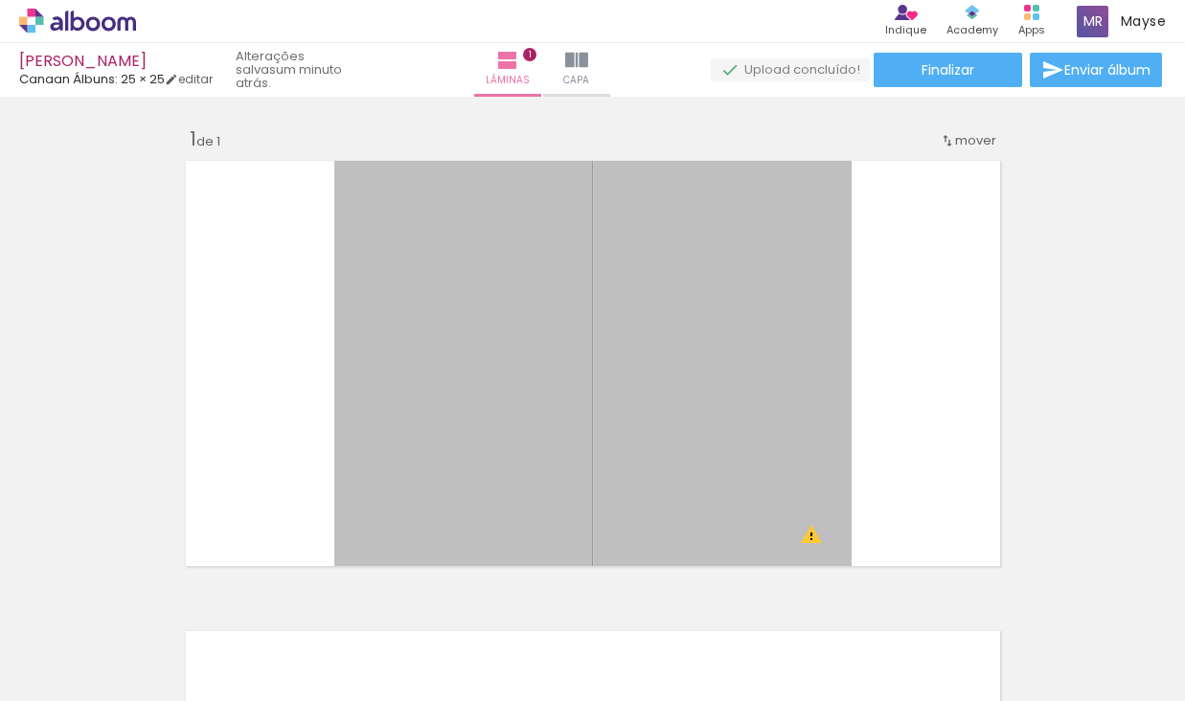
scroll to position [0, 10569]
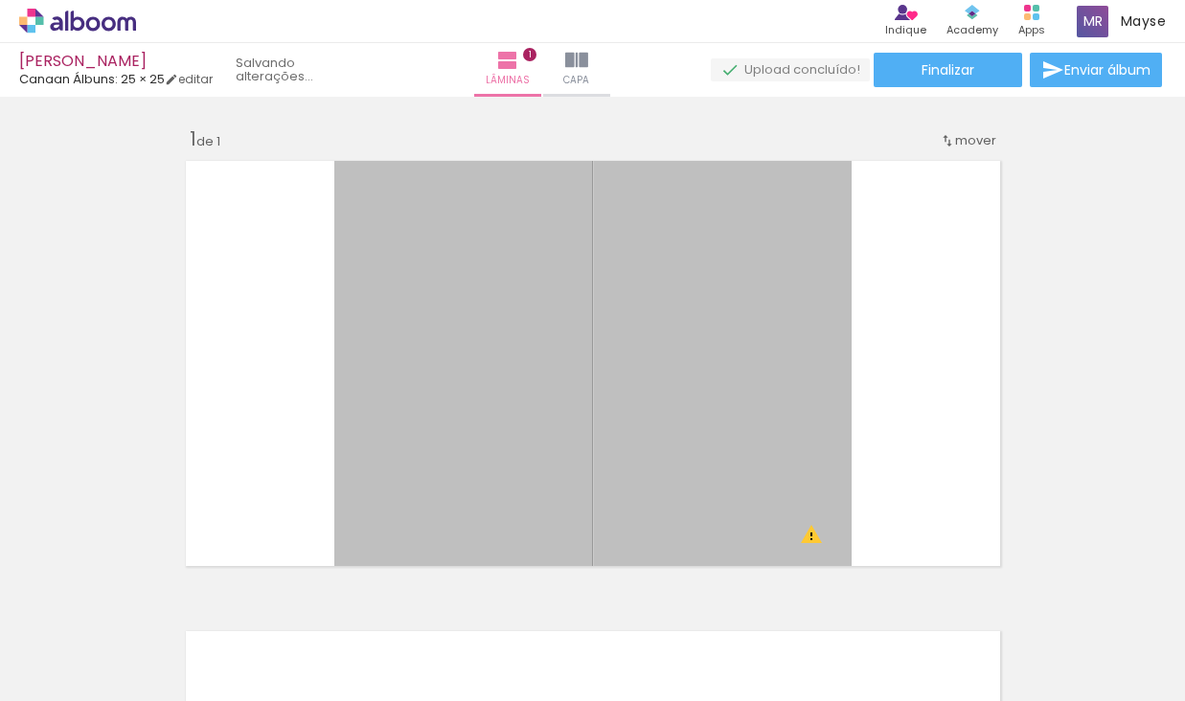
click at [217, 596] on iron-icon at bounding box center [206, 598] width 20 height 20
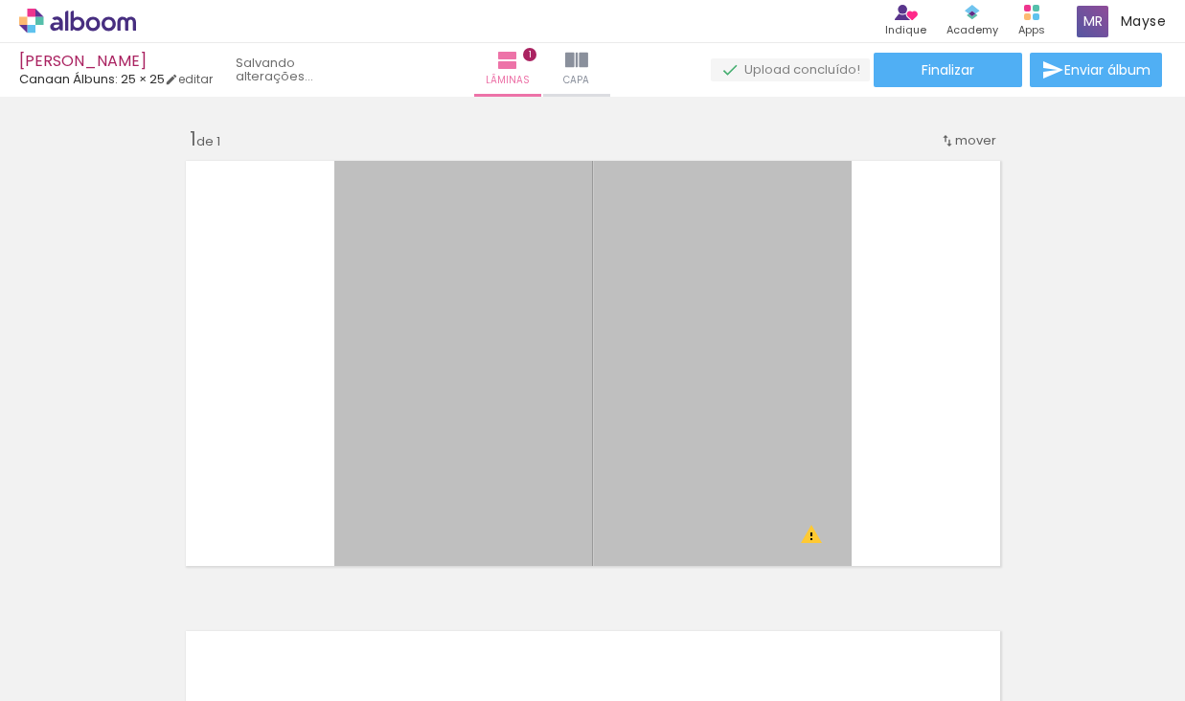
click at [431, 596] on iron-icon at bounding box center [421, 598] width 20 height 20
click at [539, 596] on iron-icon at bounding box center [528, 598] width 20 height 20
click at [640, 596] on iron-icon at bounding box center [636, 598] width 20 height 20
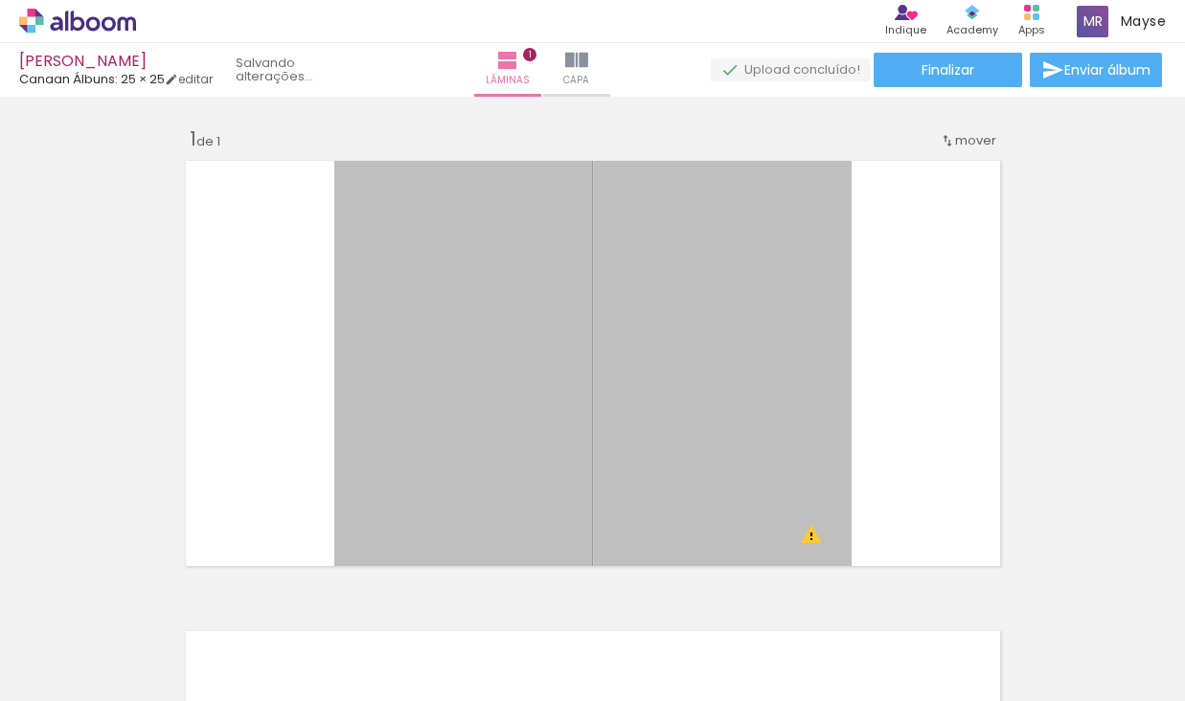
click at [840, 596] on iron-icon at bounding box center [850, 598] width 20 height 20
click at [948, 596] on iron-icon at bounding box center [958, 598] width 20 height 20
click at [1055, 596] on iron-icon at bounding box center [1065, 598] width 20 height 20
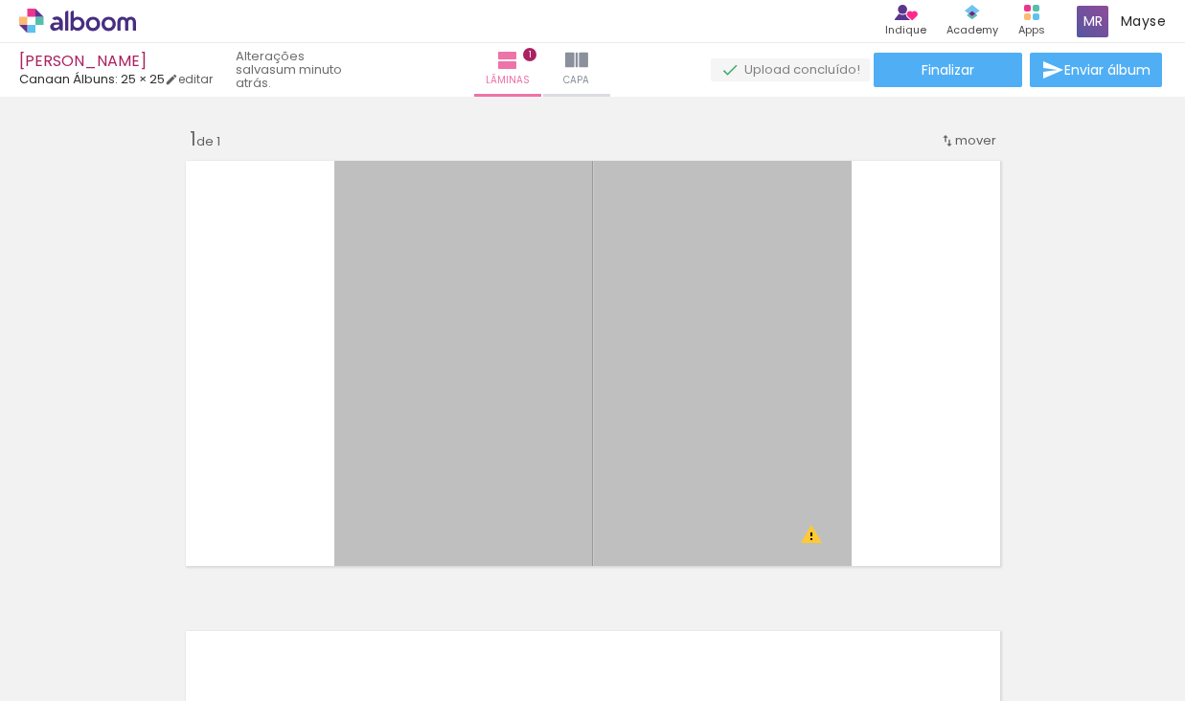
click at [109, 596] on iron-icon at bounding box center [99, 598] width 20 height 20
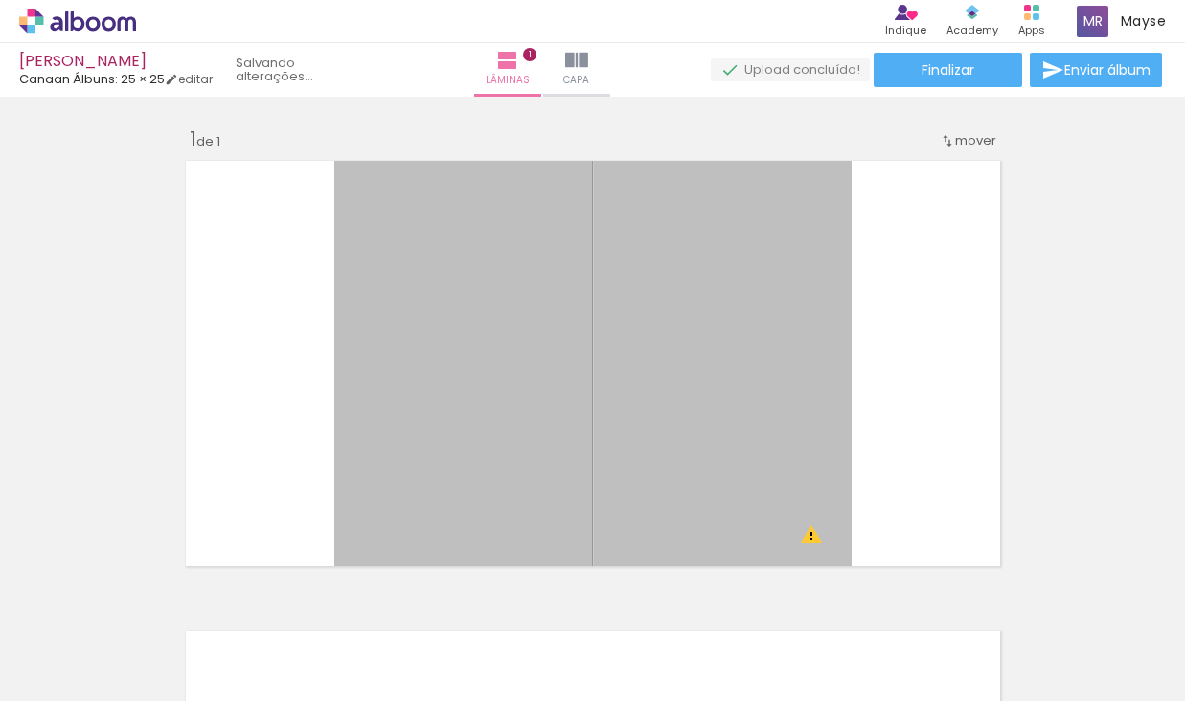
click at [217, 596] on iron-icon at bounding box center [206, 598] width 20 height 20
click at [640, 596] on quentale-thumb at bounding box center [620, 637] width 107 height 110
click at [267, 600] on iron-icon at bounding box center [257, 598] width 20 height 20
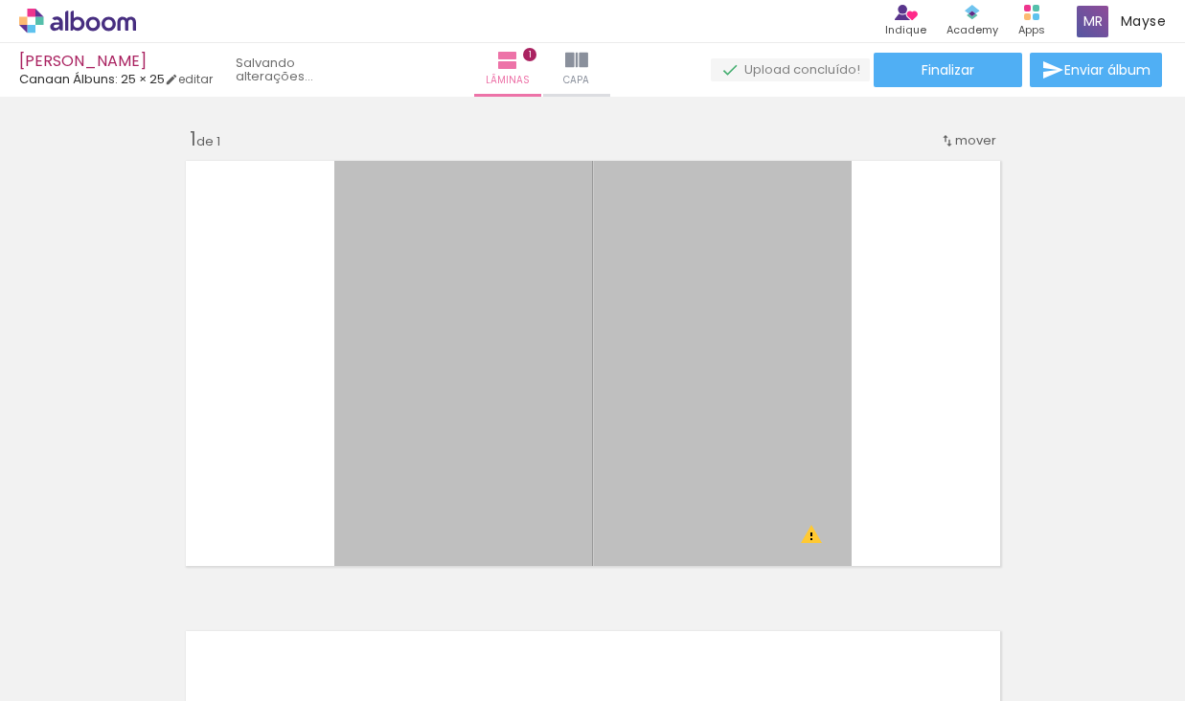
click at [589, 600] on iron-icon at bounding box center [579, 598] width 20 height 20
click at [267, 599] on iron-icon at bounding box center [257, 598] width 20 height 20
click at [245, 598] on paper-icon-button at bounding box center [257, 598] width 24 height 24
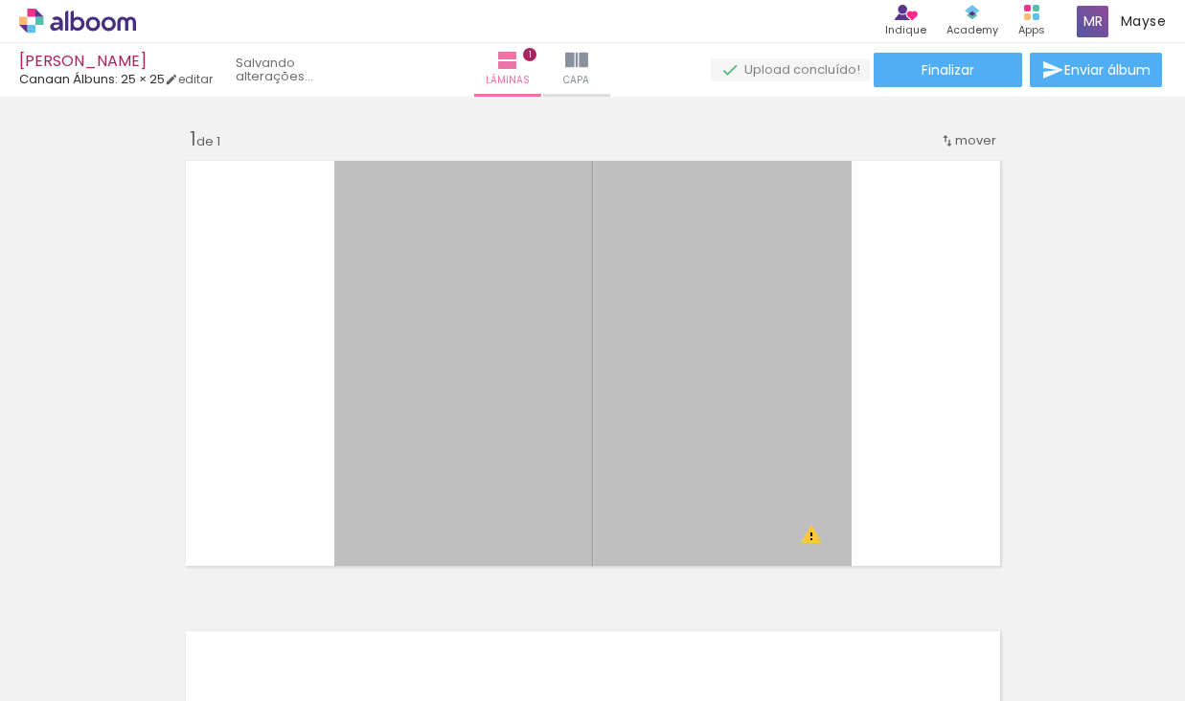
click at [245, 598] on paper-icon-button at bounding box center [257, 598] width 24 height 24
click at [247, 598] on iron-icon at bounding box center [257, 598] width 20 height 20
click at [0, 0] on iron-icon at bounding box center [0, 0] width 0 height 0
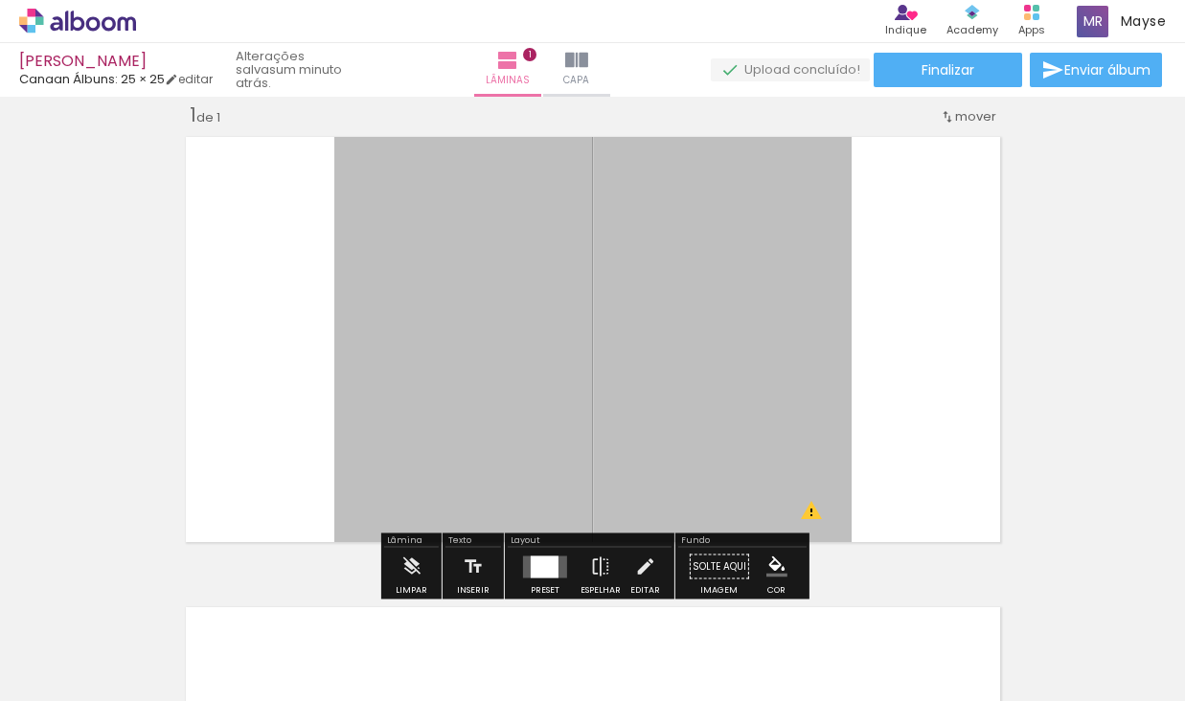
scroll to position [25, 0]
click at [0, 0] on iron-icon at bounding box center [0, 0] width 0 height 0
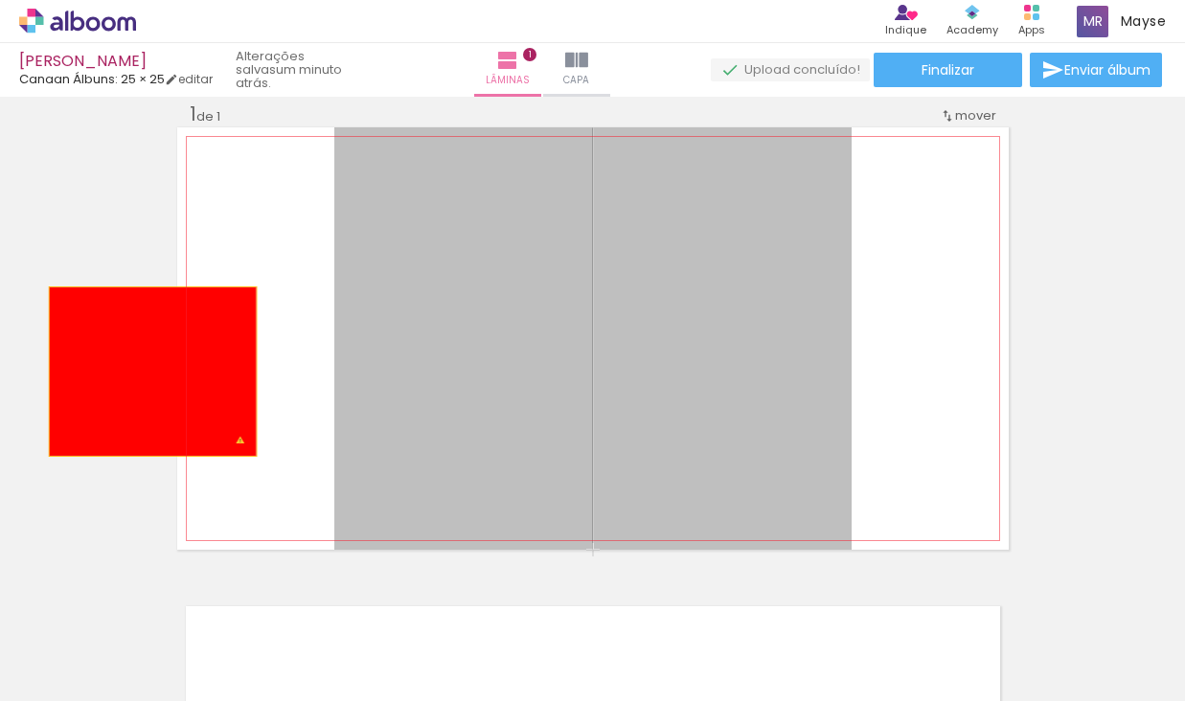
drag, startPoint x: 408, startPoint y: 354, endPoint x: 99, endPoint y: 370, distance: 310.0
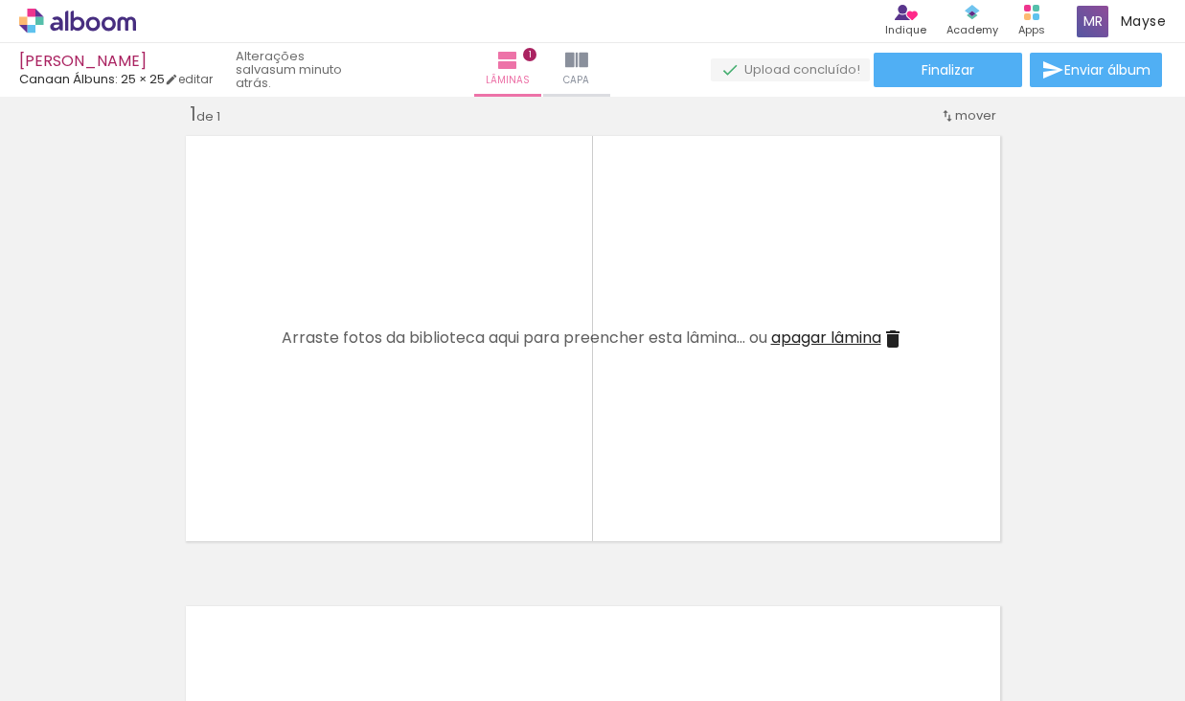
click at [0, 0] on paper-icon-button at bounding box center [0, 0] width 0 height 0
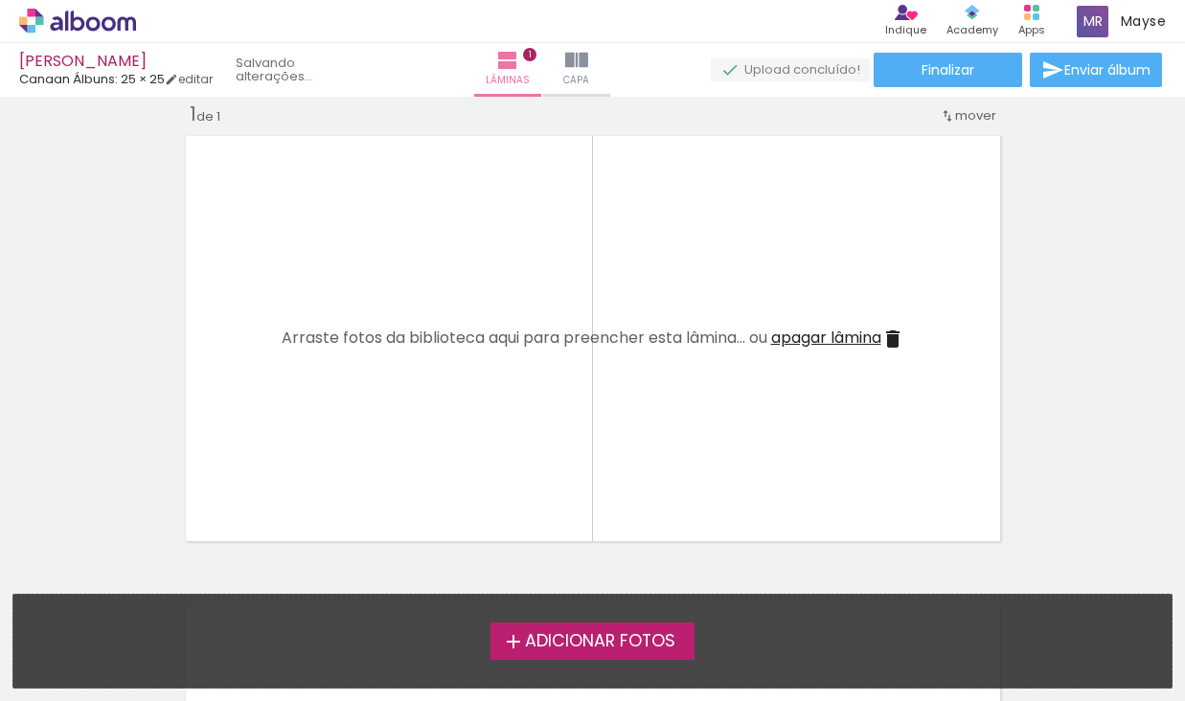
click at [152, 594] on file-drop "Adicionar Fotos Solte suas fotos aqui..." at bounding box center [592, 641] width 1160 height 95
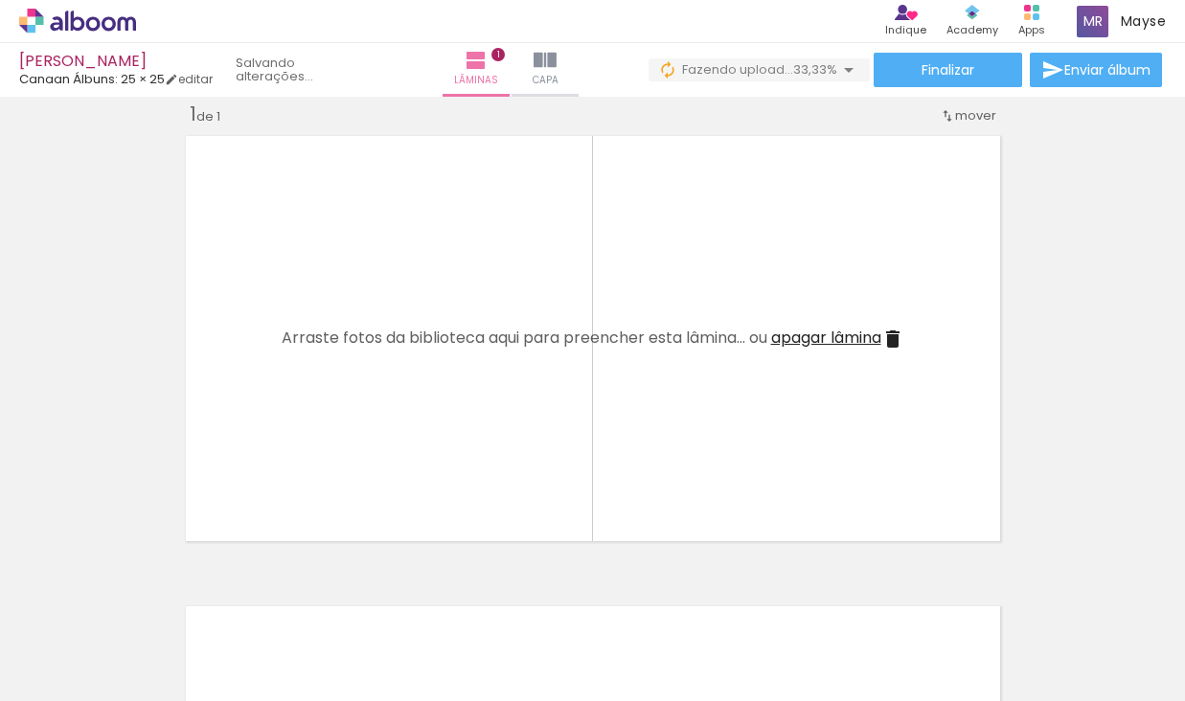
click at [363, 644] on div at bounding box center [406, 637] width 86 height 70
click at [80, 675] on span "Adicionar Fotos" at bounding box center [67, 675] width 57 height 21
click at [0, 0] on input "file" at bounding box center [0, 0] width 0 height 0
click at [247, 598] on iron-icon at bounding box center [257, 598] width 20 height 20
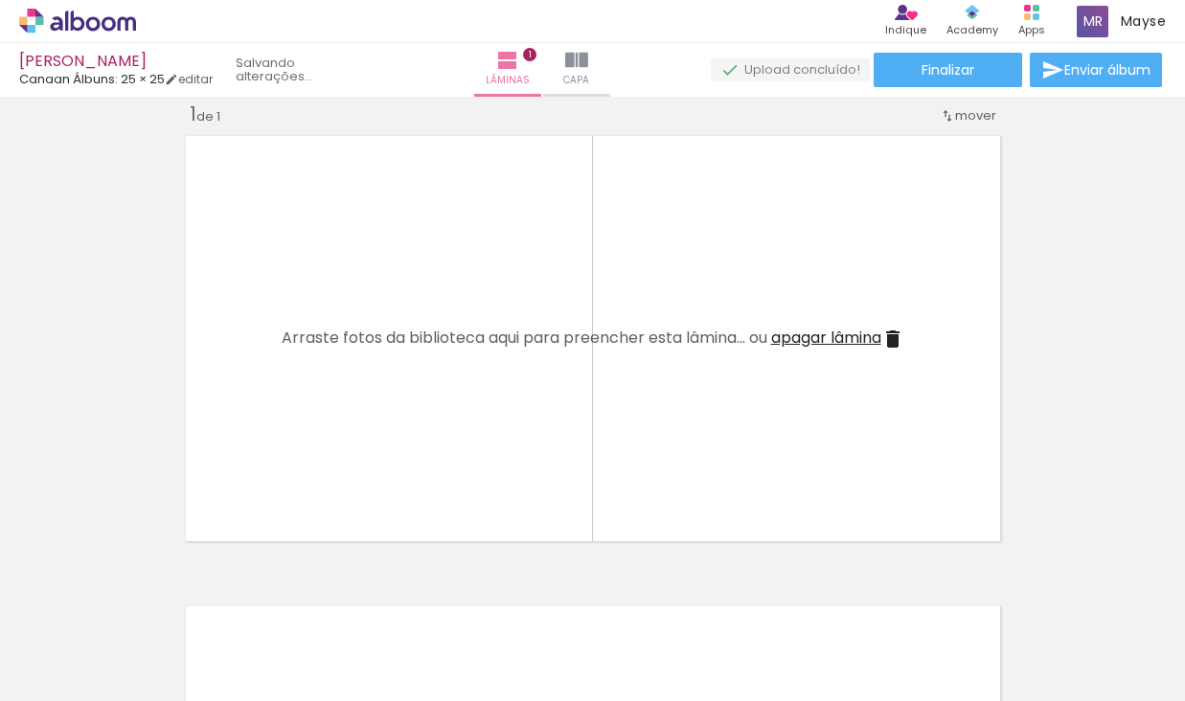
click at [0, 0] on iron-icon at bounding box center [0, 0] width 0 height 0
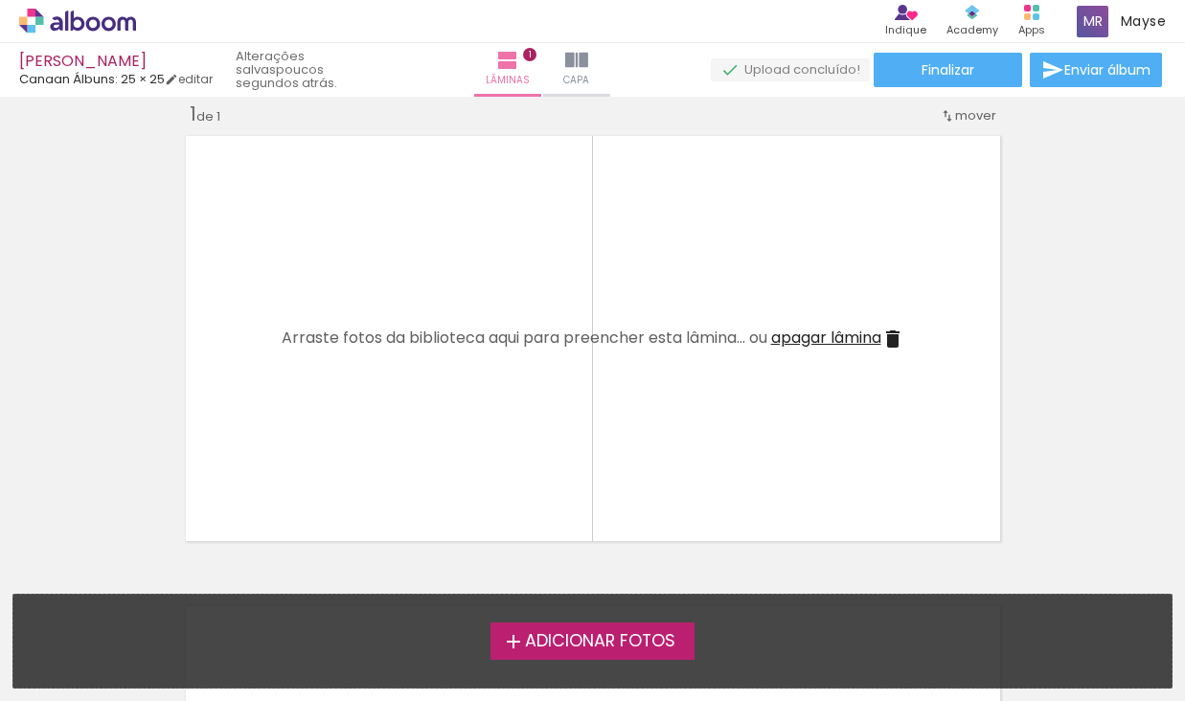
click at [542, 638] on span "Adicionar Fotos" at bounding box center [600, 641] width 150 height 17
click at [0, 0] on input "file" at bounding box center [0, 0] width 0 height 0
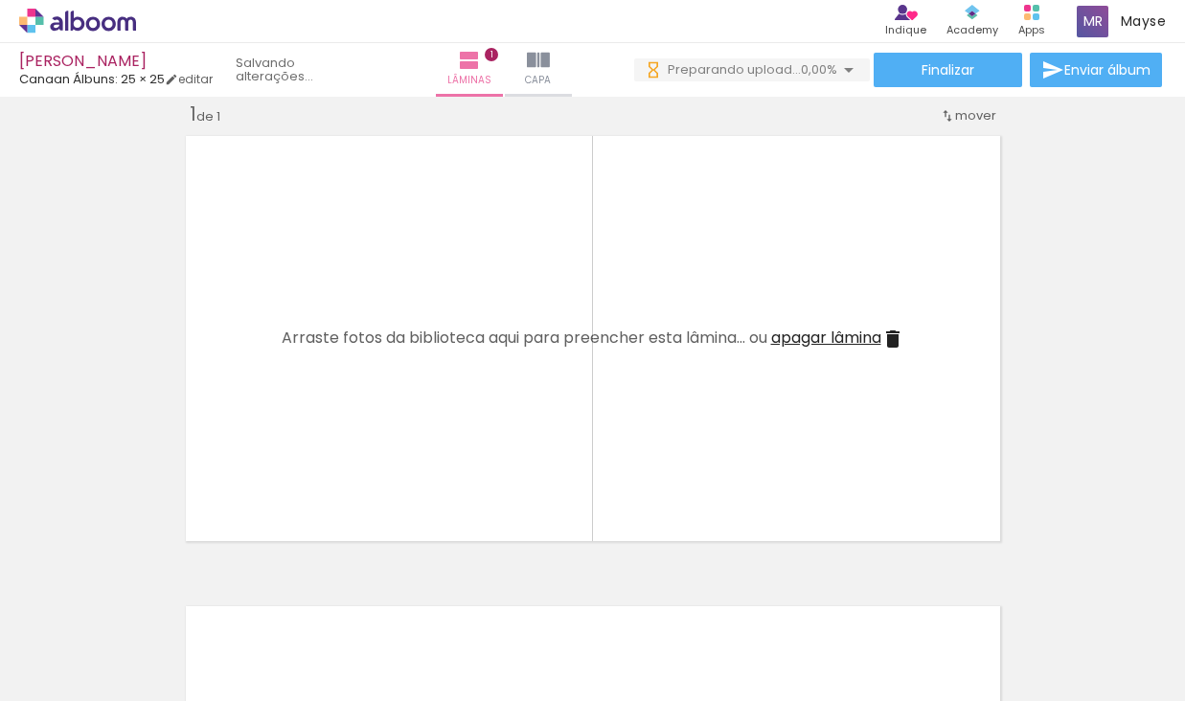
scroll to position [0, 0]
click at [77, 54] on div "ANTHONY" at bounding box center [116, 63] width 194 height 18
click at [80, 17] on icon at bounding box center [77, 21] width 117 height 25
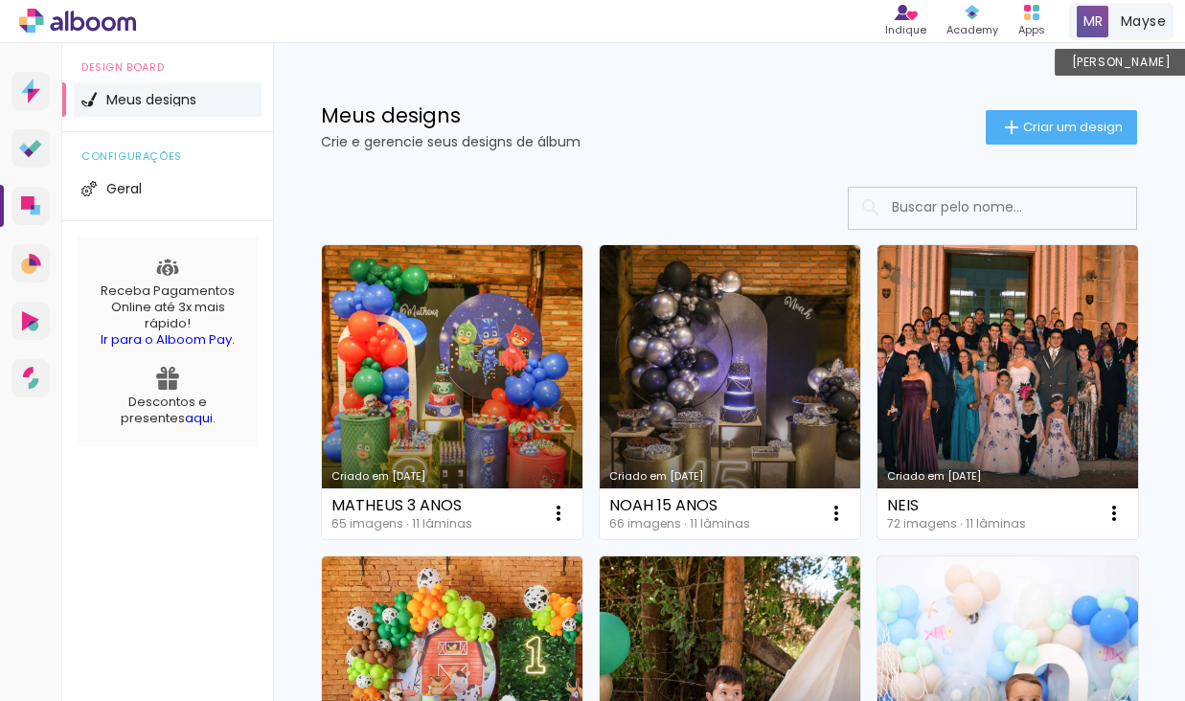
click at [1113, 17] on div "Mayse [PERSON_NAME]" at bounding box center [1121, 21] width 104 height 37
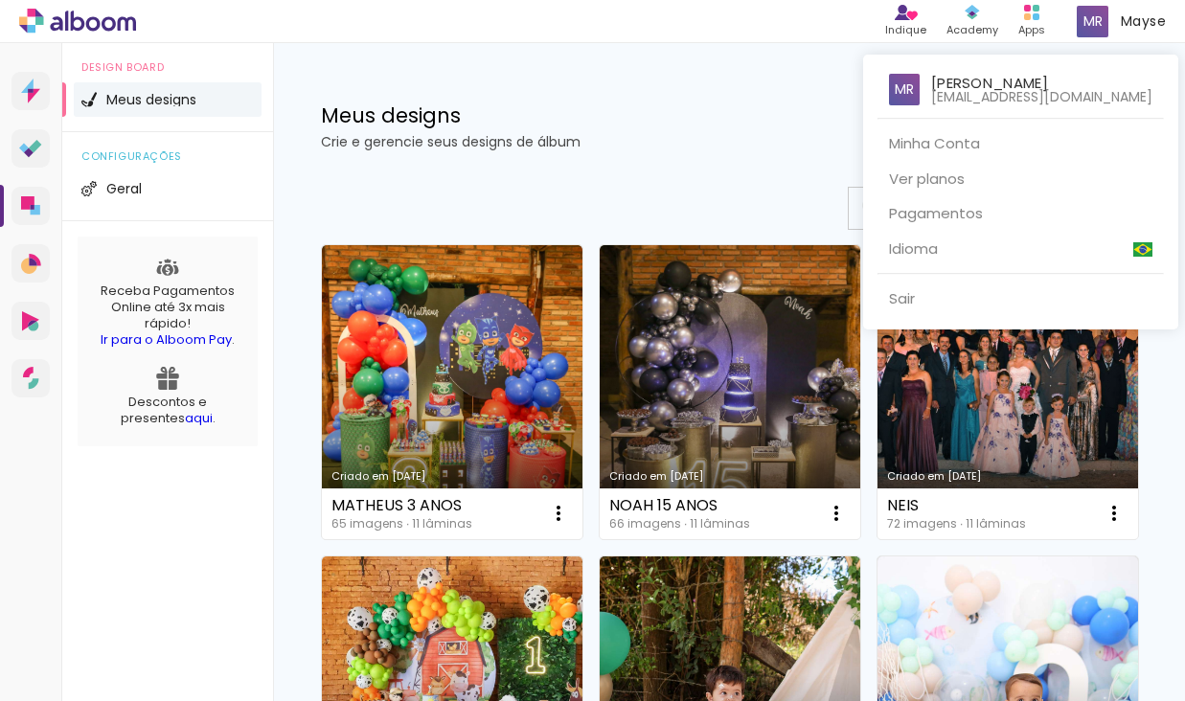
click at [1036, 28] on div at bounding box center [592, 350] width 1185 height 701
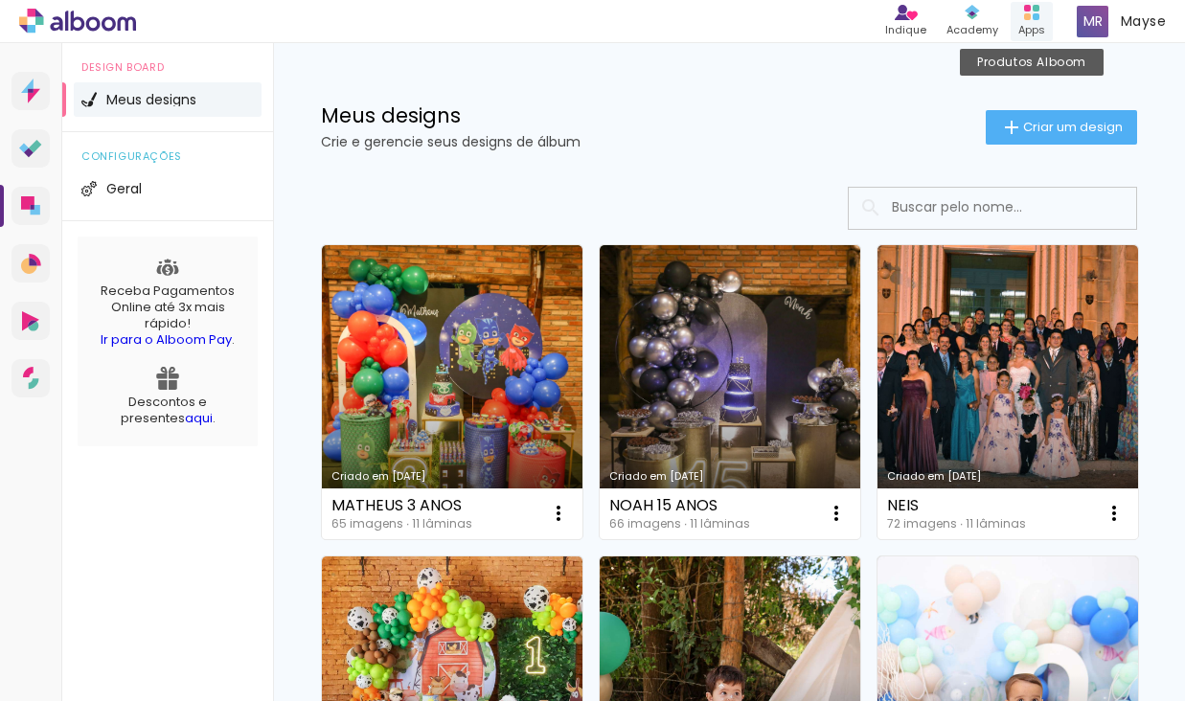
click at [1026, 30] on div "Apps" at bounding box center [1032, 30] width 27 height 16
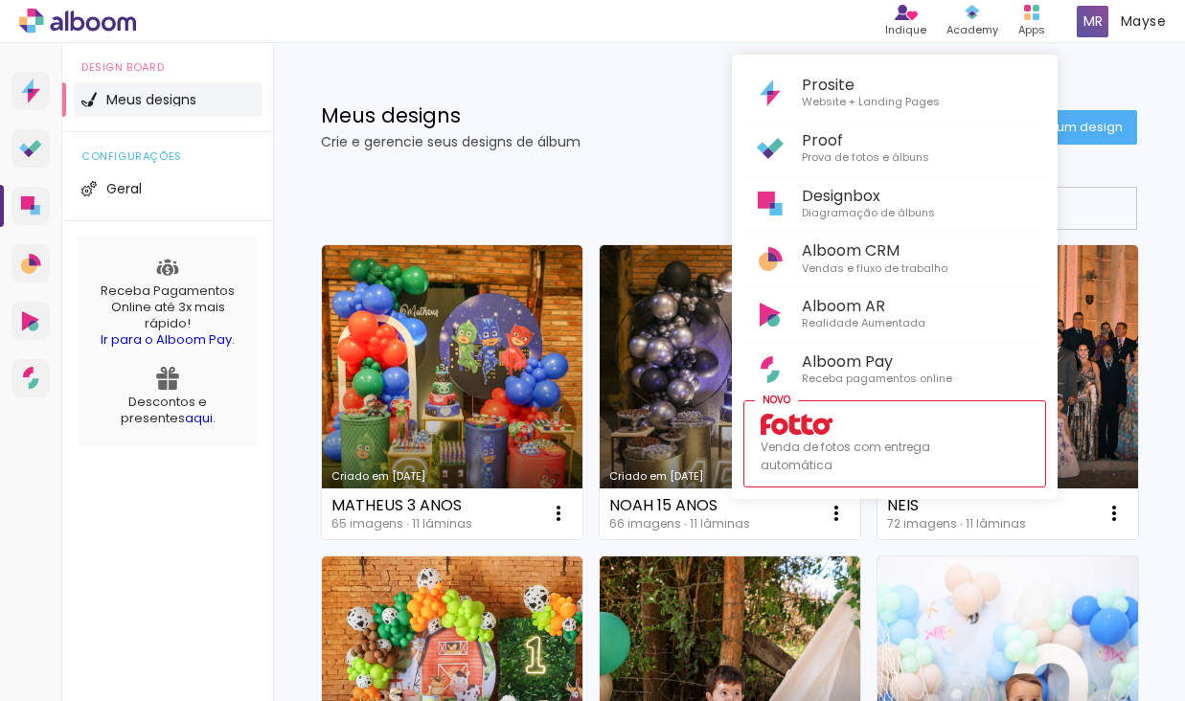
click at [1024, 30] on div at bounding box center [592, 350] width 1185 height 701
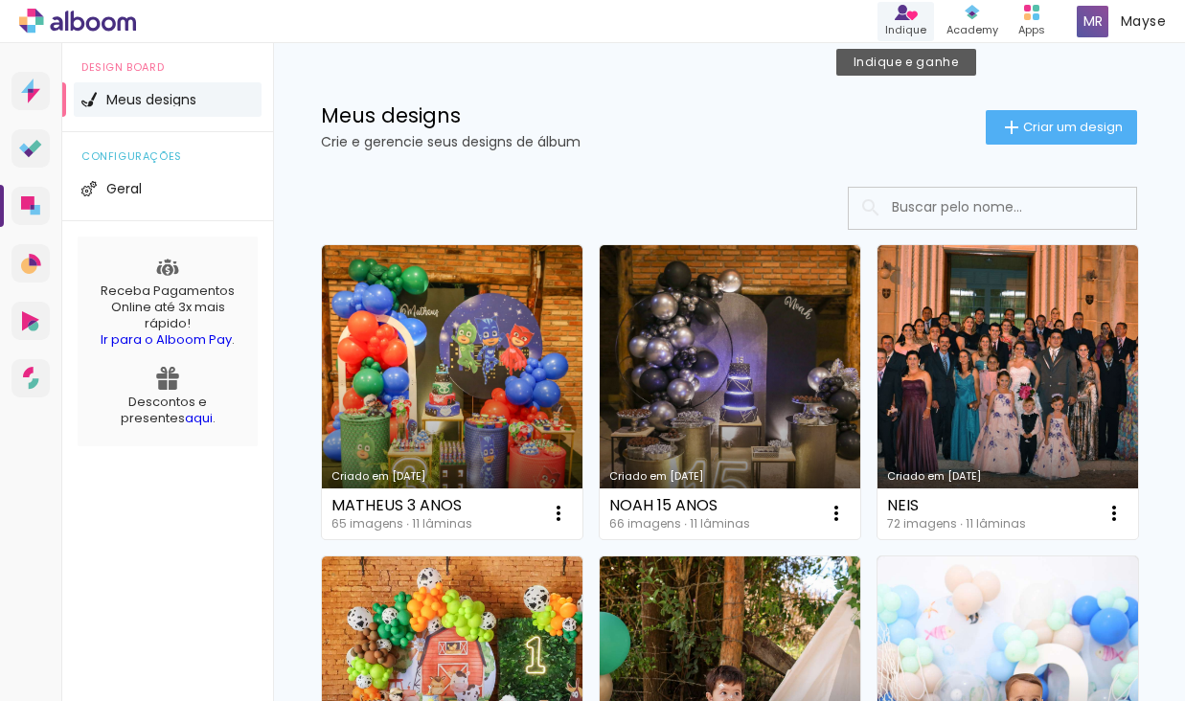
drag, startPoint x: 956, startPoint y: 28, endPoint x: 922, endPoint y: 10, distance: 39.0
click at [732, 92] on div "Meus designs Crie e gerencie seus designs de álbum Criar um design" at bounding box center [729, 105] width 912 height 125
click at [922, 11] on link "Indique" at bounding box center [906, 21] width 57 height 39
click at [1062, 128] on span "Criar um design" at bounding box center [1073, 127] width 100 height 12
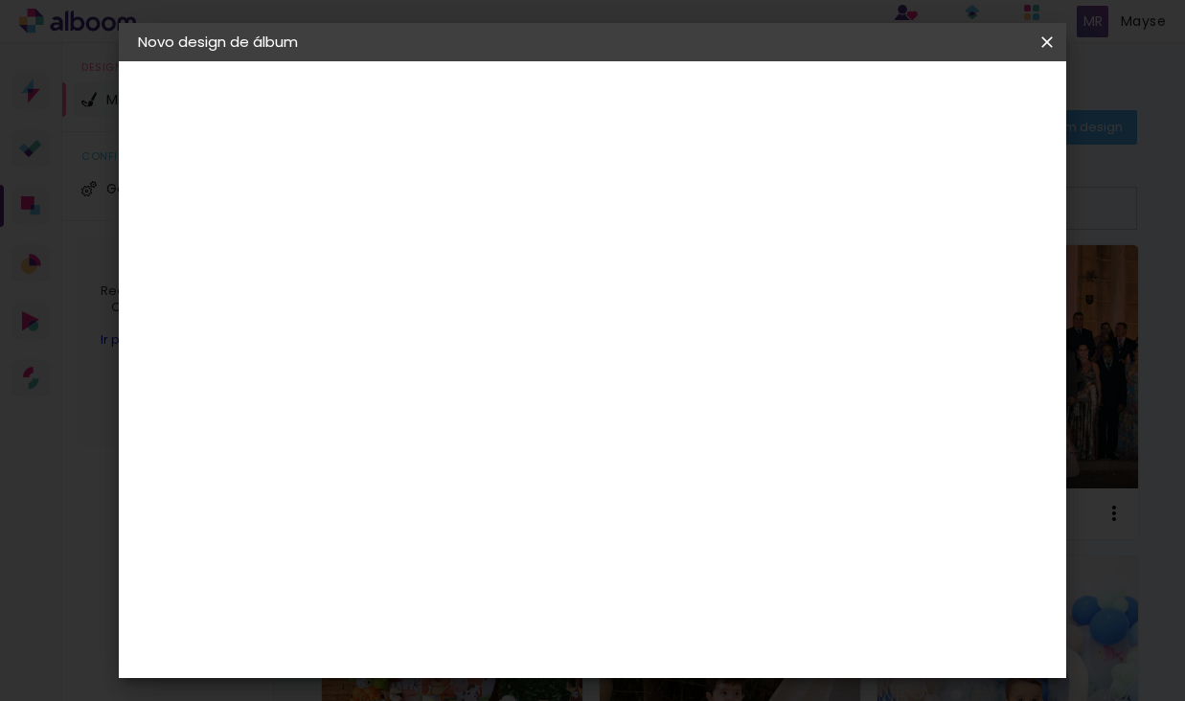
click at [0, 0] on iron-icon at bounding box center [0, 0] width 0 height 0
